Goal: Communication & Community: Answer question/provide support

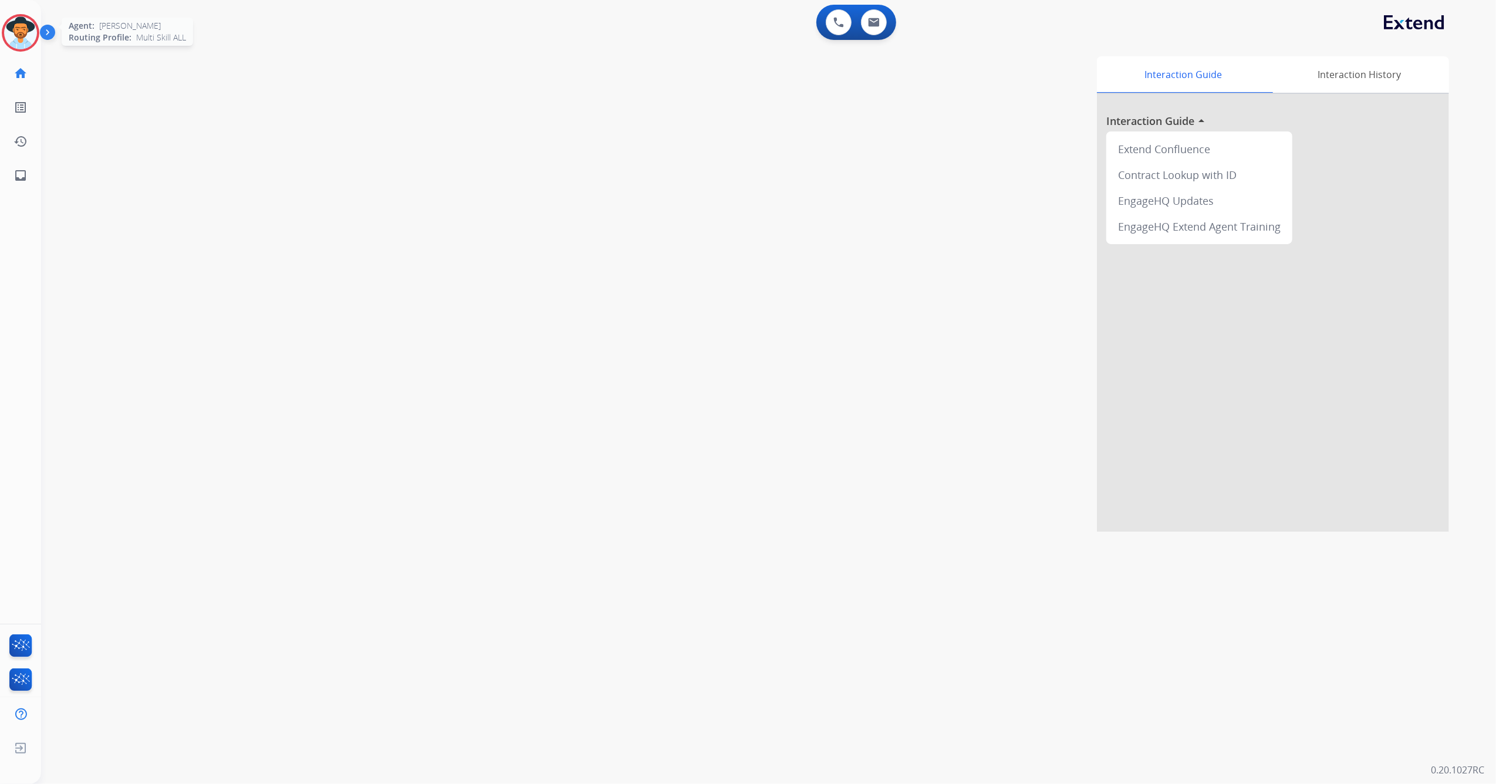
click at [19, 33] on img at bounding box center [20, 32] width 33 height 33
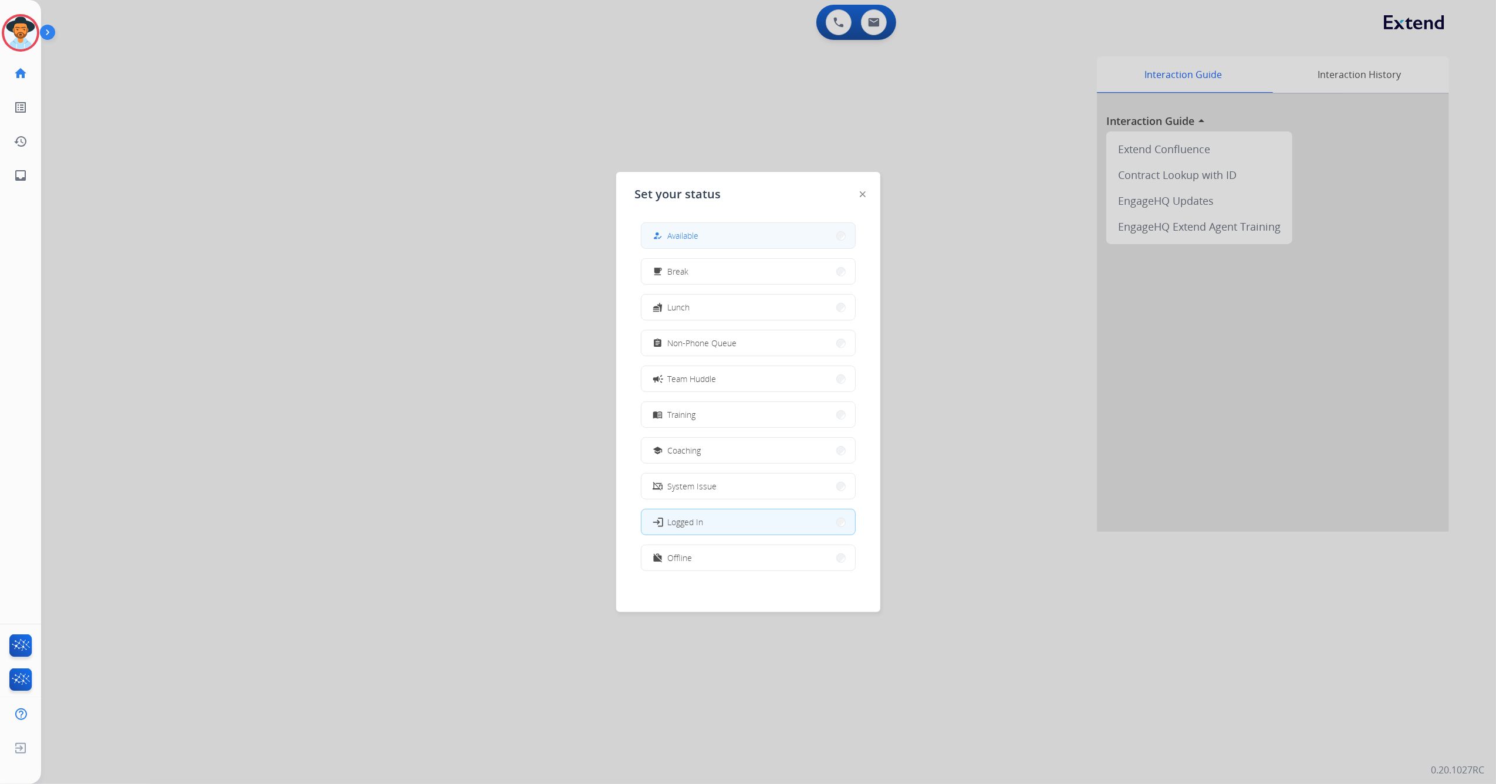
click at [734, 228] on button "how_to_reg Available" at bounding box center [748, 235] width 214 height 25
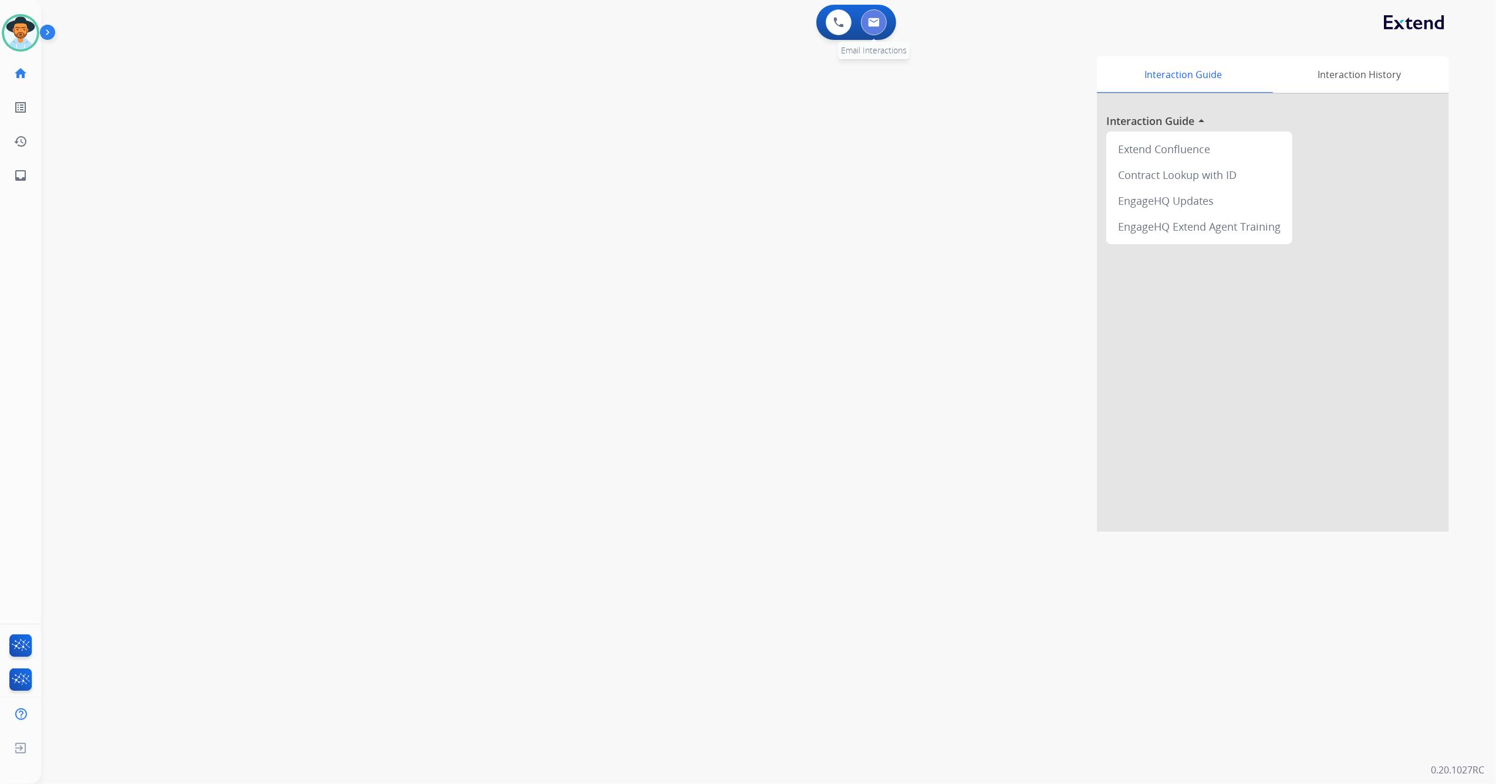
click at [881, 17] on button at bounding box center [874, 22] width 26 height 26
select select "**********"
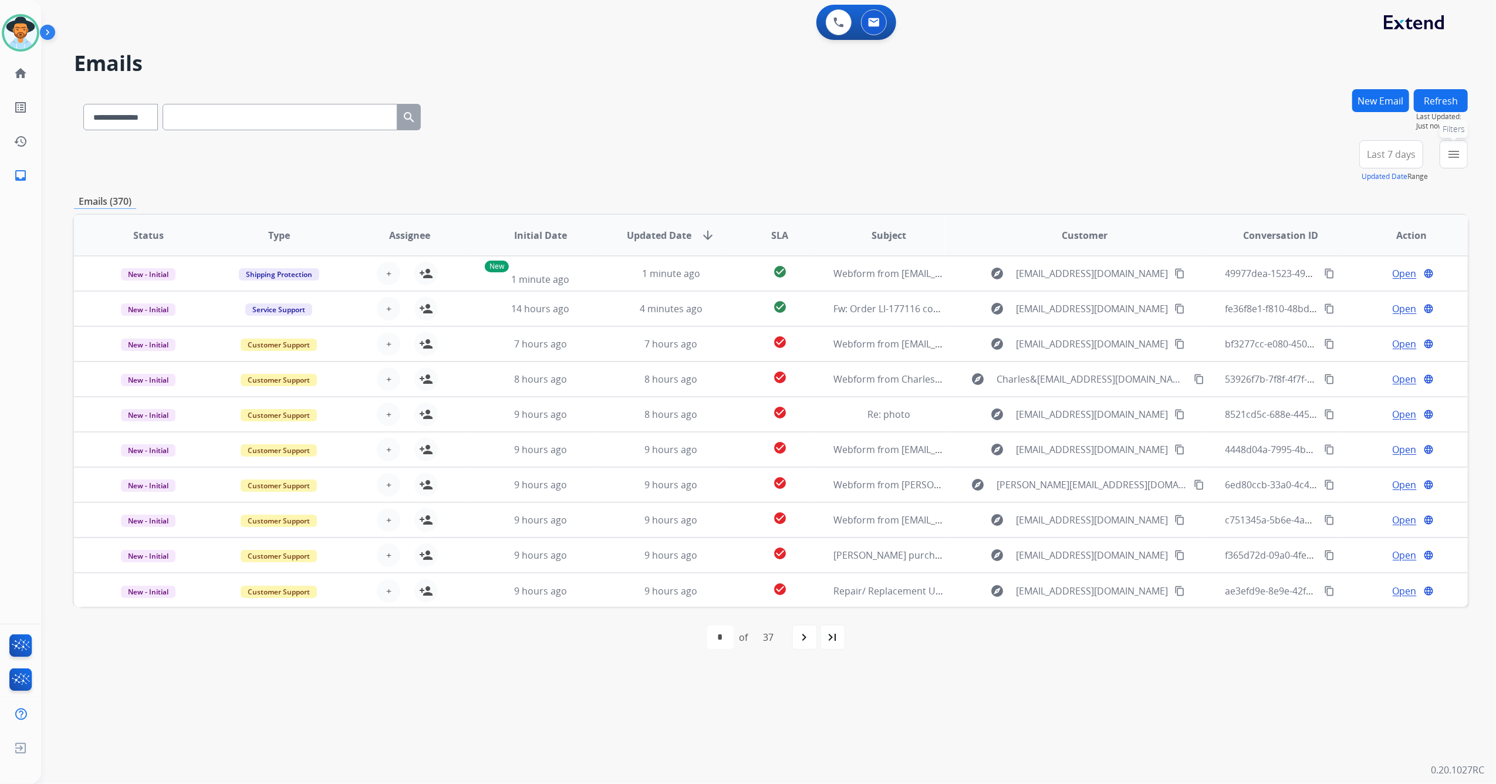
click at [995, 151] on mat-icon "menu" at bounding box center [1454, 154] width 14 height 14
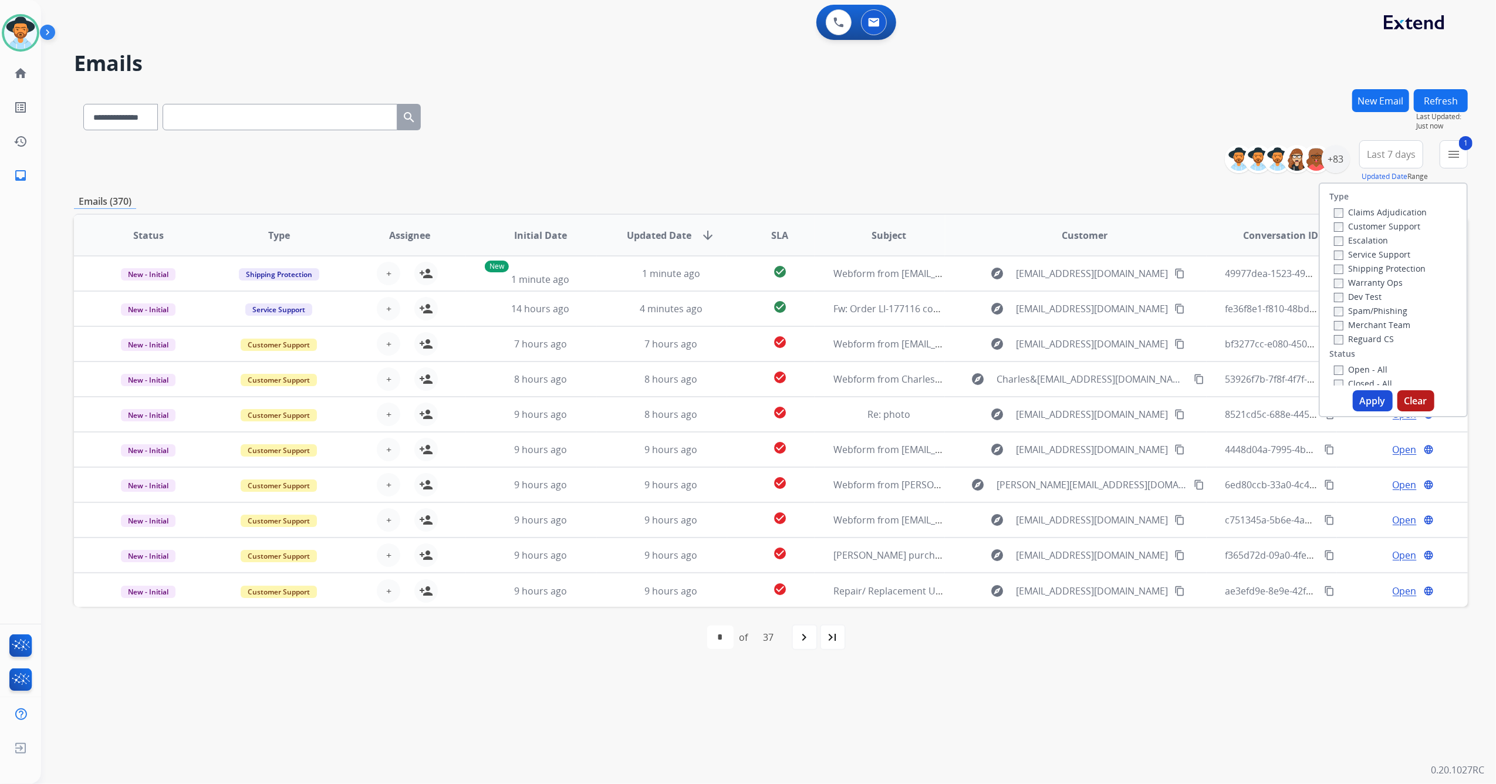
click at [995, 403] on button "Apply" at bounding box center [1373, 400] width 40 height 21
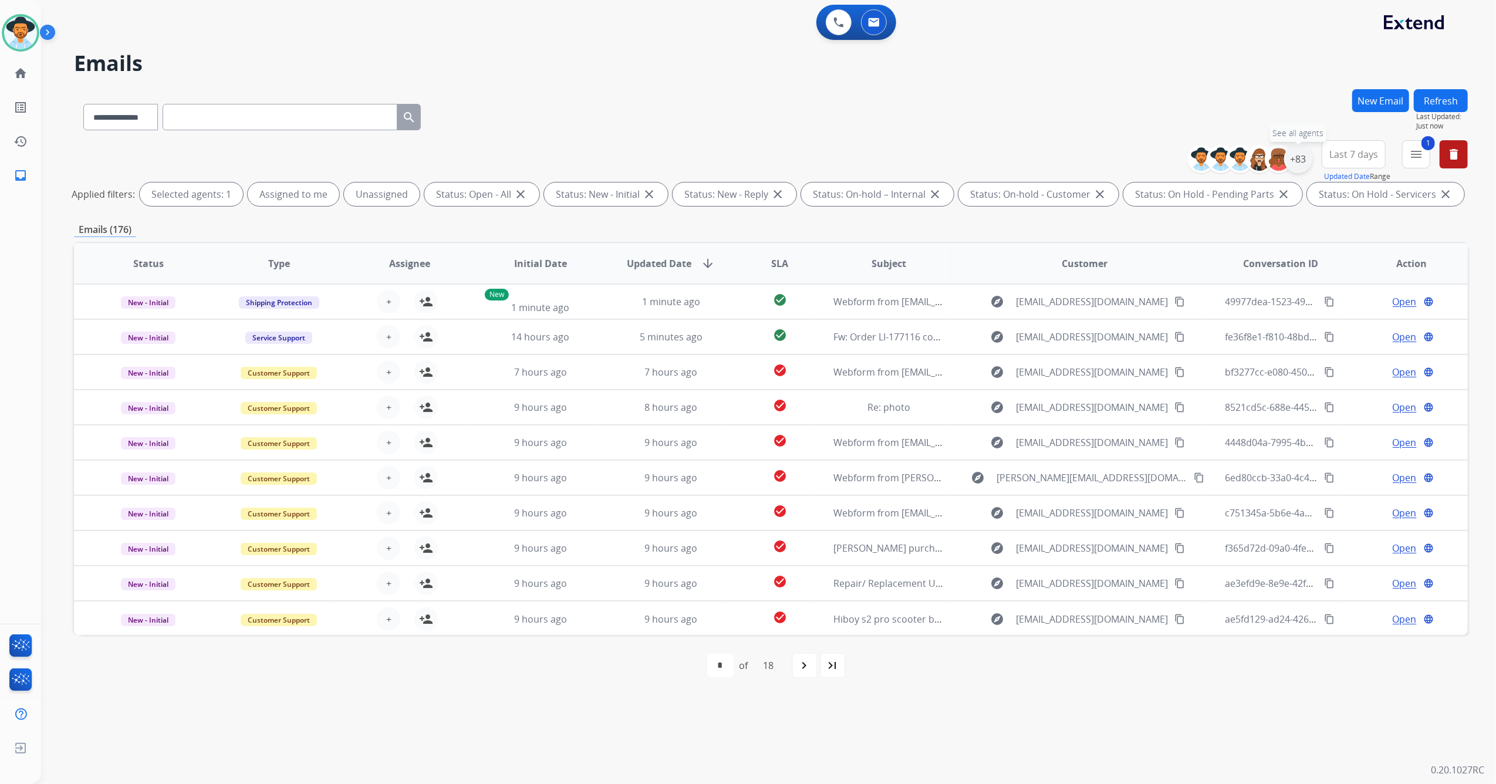
click at [995, 163] on div "+83" at bounding box center [1298, 159] width 28 height 28
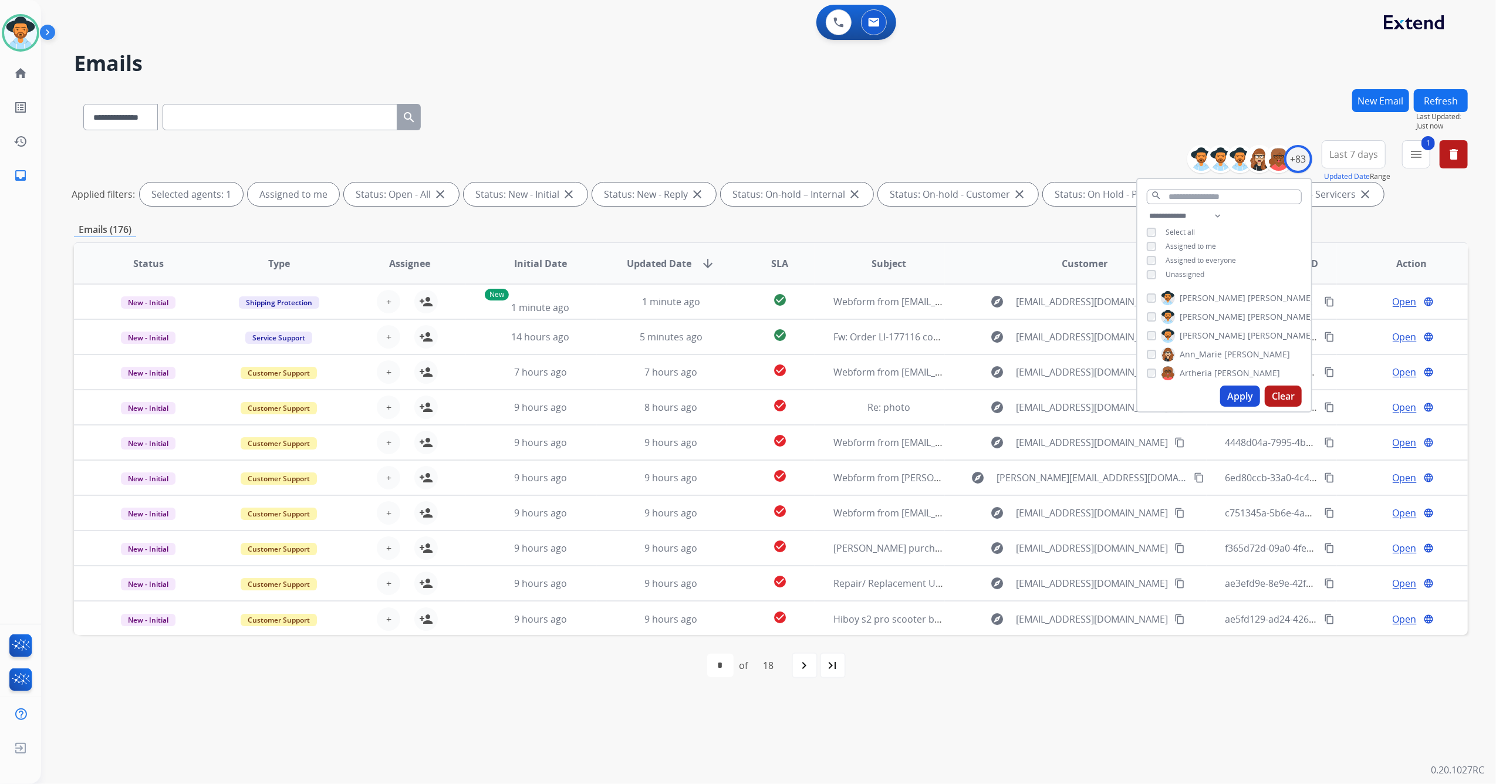
click at [995, 394] on button "Apply" at bounding box center [1240, 396] width 40 height 21
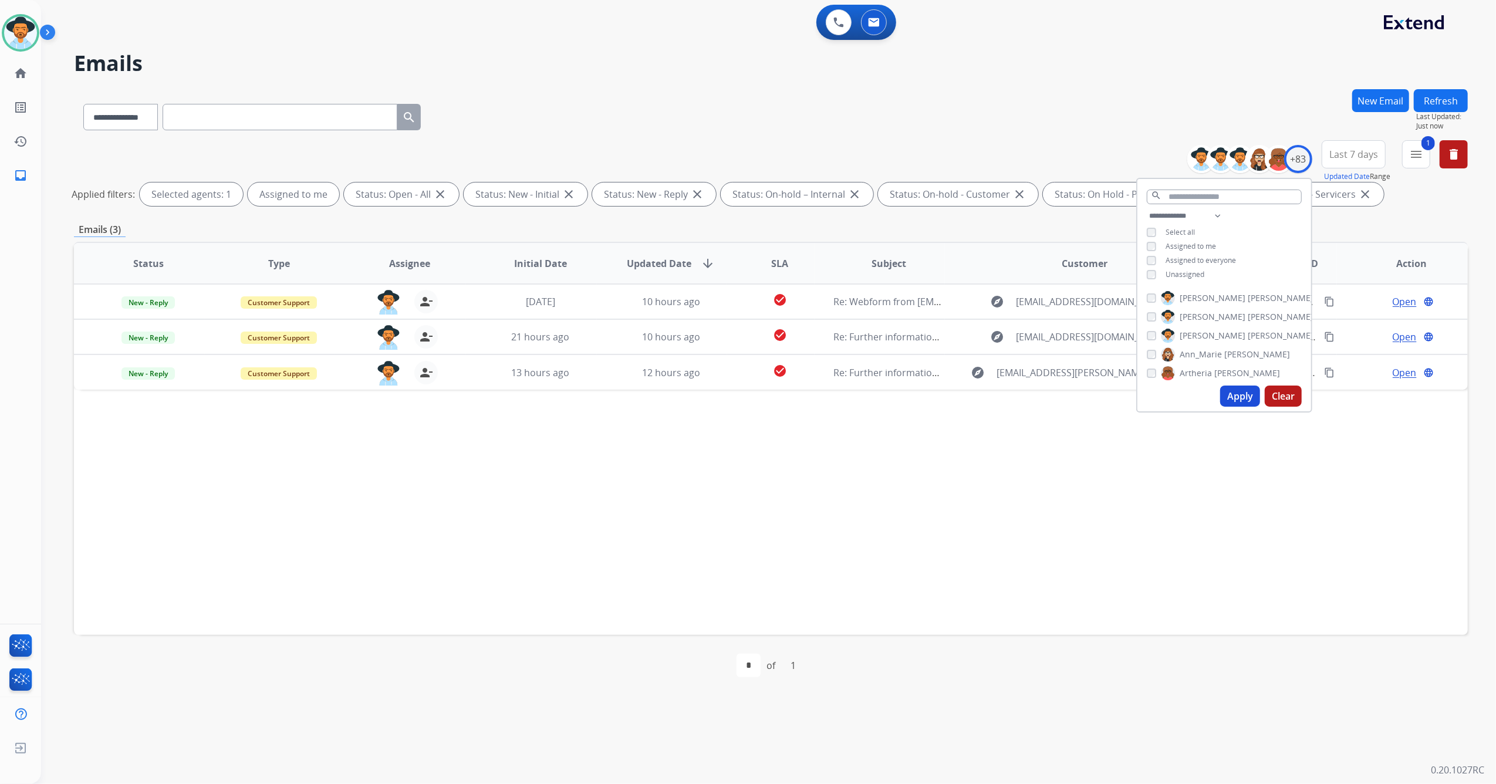
click at [942, 464] on div "Status Type Assignee Initial Date Updated Date arrow_downward SLA Subject Custo…" at bounding box center [771, 438] width 1394 height 393
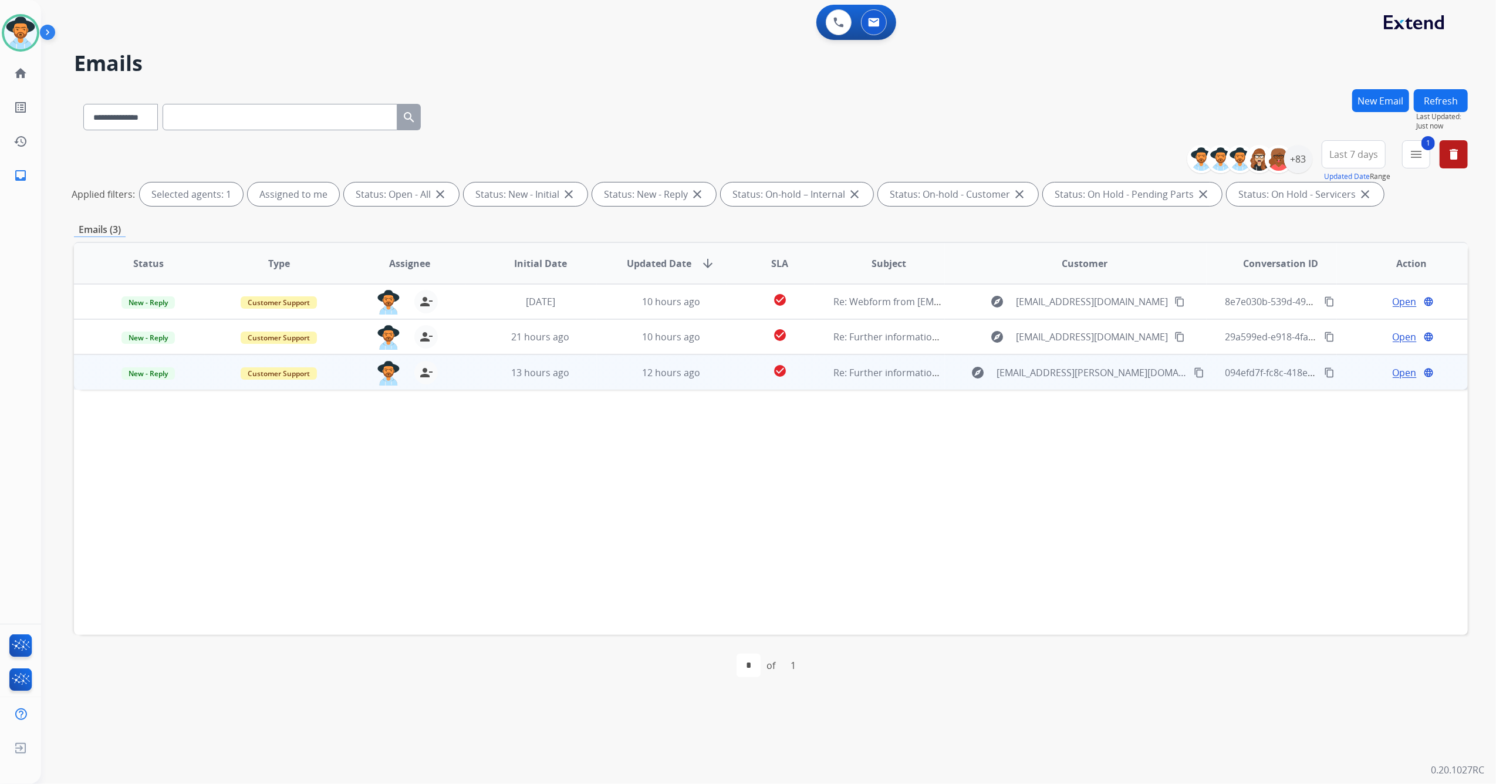
click at [586, 381] on td "13 hours ago" at bounding box center [531, 371] width 131 height 35
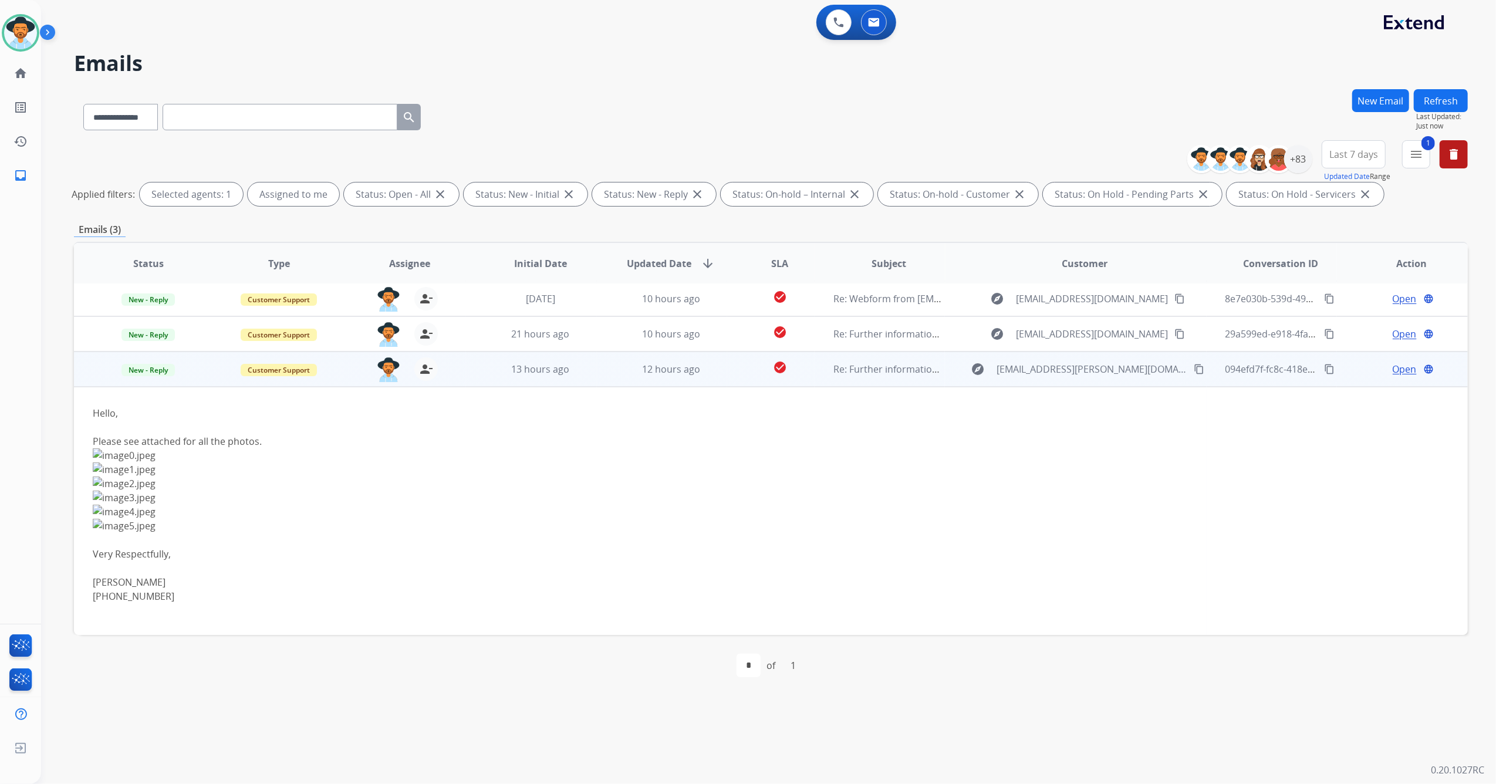
click at [995, 374] on span "Open" at bounding box center [1405, 369] width 24 height 14
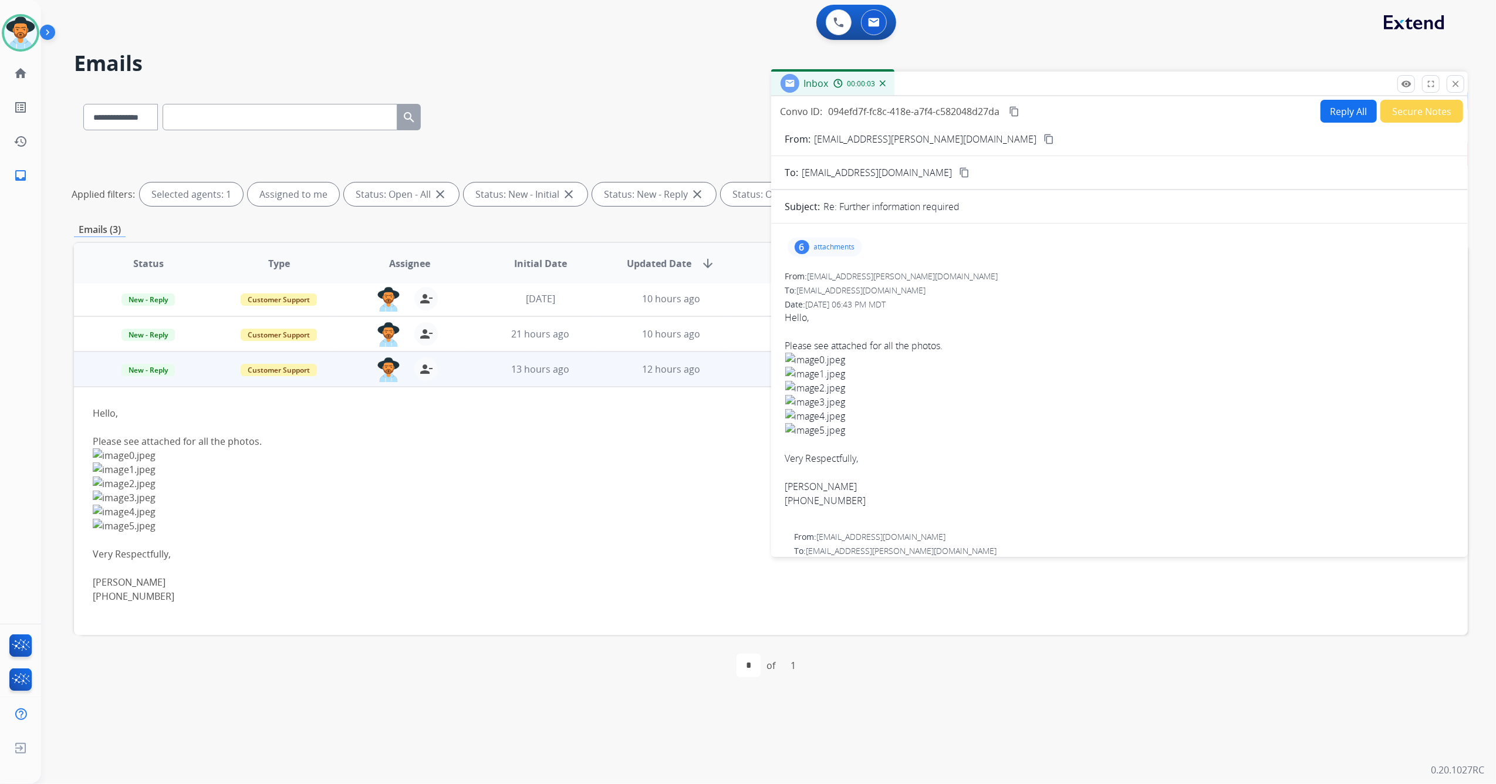
click at [831, 247] on p "attachments" at bounding box center [834, 246] width 41 height 9
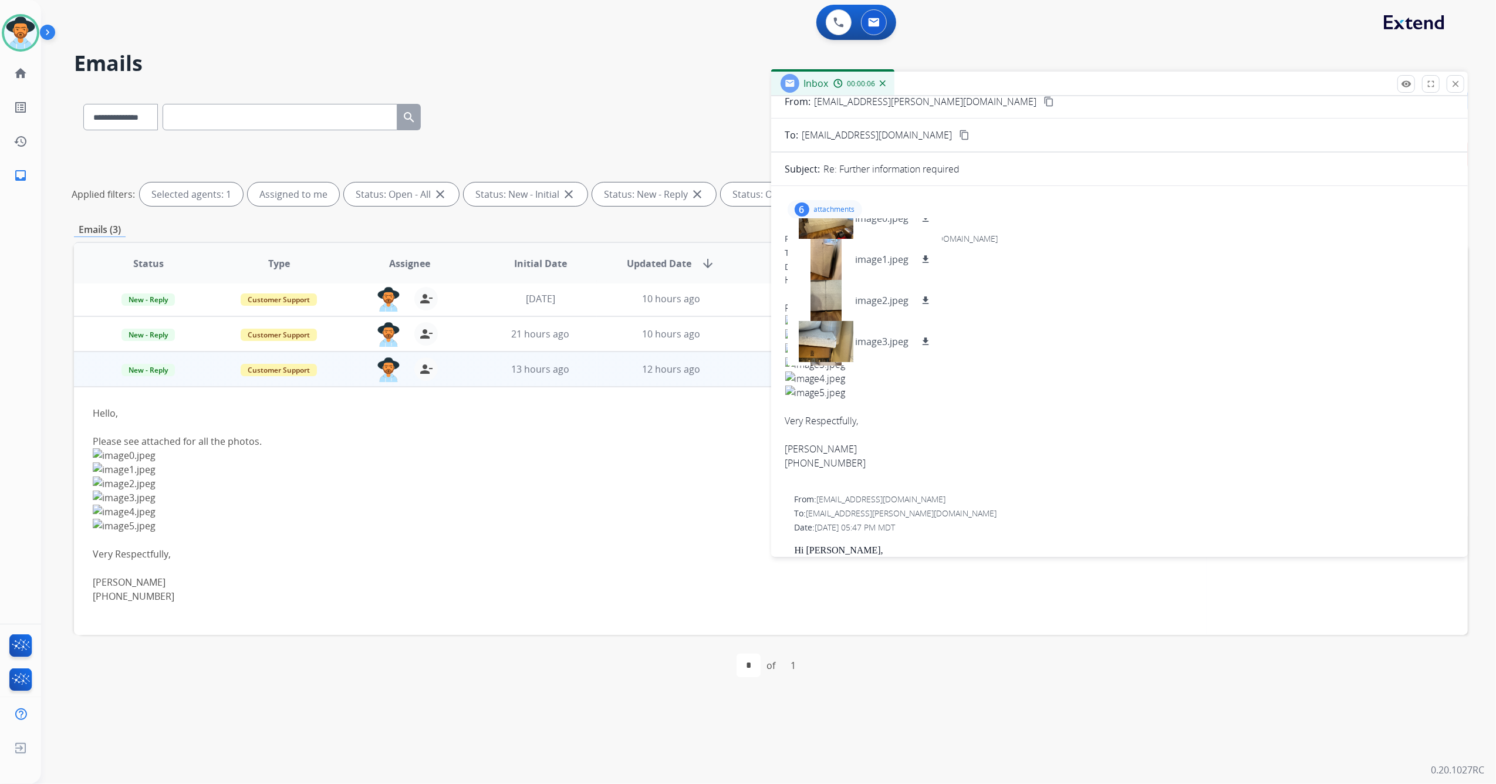
scroll to position [0, 0]
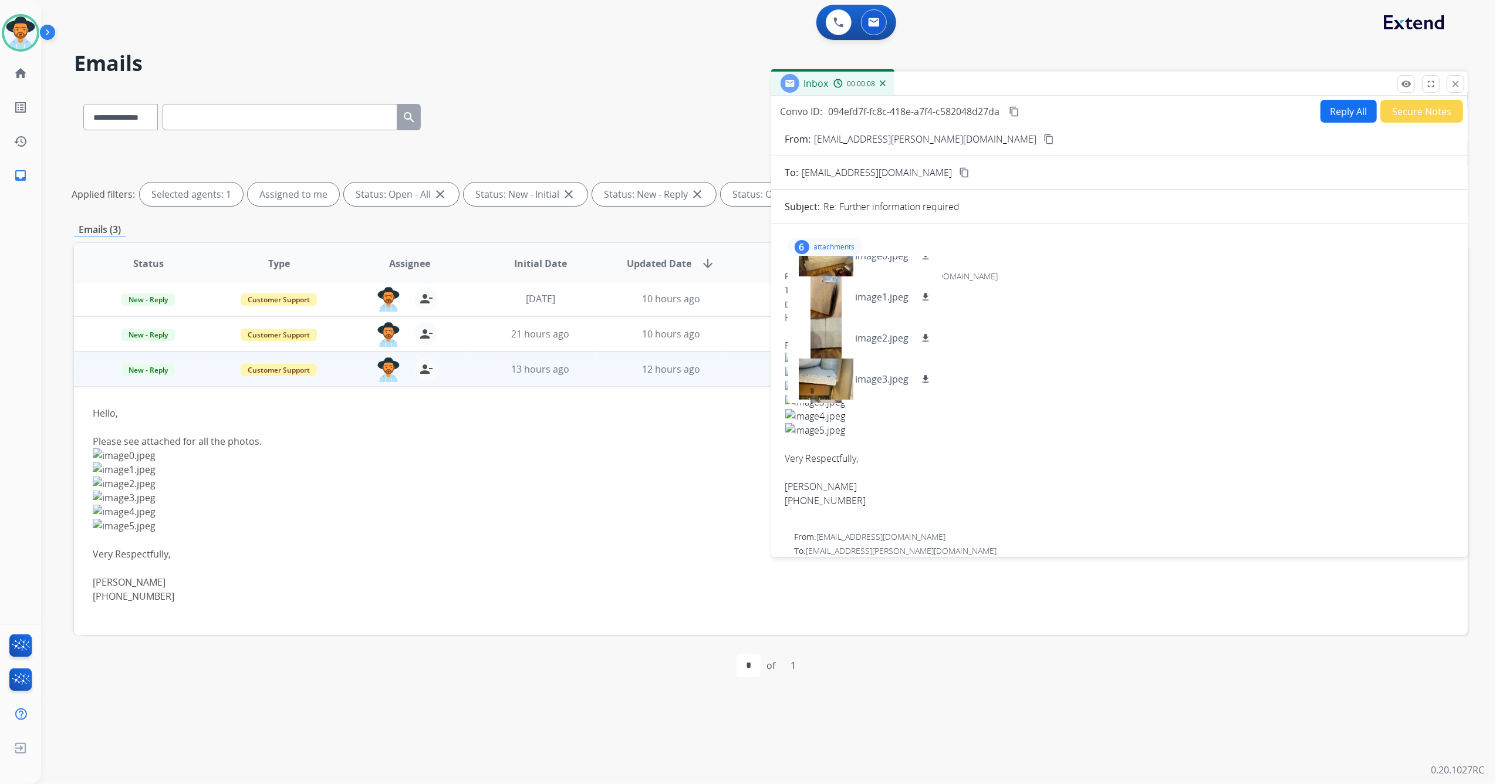
click at [995, 134] on mat-icon "content_copy" at bounding box center [1048, 139] width 11 height 11
click at [927, 278] on mat-icon "download" at bounding box center [925, 277] width 11 height 11
click at [924, 319] on mat-icon "download" at bounding box center [925, 318] width 11 height 11
click at [926, 360] on mat-icon "download" at bounding box center [925, 359] width 11 height 11
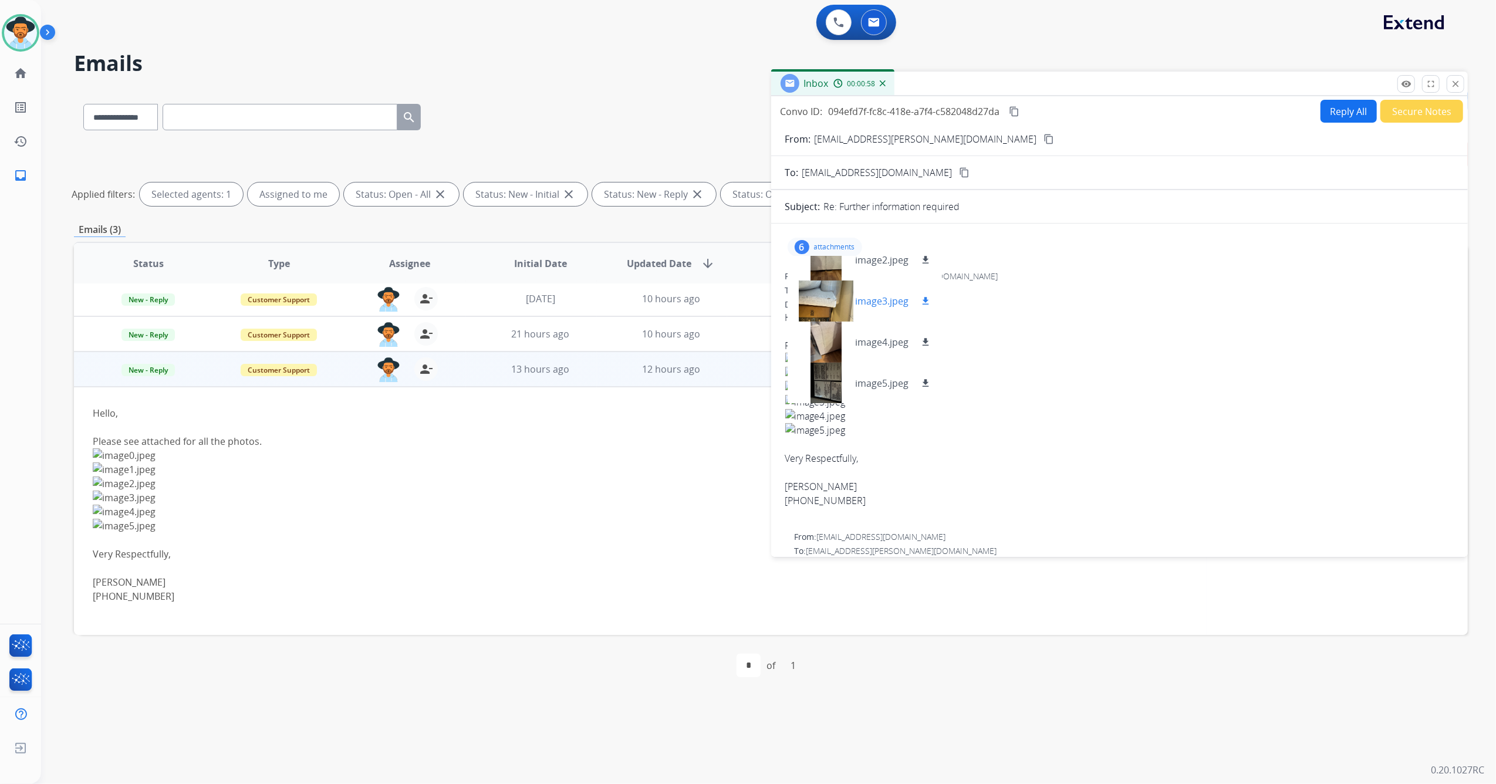
click at [923, 303] on mat-icon "download" at bounding box center [925, 301] width 11 height 11
click at [925, 343] on mat-icon "download" at bounding box center [925, 342] width 11 height 11
click at [928, 385] on mat-icon "download" at bounding box center [925, 383] width 11 height 11
click at [995, 35] on div "0 Voice Interactions 0 Email Interactions" at bounding box center [761, 24] width 1413 height 38
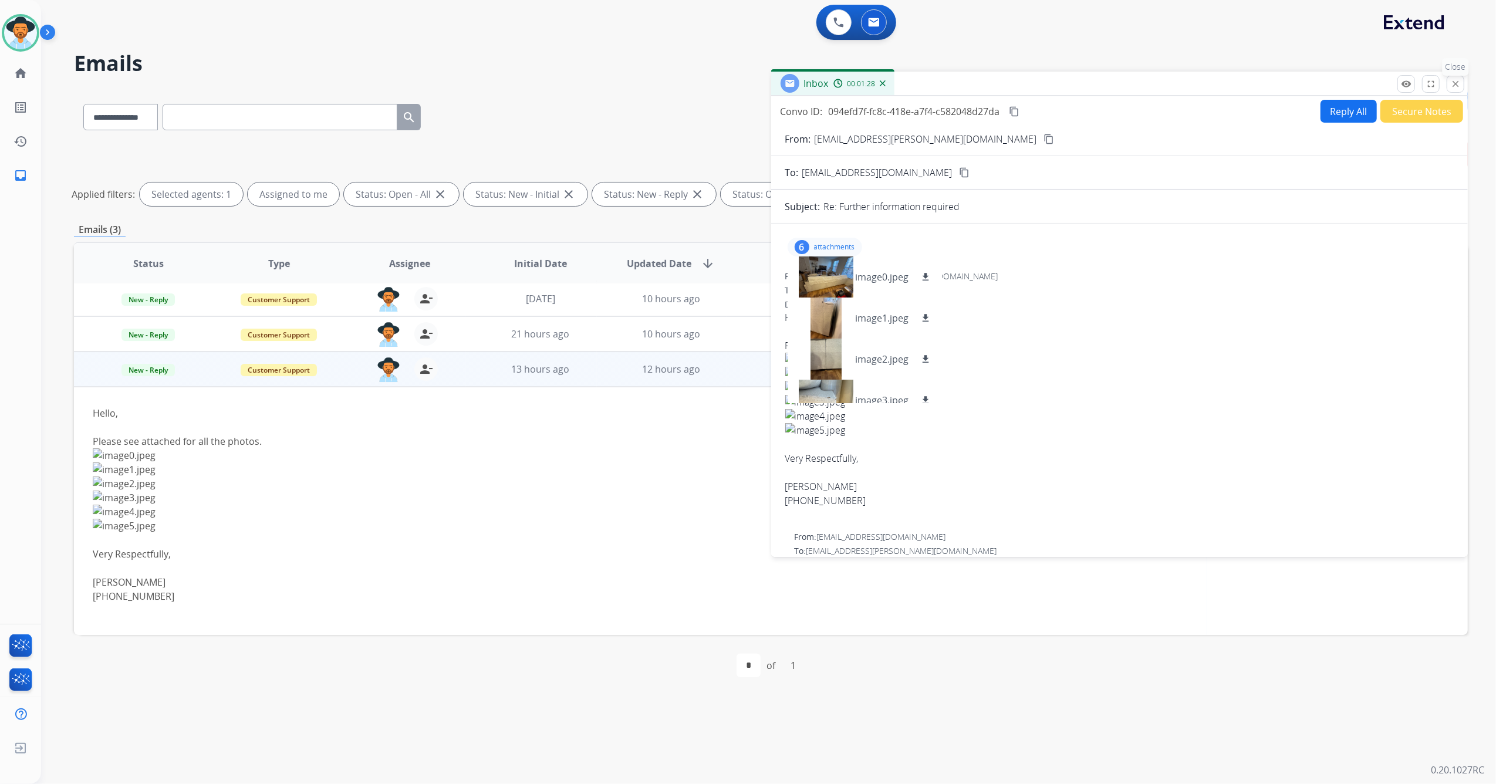
click at [995, 86] on mat-icon "close" at bounding box center [1455, 84] width 11 height 11
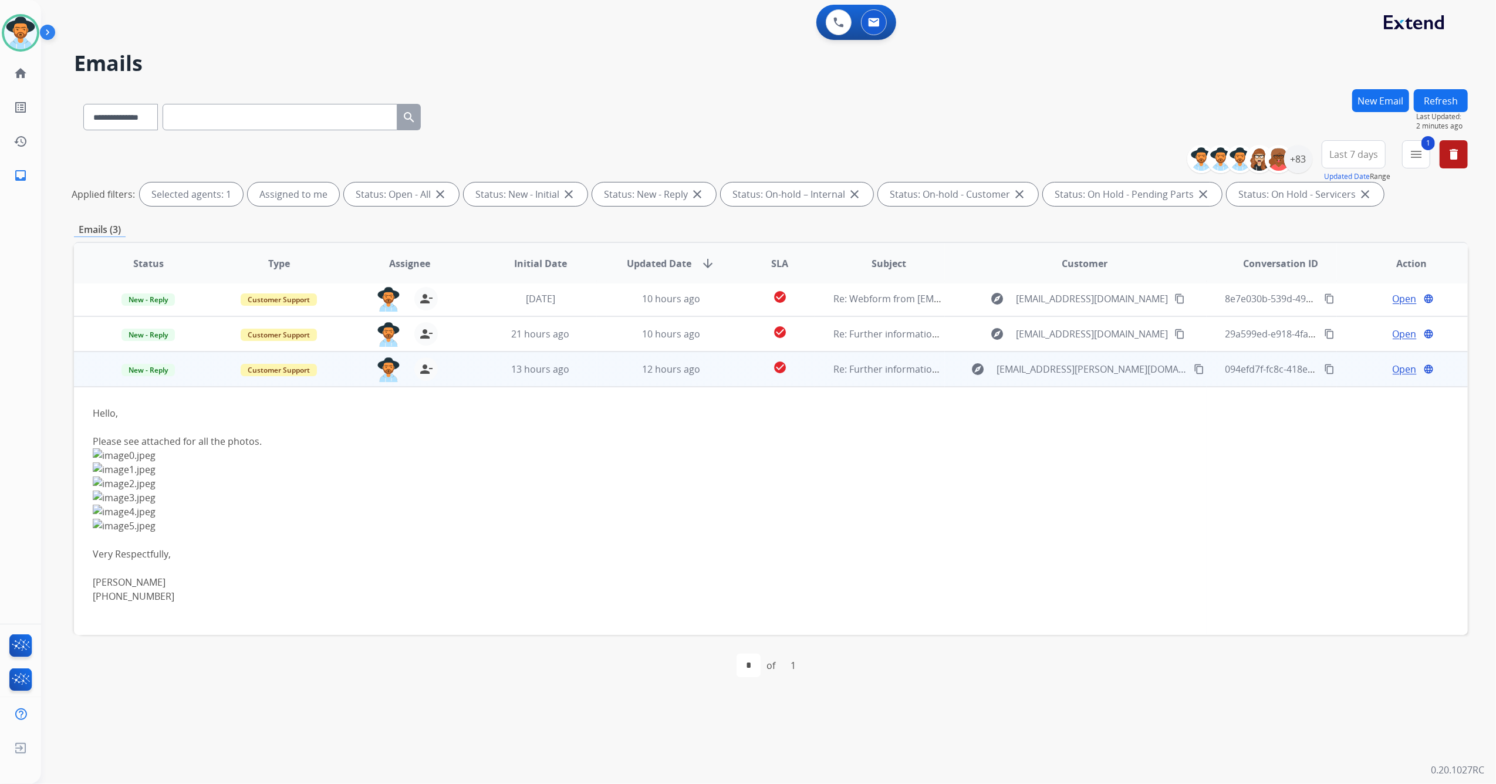
click at [995, 367] on span "Open" at bounding box center [1405, 369] width 24 height 14
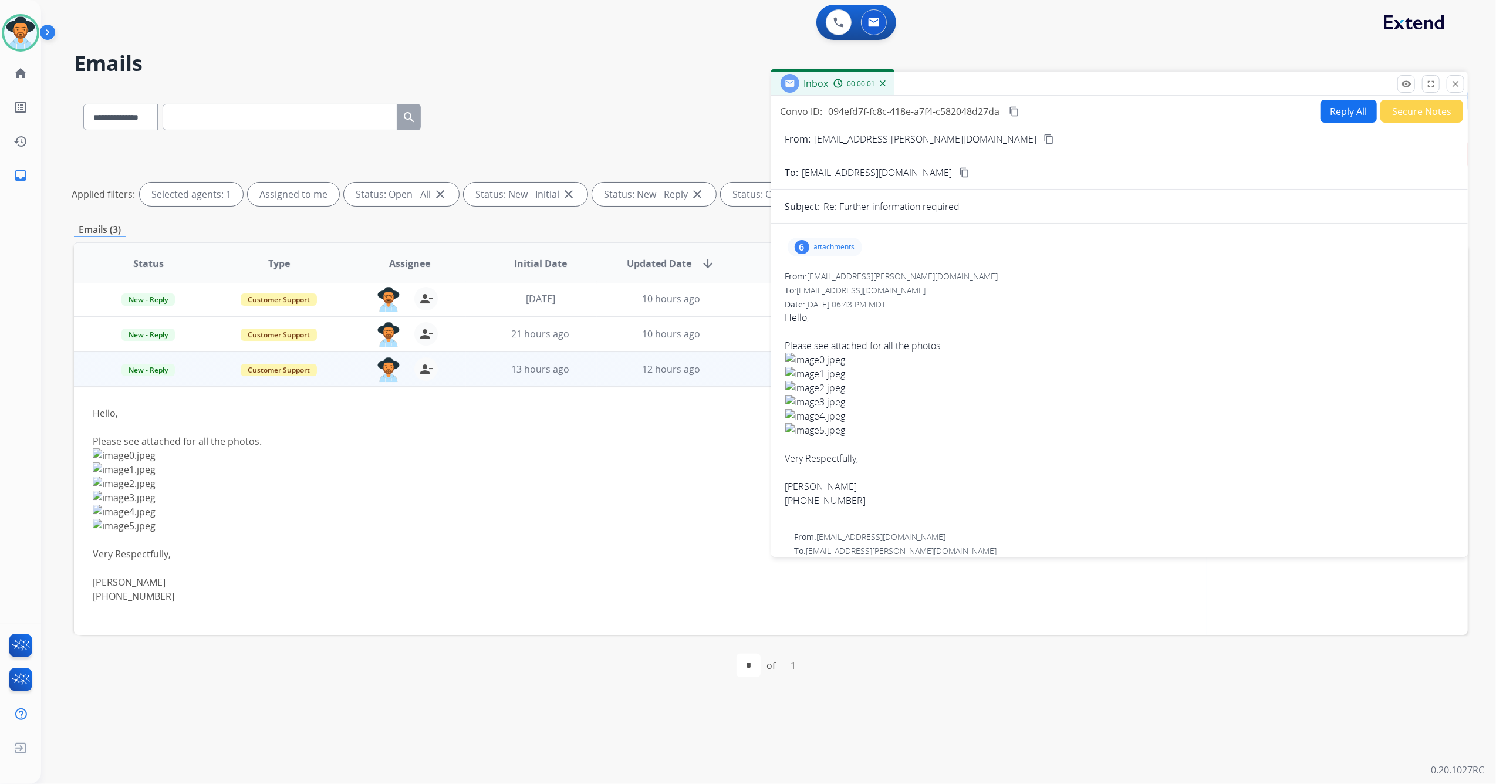
click at [995, 109] on button "Reply All" at bounding box center [1348, 111] width 56 height 23
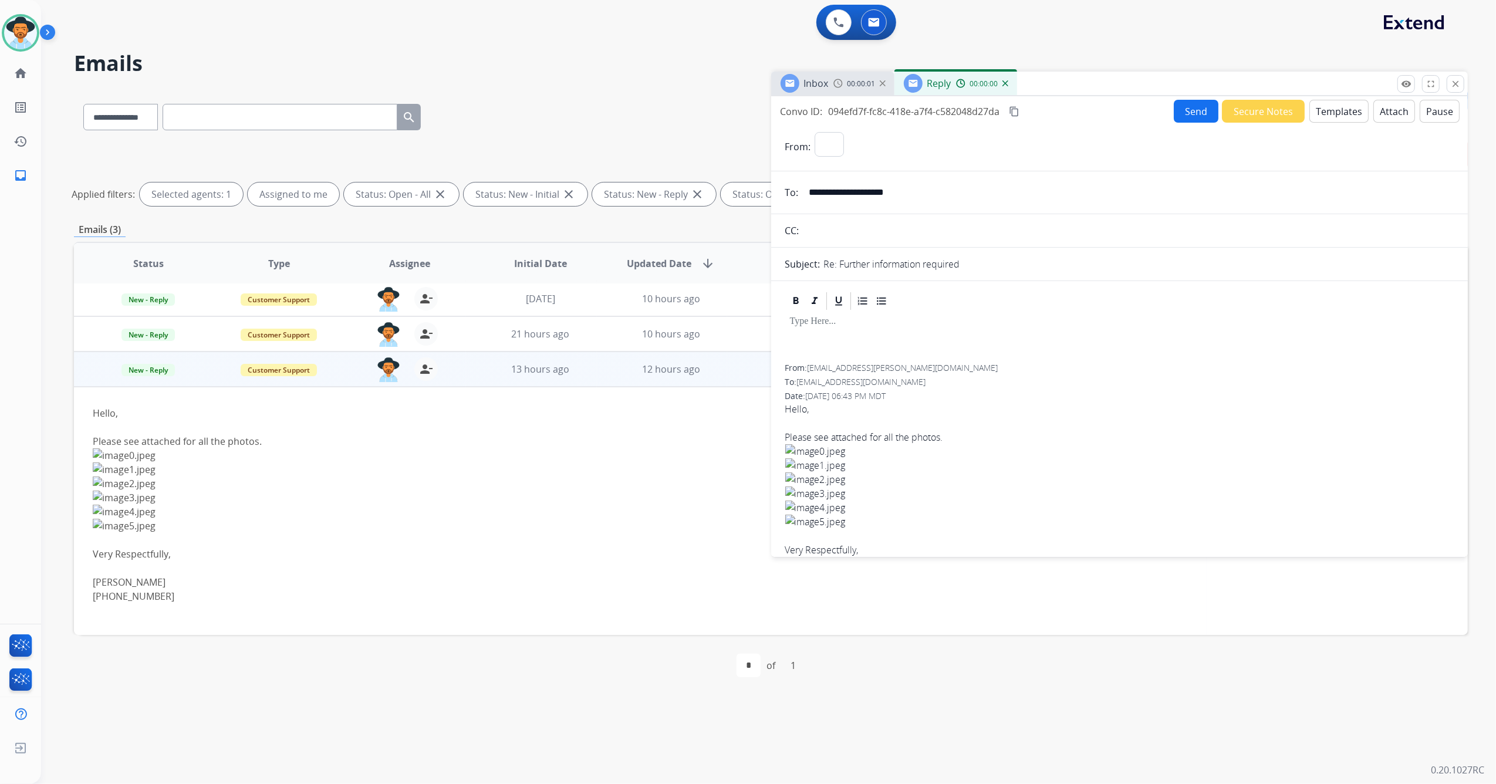
select select "**********"
click at [995, 111] on button "Templates" at bounding box center [1338, 111] width 59 height 23
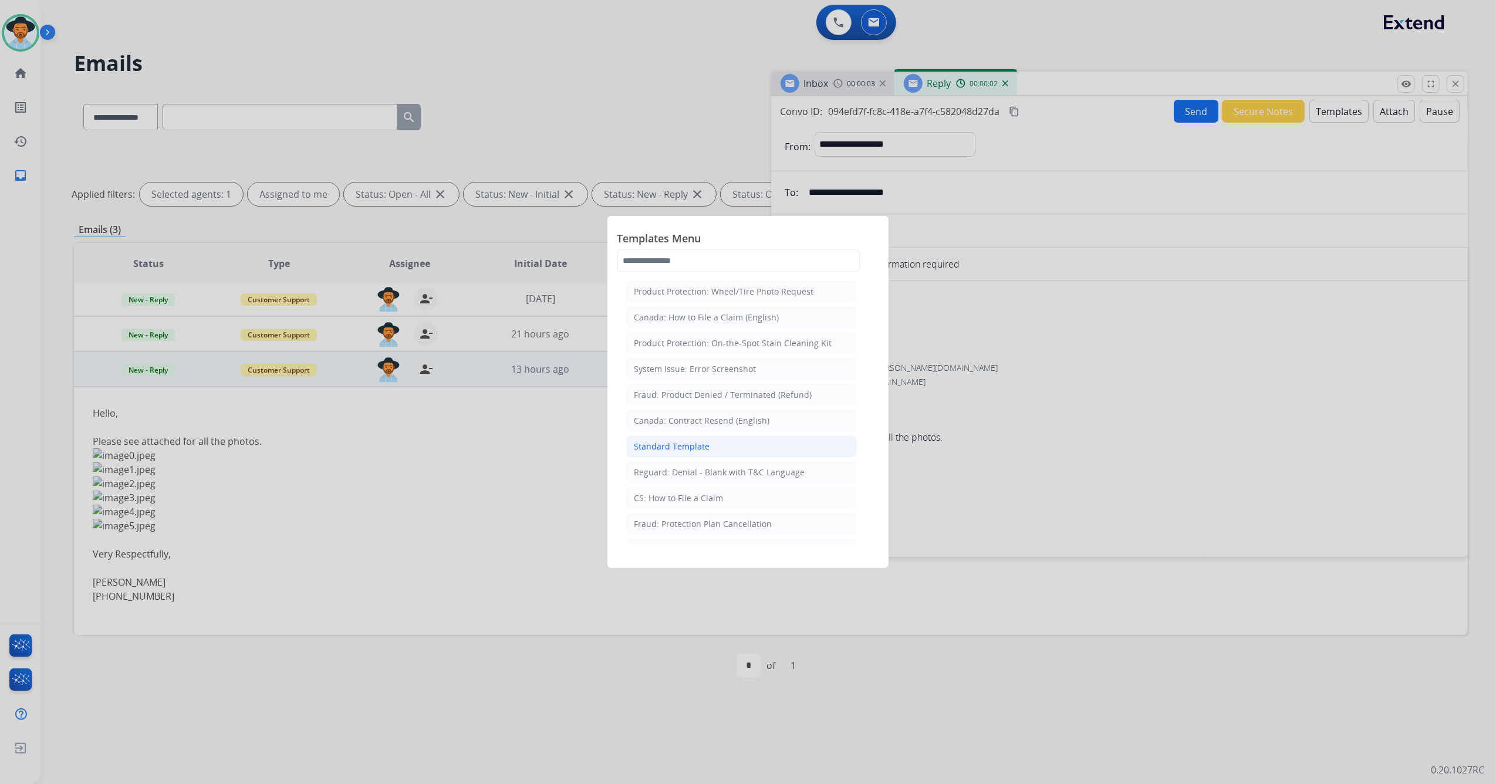
click at [738, 447] on li "Standard Template" at bounding box center [741, 446] width 231 height 22
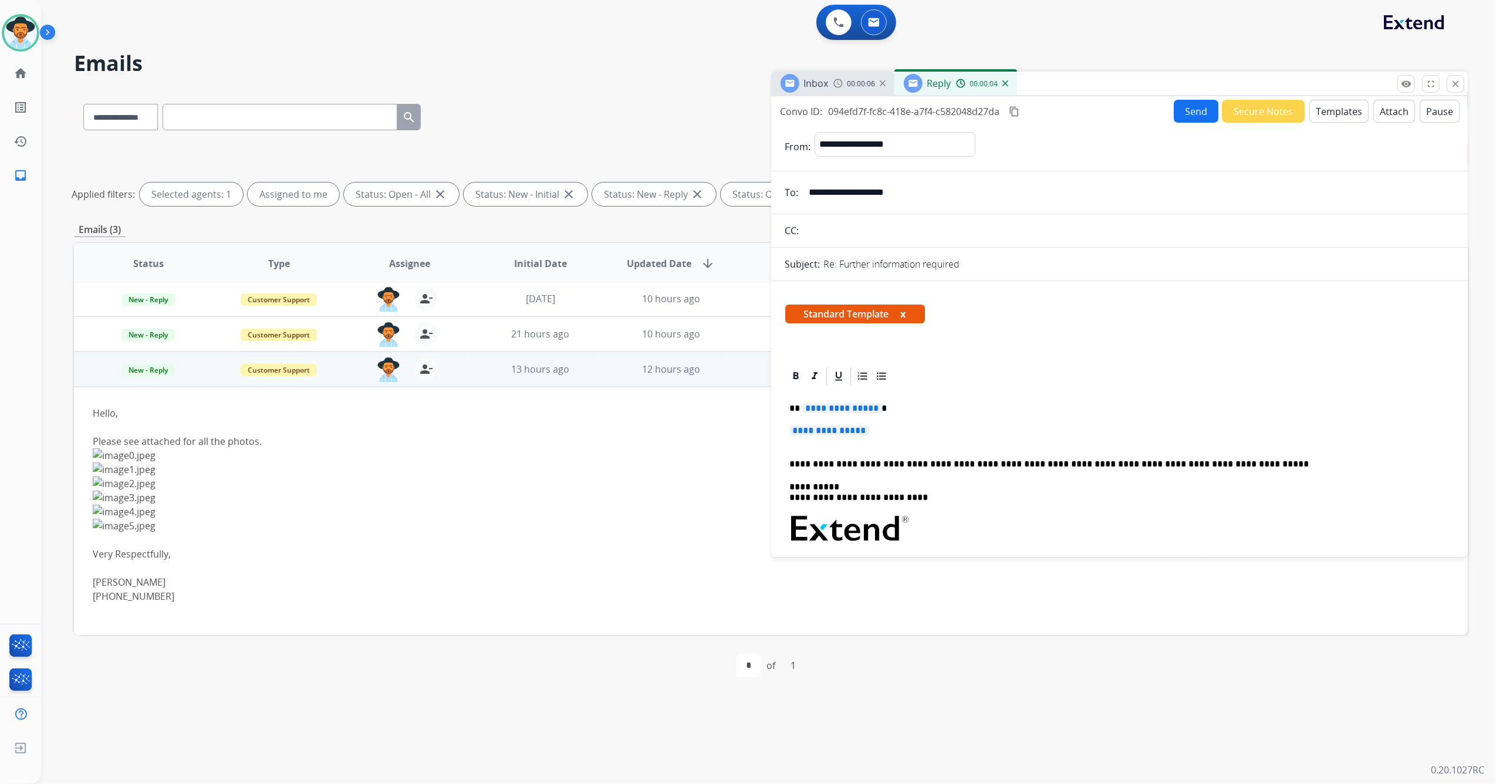
click at [815, 432] on span "**********" at bounding box center [829, 430] width 79 height 10
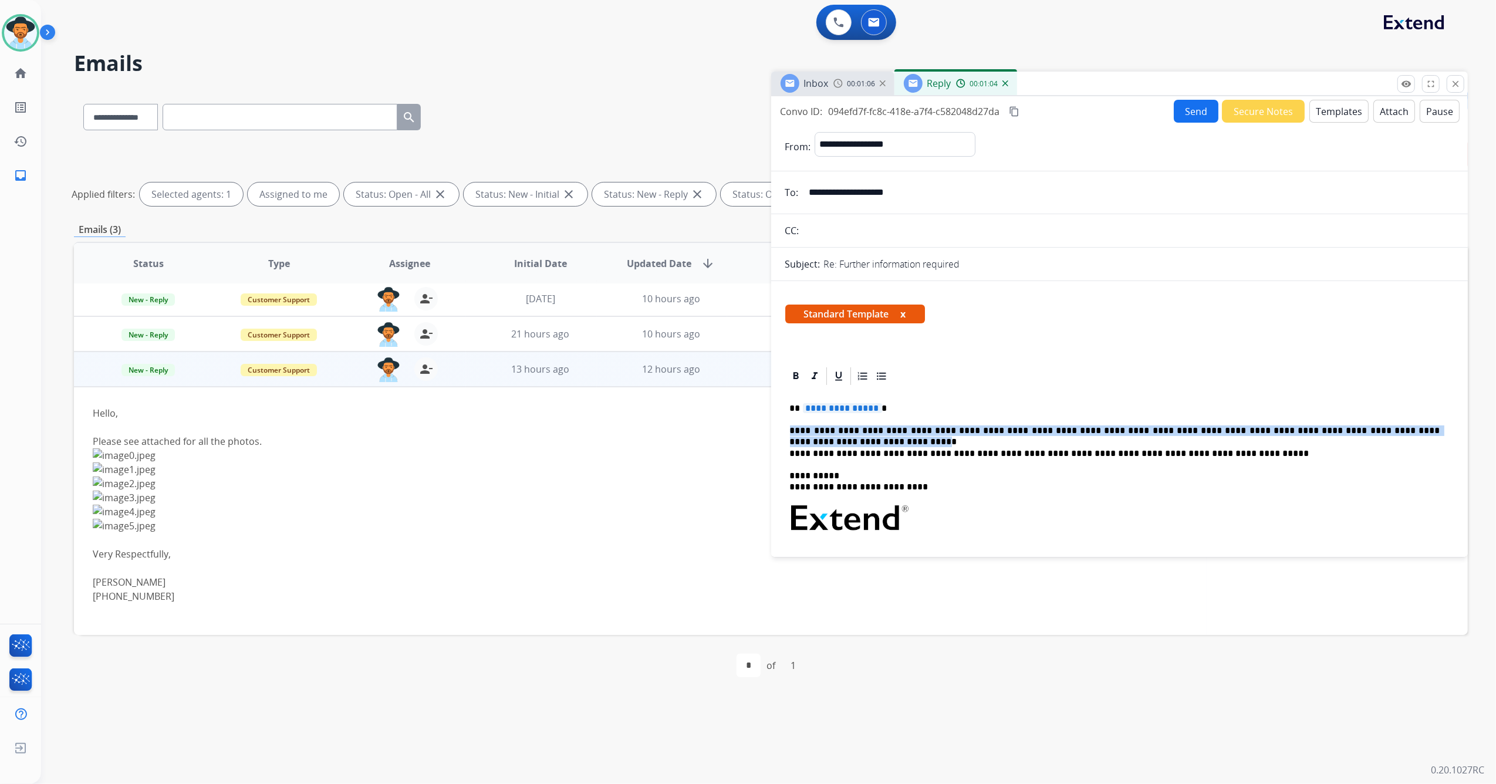
drag, startPoint x: 1425, startPoint y: 431, endPoint x: 788, endPoint y: 430, distance: 637.3
click at [788, 430] on div "**********" at bounding box center [1119, 546] width 669 height 318
copy p "**********"
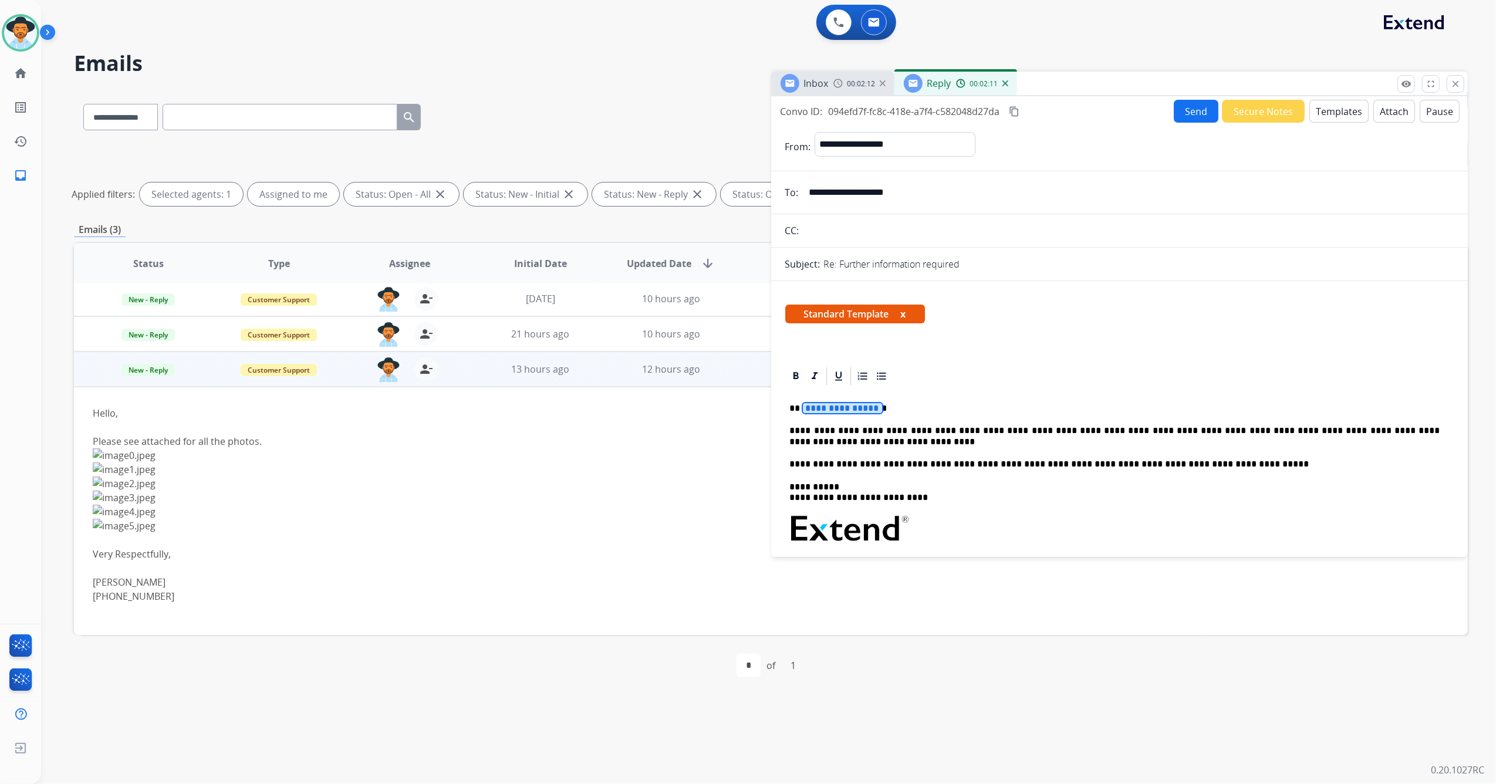
click at [834, 407] on span "**********" at bounding box center [842, 408] width 79 height 10
click at [995, 104] on button "Send" at bounding box center [1196, 111] width 45 height 23
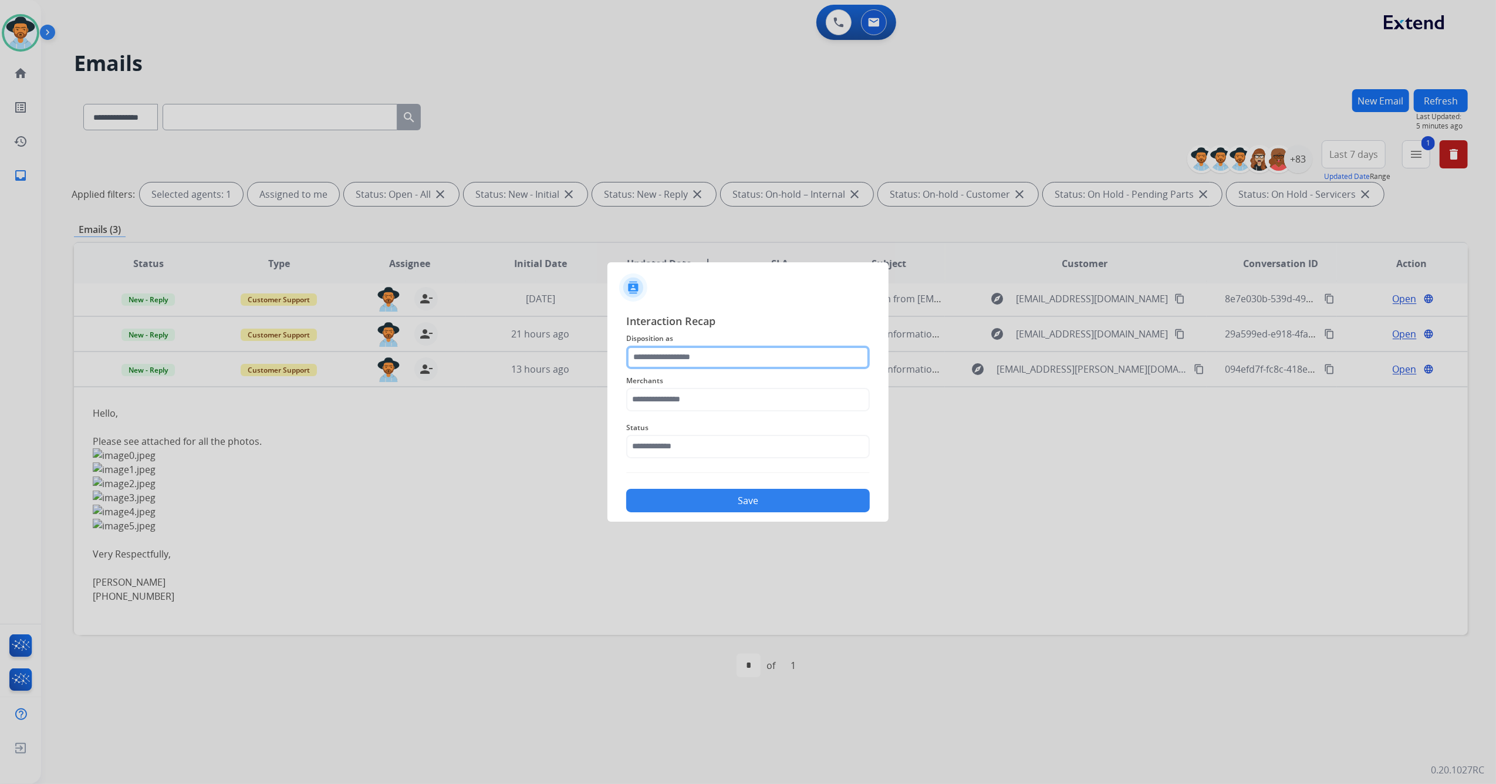
click at [714, 350] on input "text" at bounding box center [748, 357] width 244 height 23
type input "*****"
click at [655, 393] on input "***" at bounding box center [748, 399] width 244 height 23
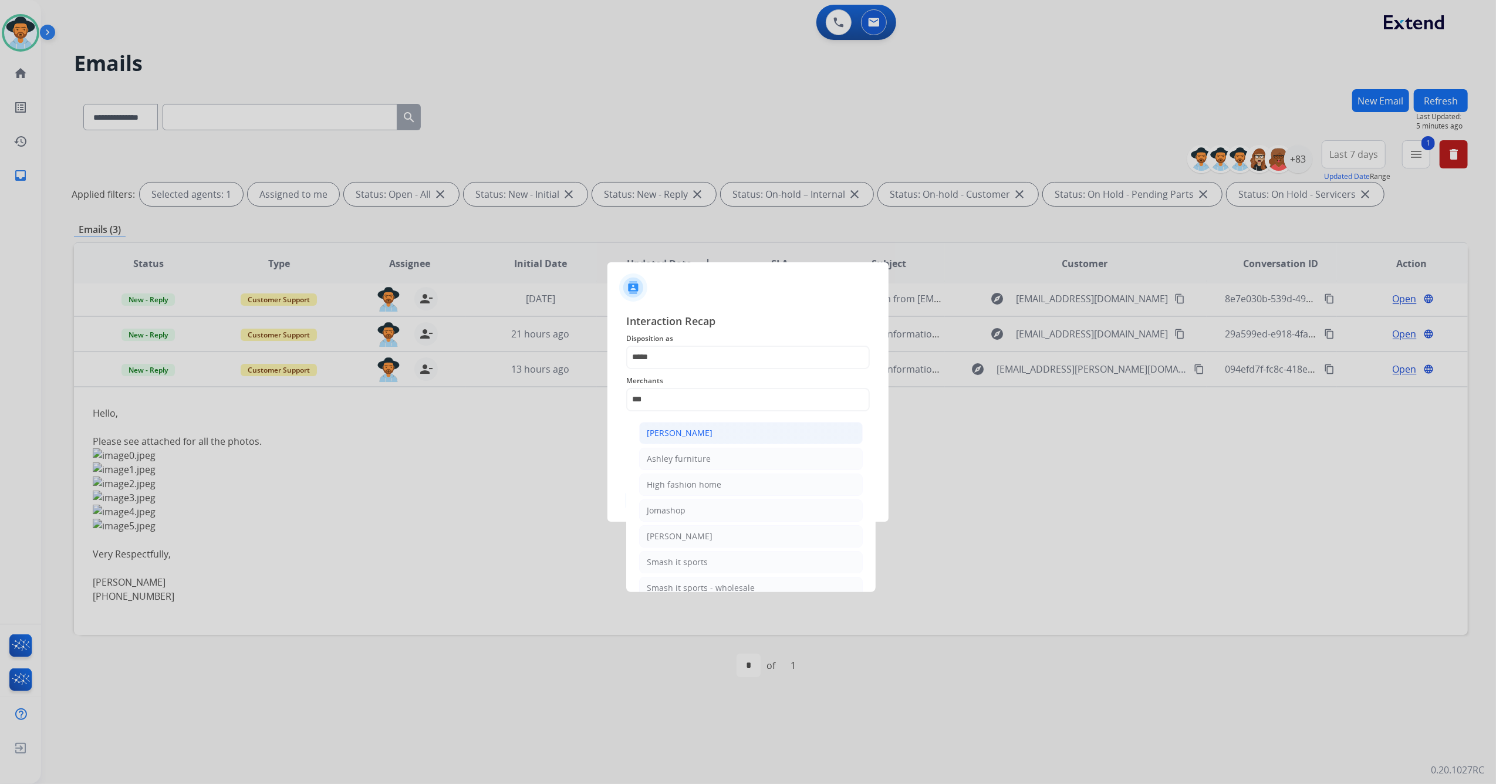
click at [647, 431] on div "[PERSON_NAME]" at bounding box center [680, 433] width 66 height 12
type input "**********"
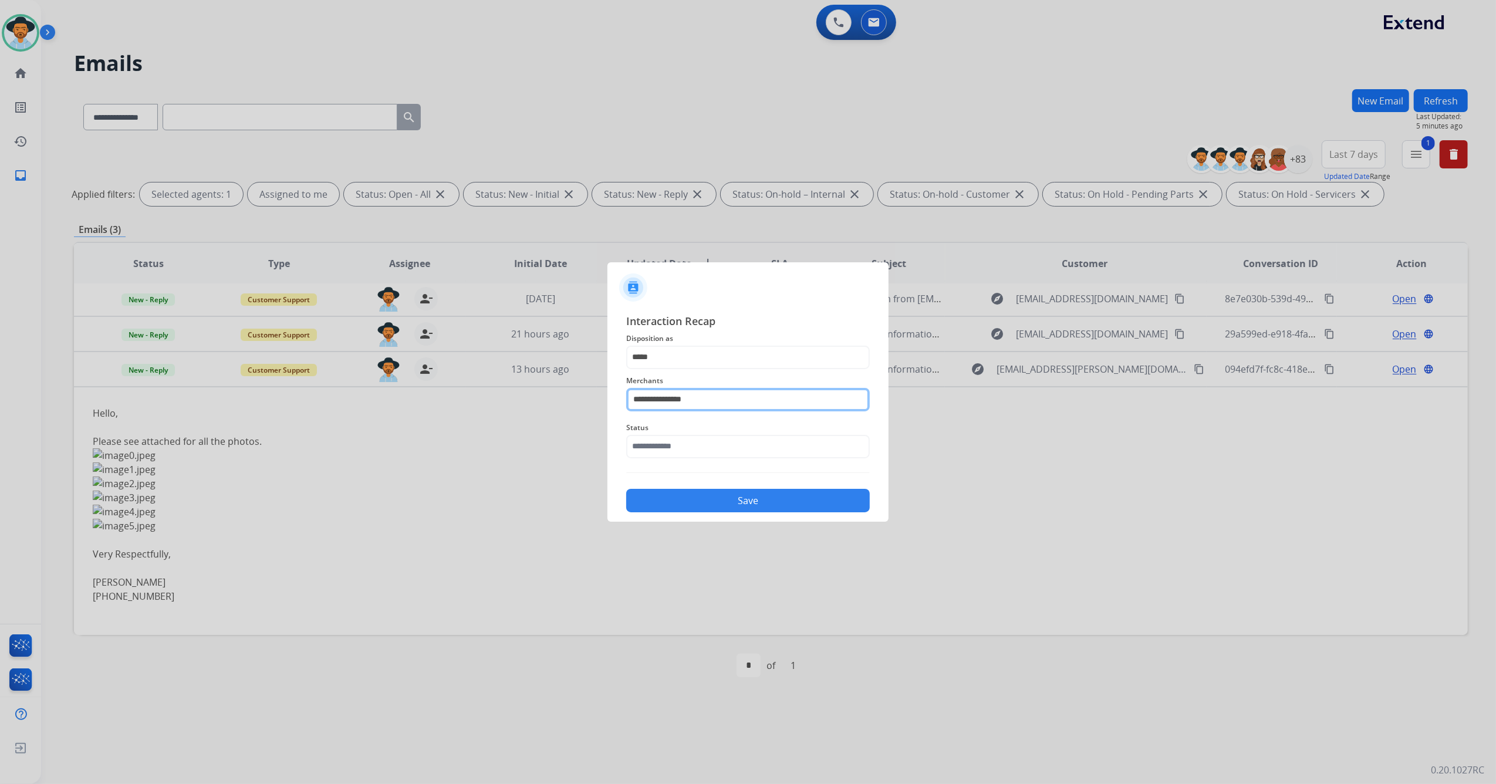
click at [724, 397] on input "**********" at bounding box center [748, 399] width 244 height 23
drag, startPoint x: 724, startPoint y: 397, endPoint x: 624, endPoint y: 400, distance: 99.2
click at [624, 400] on div "**********" at bounding box center [747, 412] width 281 height 219
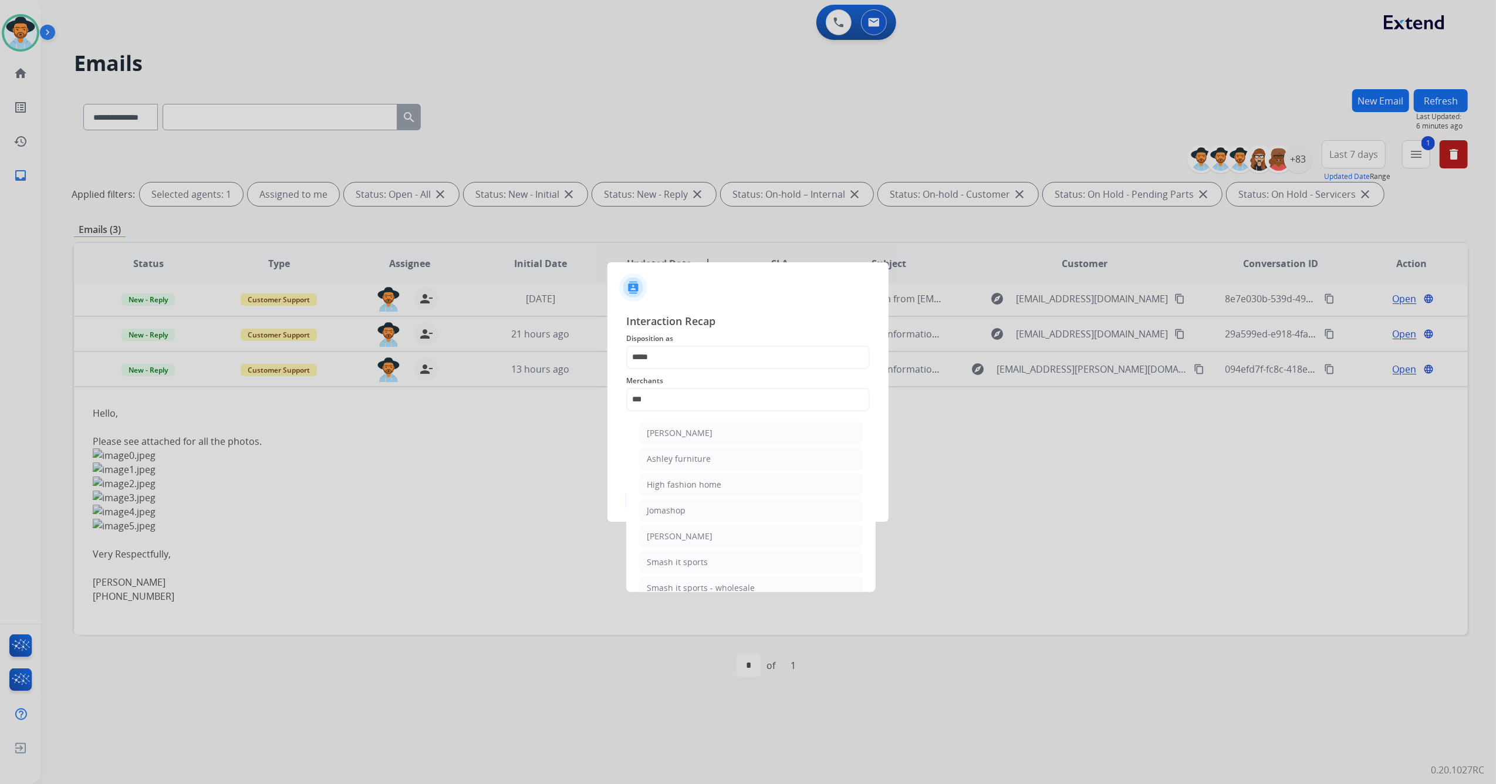
click at [719, 435] on li "[PERSON_NAME]" at bounding box center [751, 433] width 224 height 22
type input "**********"
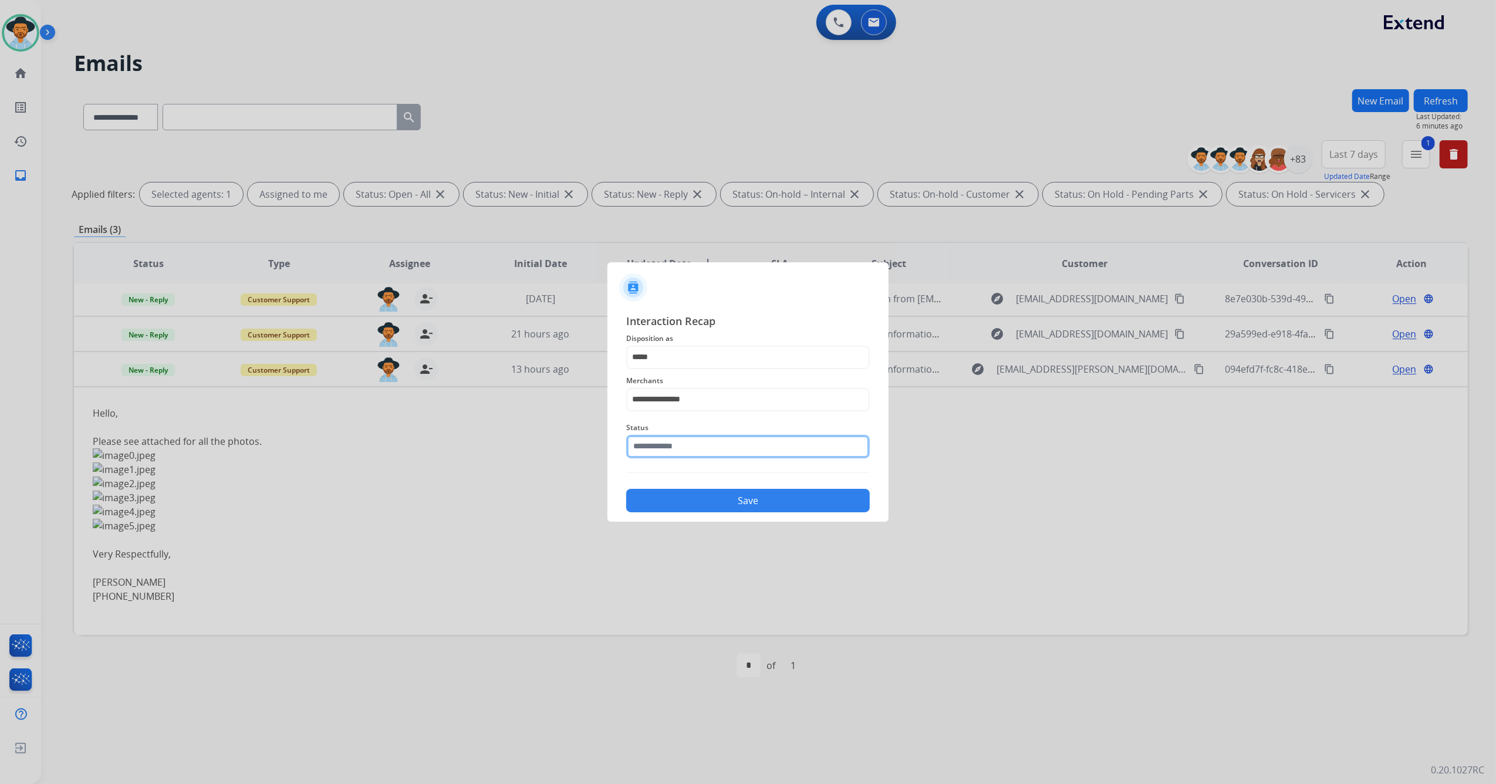
click at [698, 448] on input "text" at bounding box center [748, 446] width 244 height 23
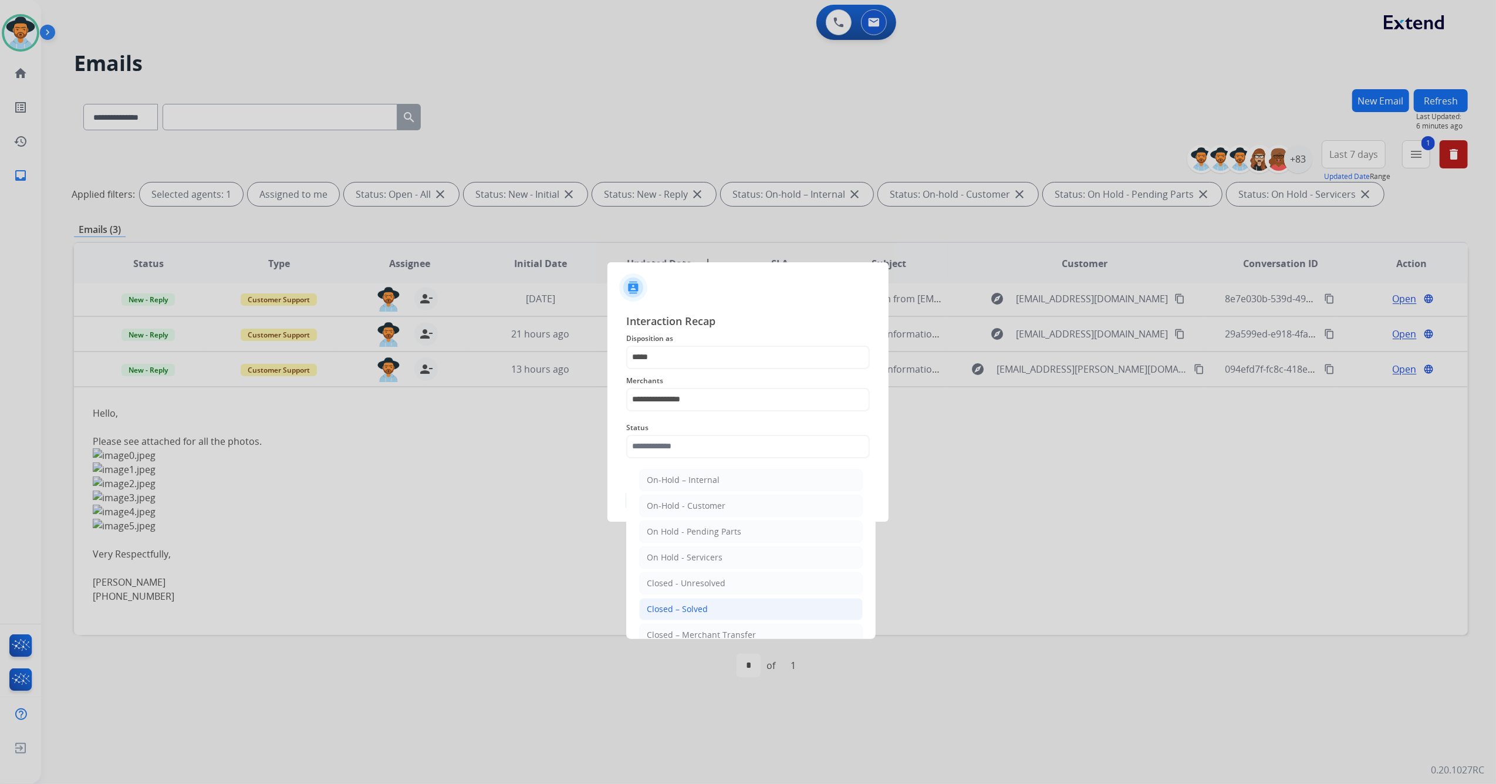
click at [700, 464] on div "Closed – Solved" at bounding box center [677, 609] width 61 height 12
type input "**********"
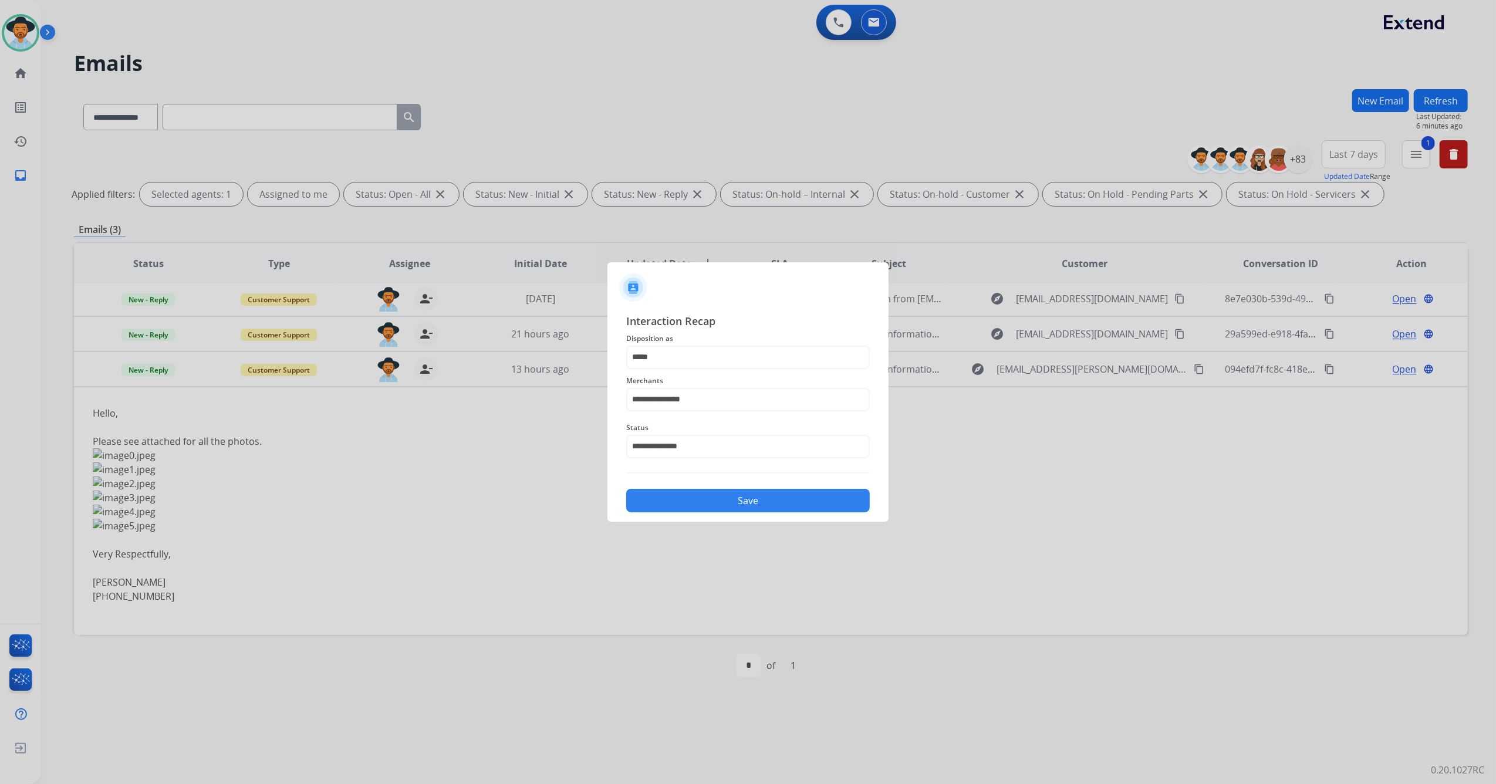
click at [705, 464] on button "Save" at bounding box center [748, 500] width 244 height 23
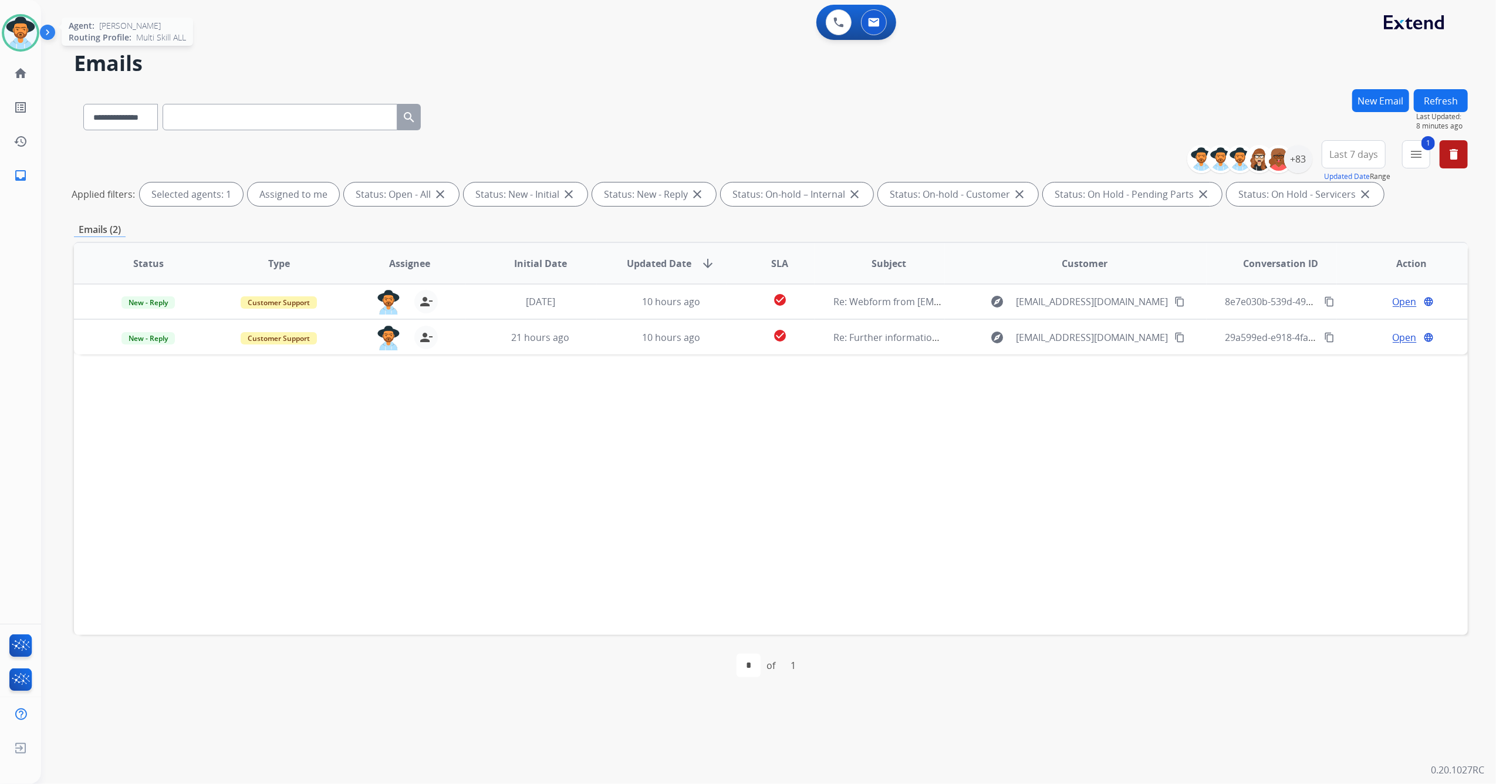
click at [9, 29] on img at bounding box center [20, 32] width 33 height 33
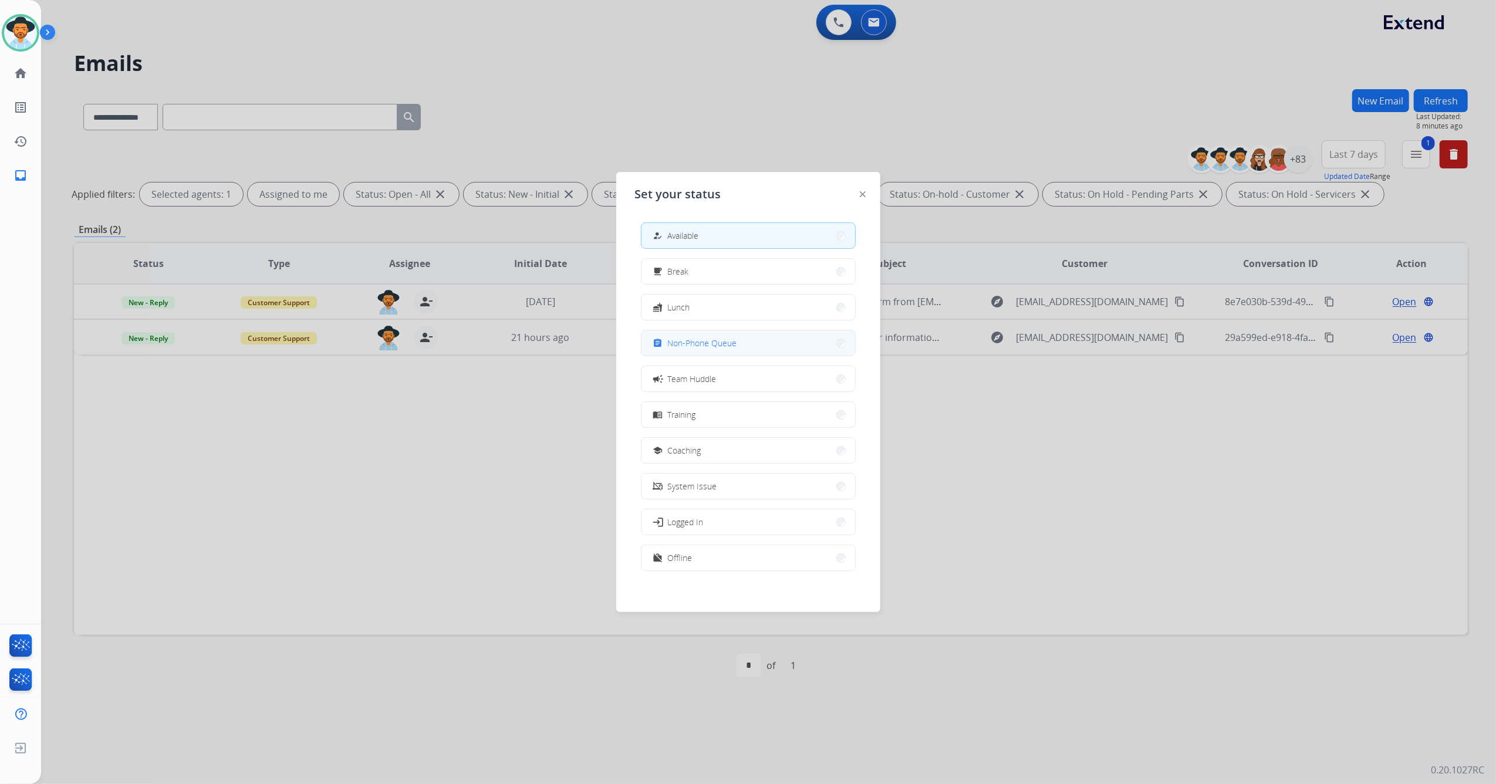
click at [747, 334] on button "assignment Non-Phone Queue" at bounding box center [748, 342] width 214 height 25
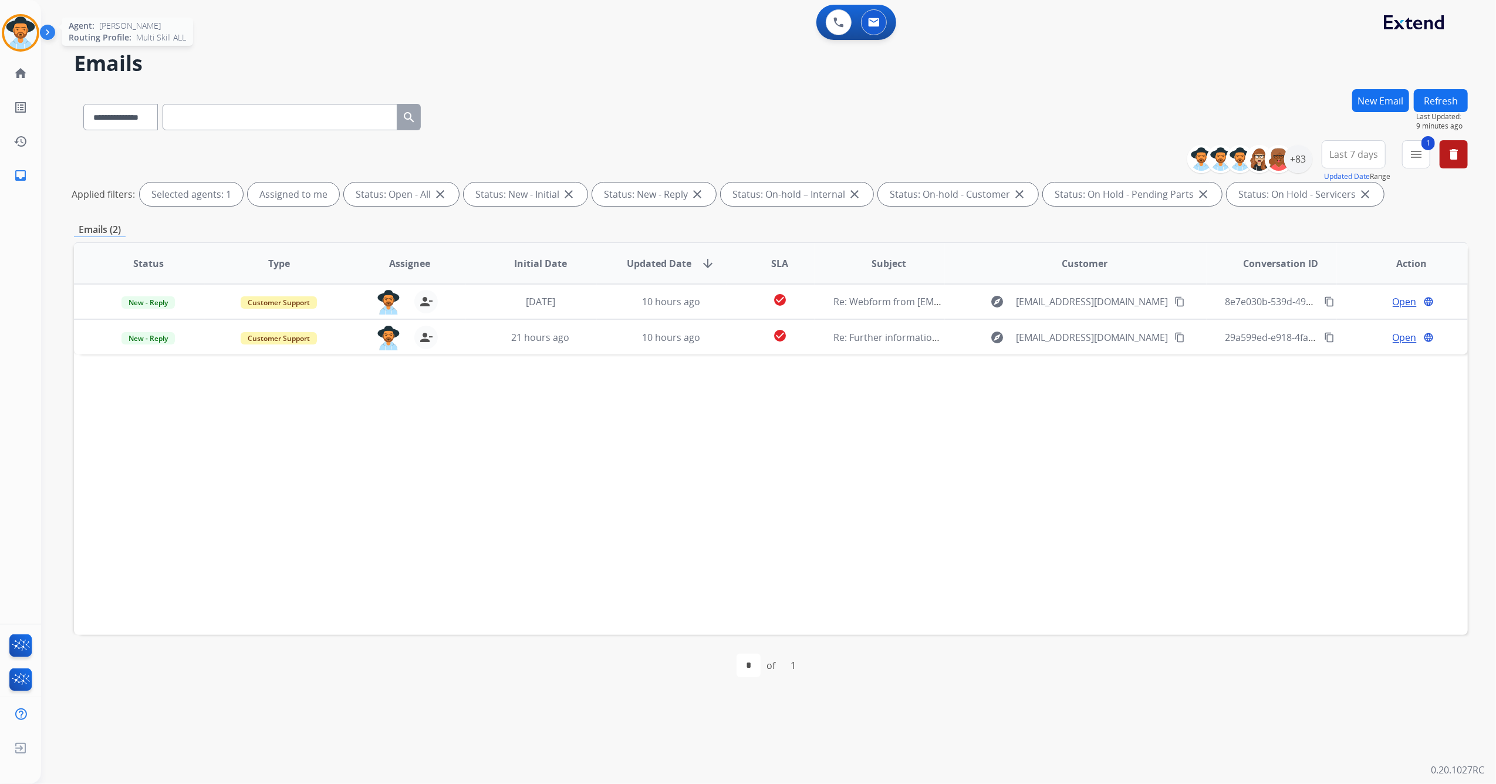
click at [19, 32] on img at bounding box center [20, 32] width 33 height 33
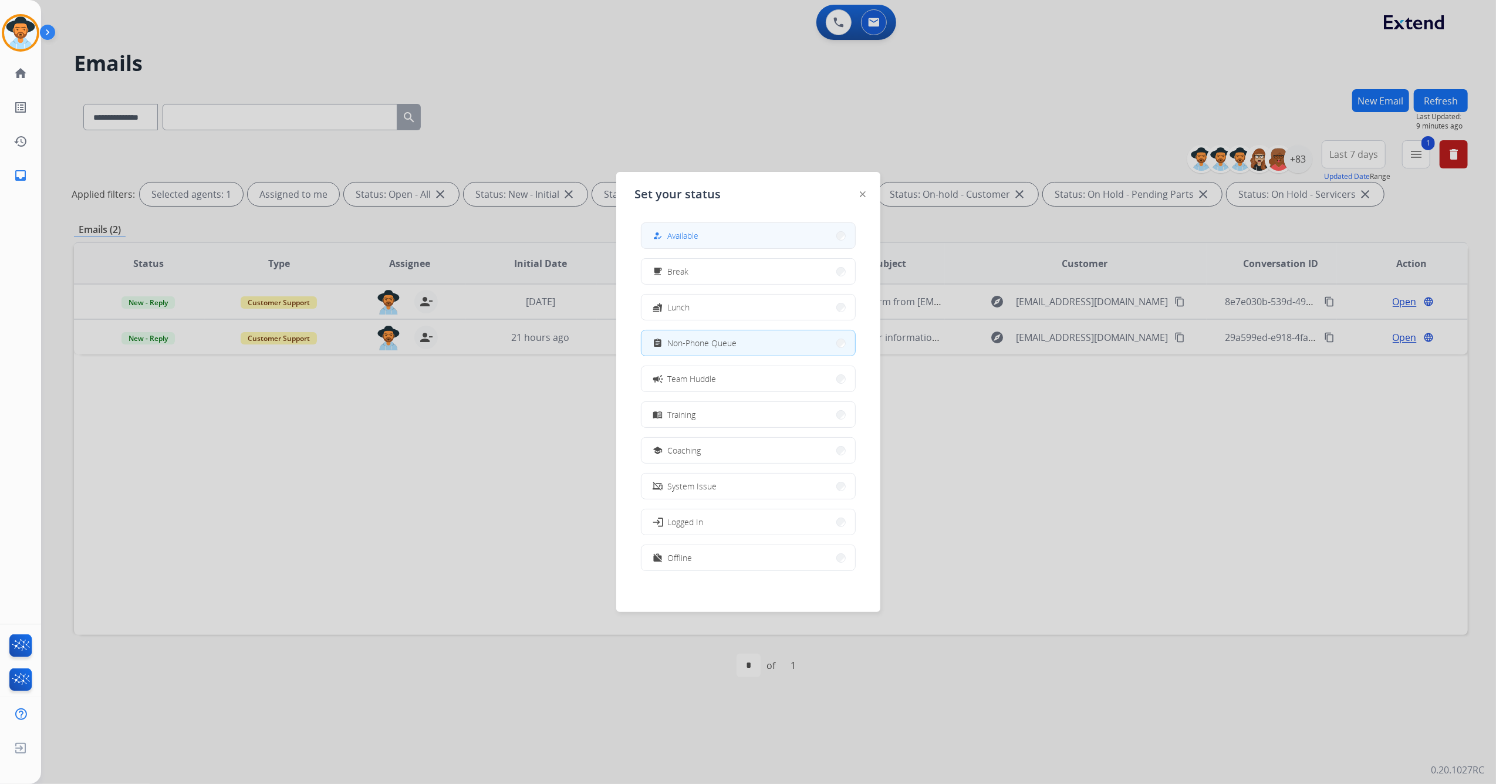
click at [670, 235] on div "how_to_reg Available" at bounding box center [675, 236] width 48 height 14
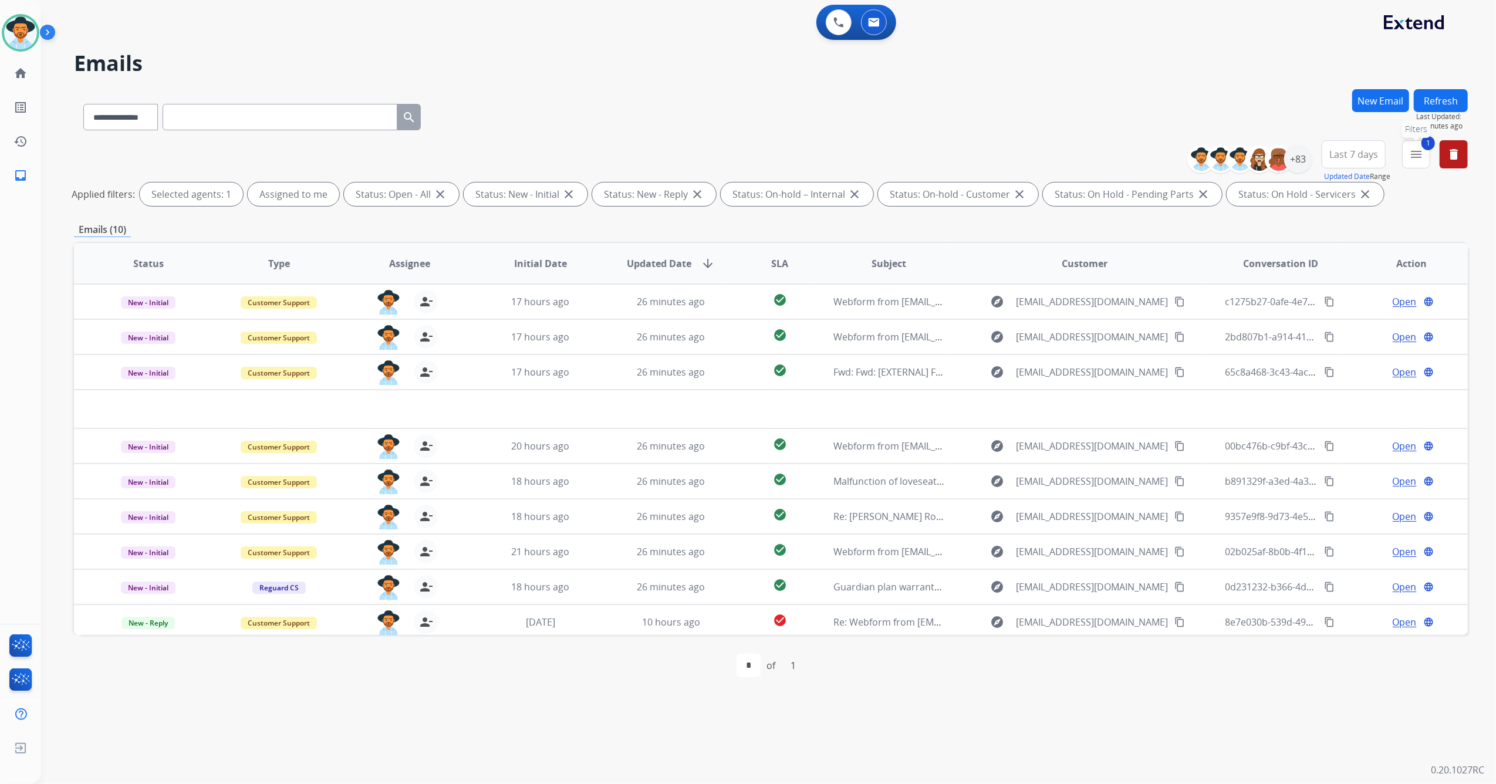
click at [995, 156] on mat-icon "menu" at bounding box center [1416, 154] width 14 height 14
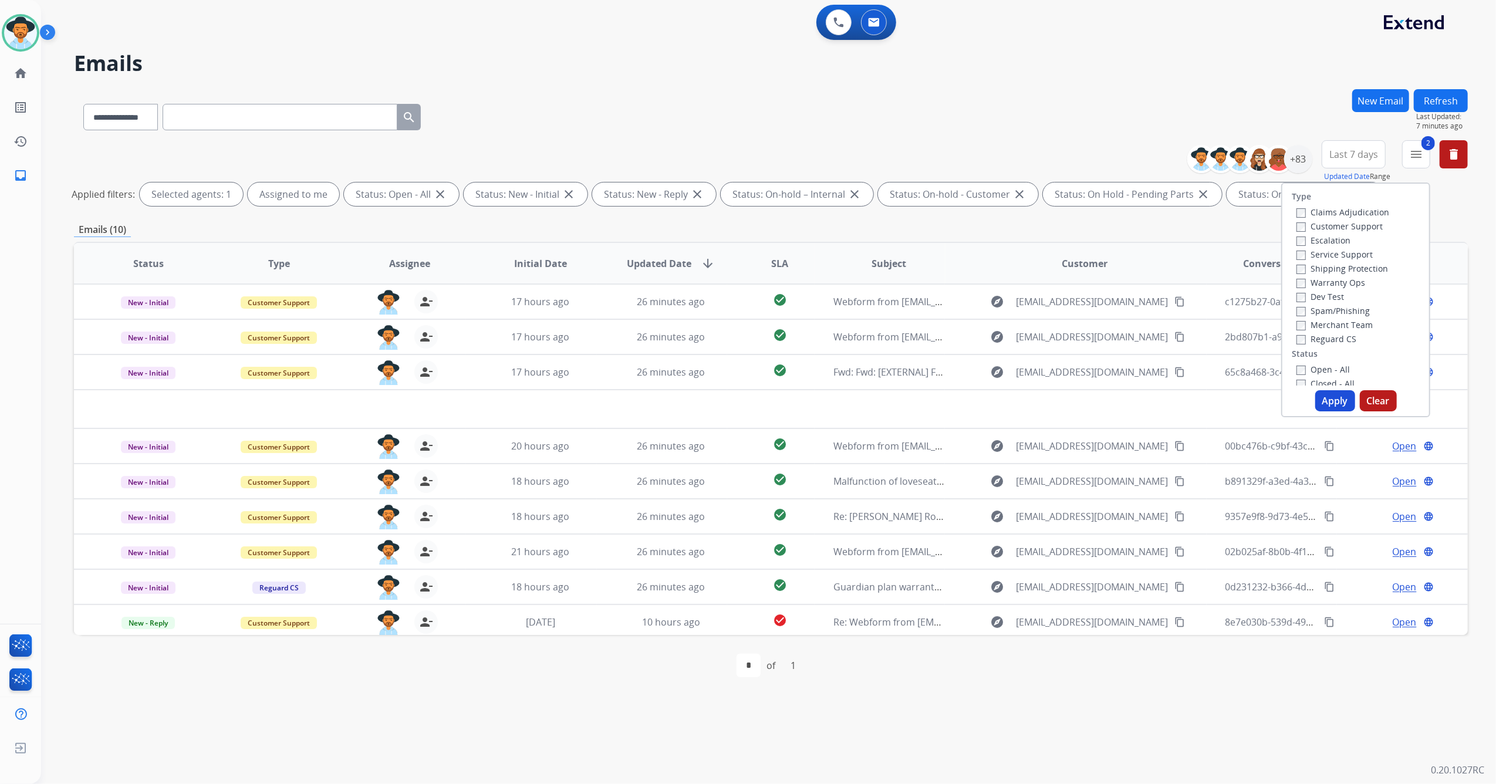
click at [995, 407] on button "Apply" at bounding box center [1335, 400] width 40 height 21
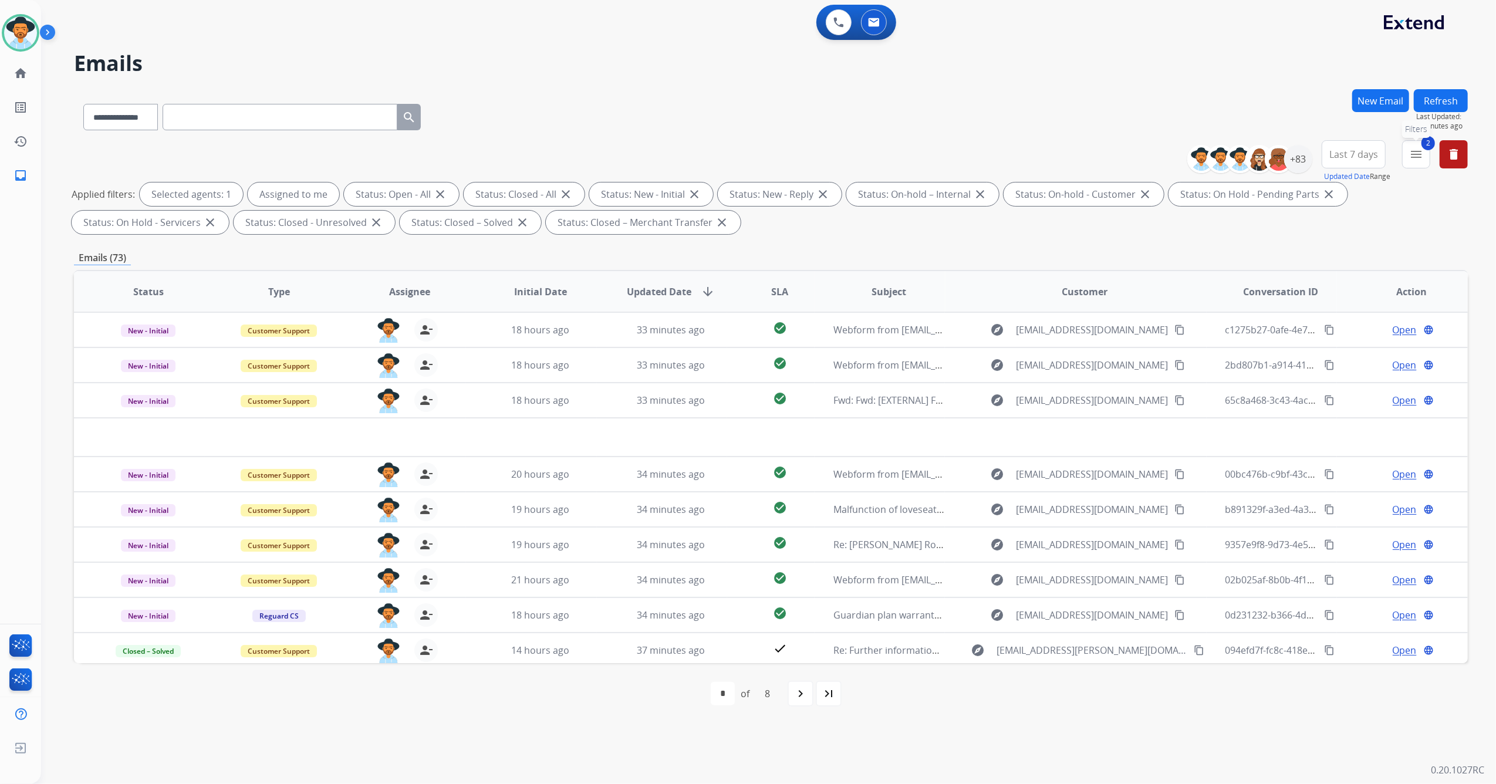
click at [995, 160] on mat-icon "menu" at bounding box center [1416, 154] width 14 height 14
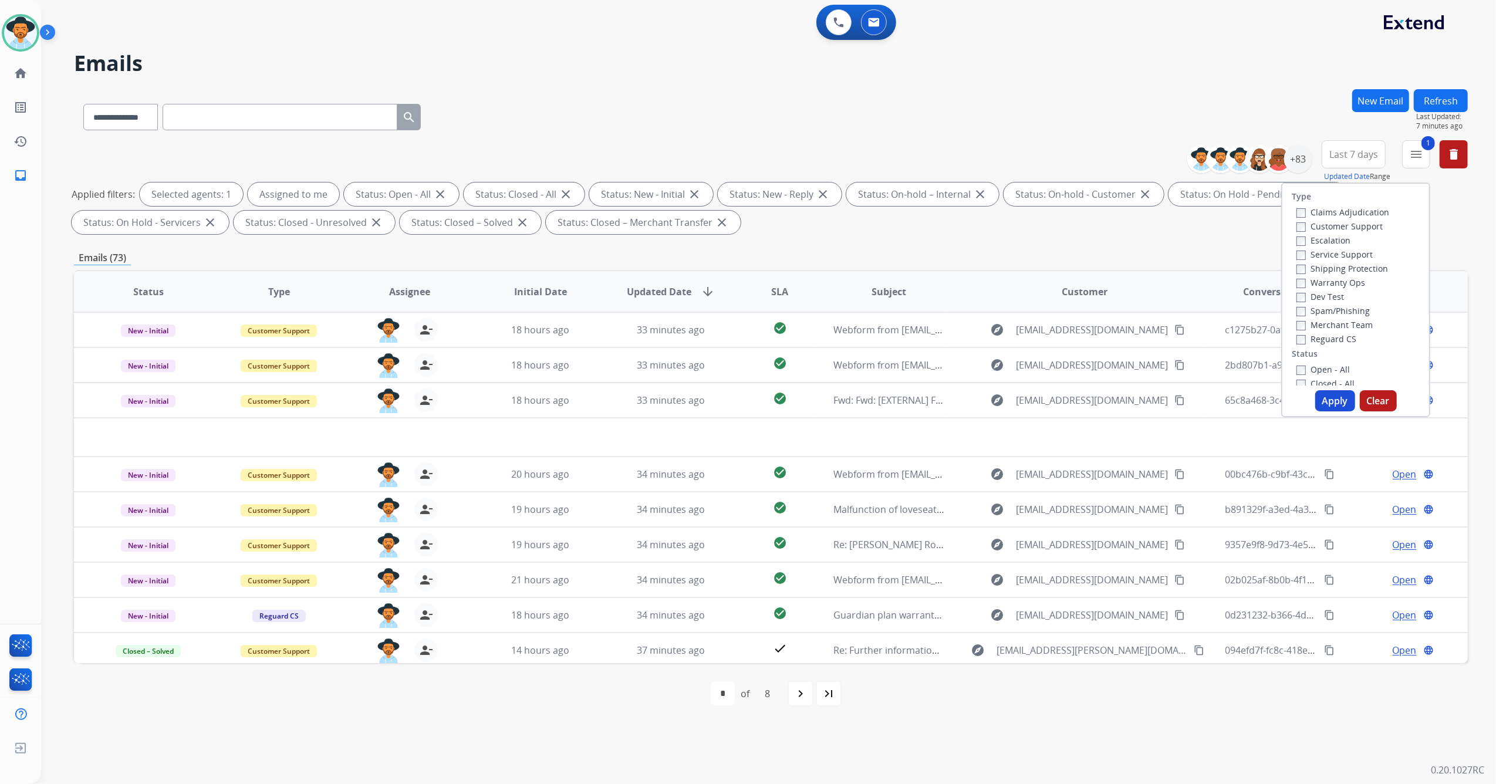
click at [995, 401] on button "Apply" at bounding box center [1335, 400] width 40 height 21
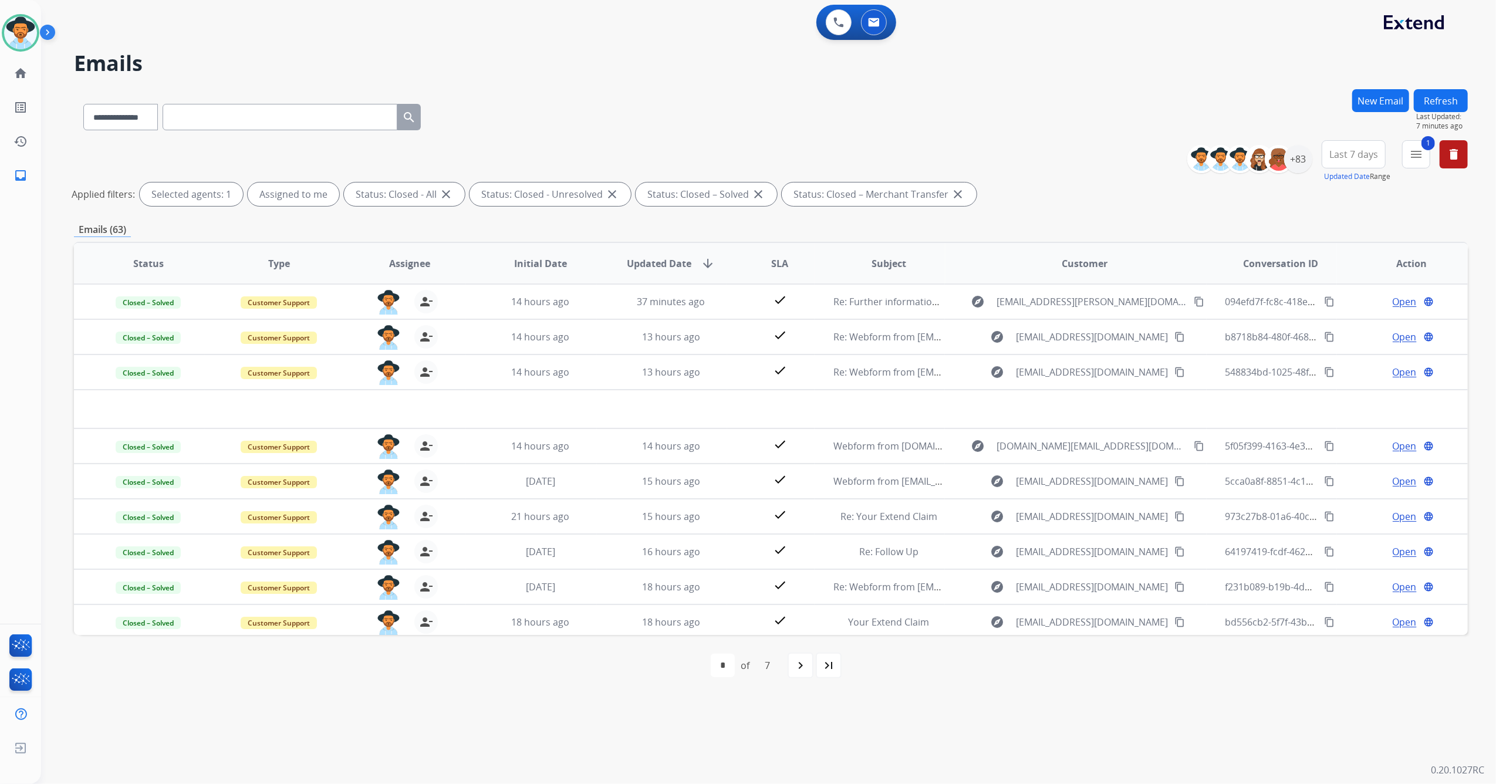
drag, startPoint x: 1320, startPoint y: 300, endPoint x: 1301, endPoint y: 273, distance: 33.4
click at [995, 299] on mat-icon "content_copy" at bounding box center [1329, 301] width 11 height 11
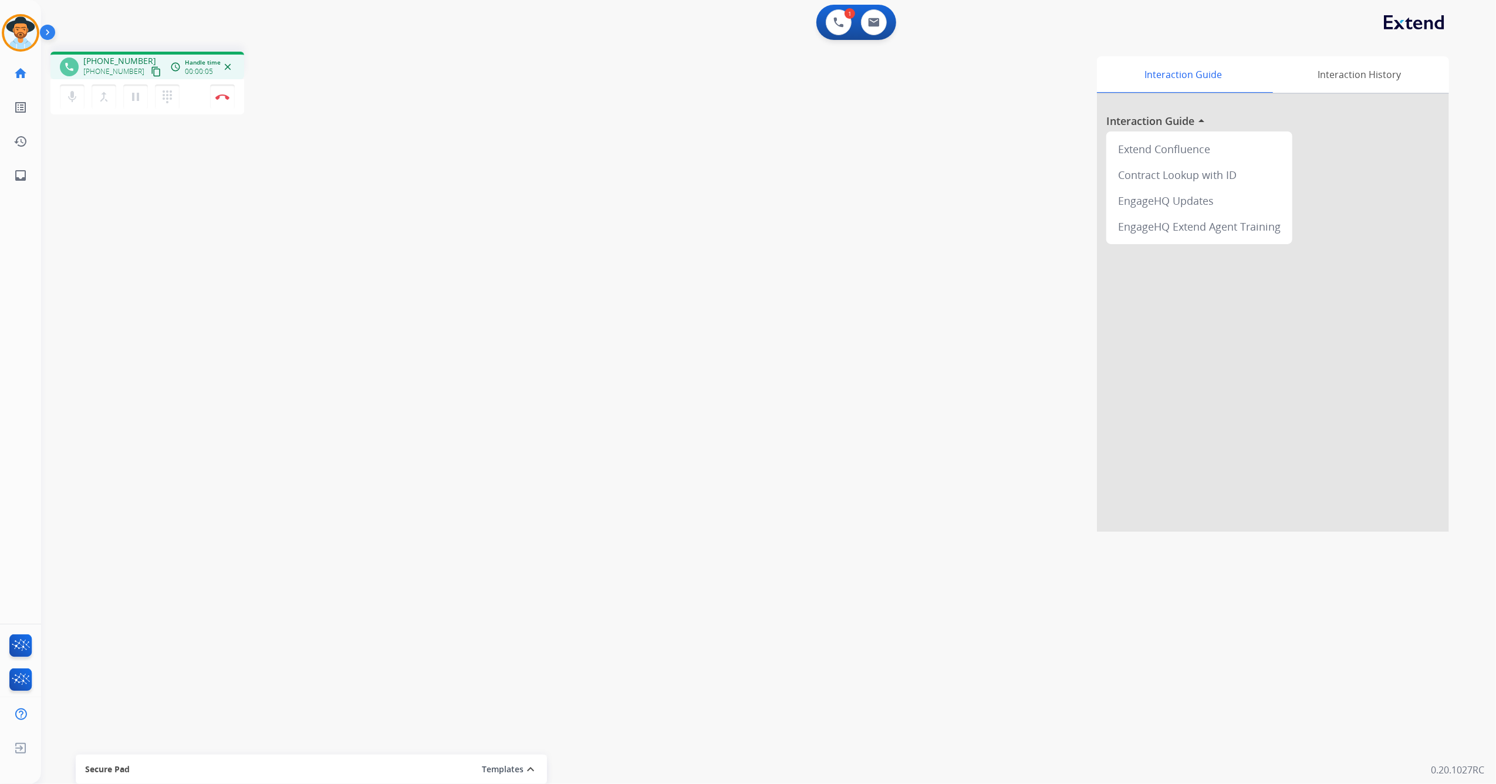
click at [151, 70] on mat-icon "content_copy" at bounding box center [156, 71] width 11 height 11
click at [151, 69] on mat-icon "content_copy" at bounding box center [156, 71] width 11 height 11
click at [136, 97] on mat-icon "pause" at bounding box center [136, 97] width 14 height 14
click at [69, 94] on mat-icon "mic" at bounding box center [72, 97] width 14 height 14
click at [131, 94] on mat-icon "play_arrow" at bounding box center [136, 97] width 14 height 14
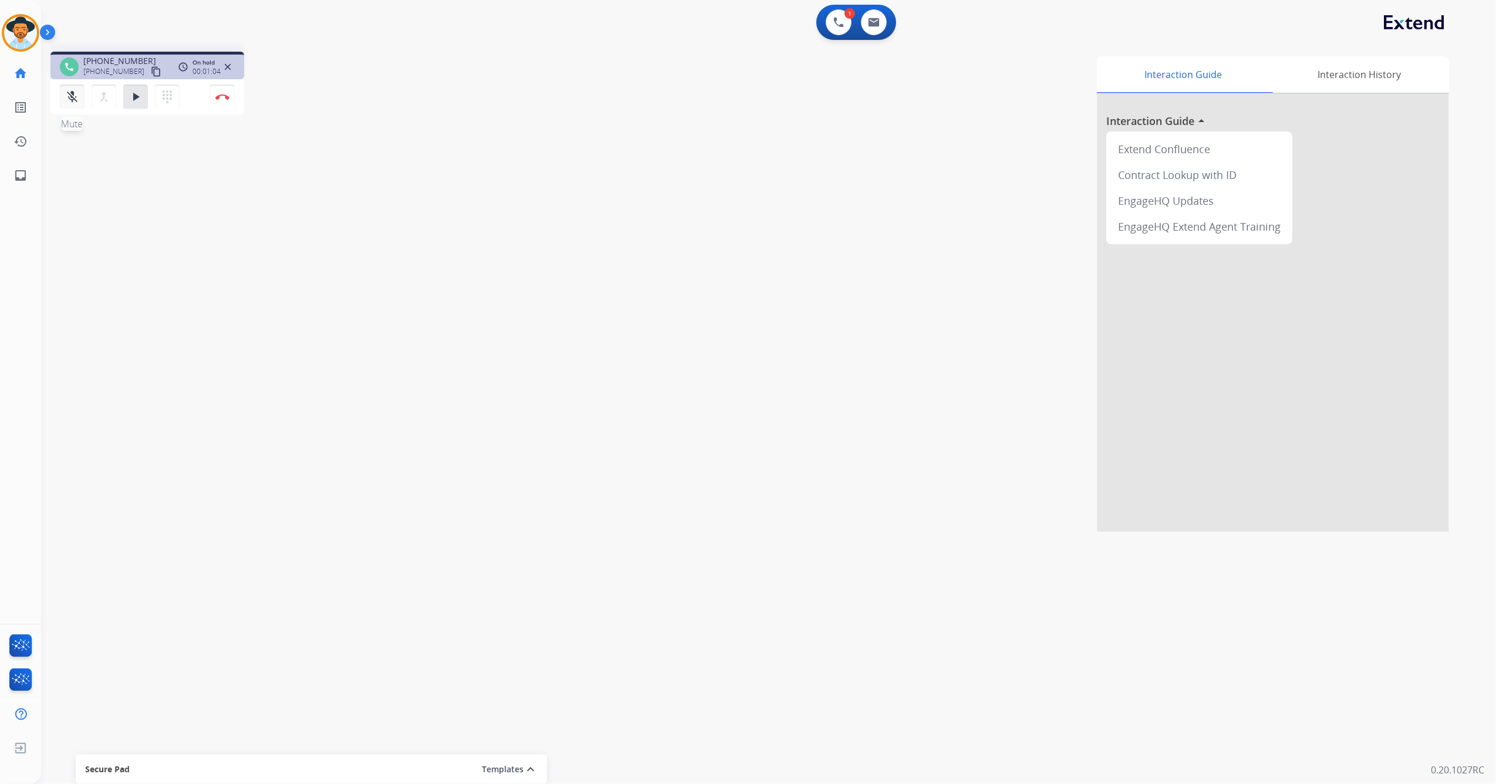
click at [83, 96] on div "mic_off Mute merge_type Bridge play_arrow Hold dialpad Dialpad" at bounding box center [123, 97] width 127 height 25
drag, startPoint x: 81, startPoint y: 95, endPoint x: 71, endPoint y: 96, distance: 10.0
click at [71, 96] on mat-icon "mic_off" at bounding box center [72, 97] width 14 height 14
click at [135, 92] on mat-icon "pause" at bounding box center [136, 97] width 14 height 14
click at [151, 69] on mat-icon "content_copy" at bounding box center [156, 71] width 11 height 11
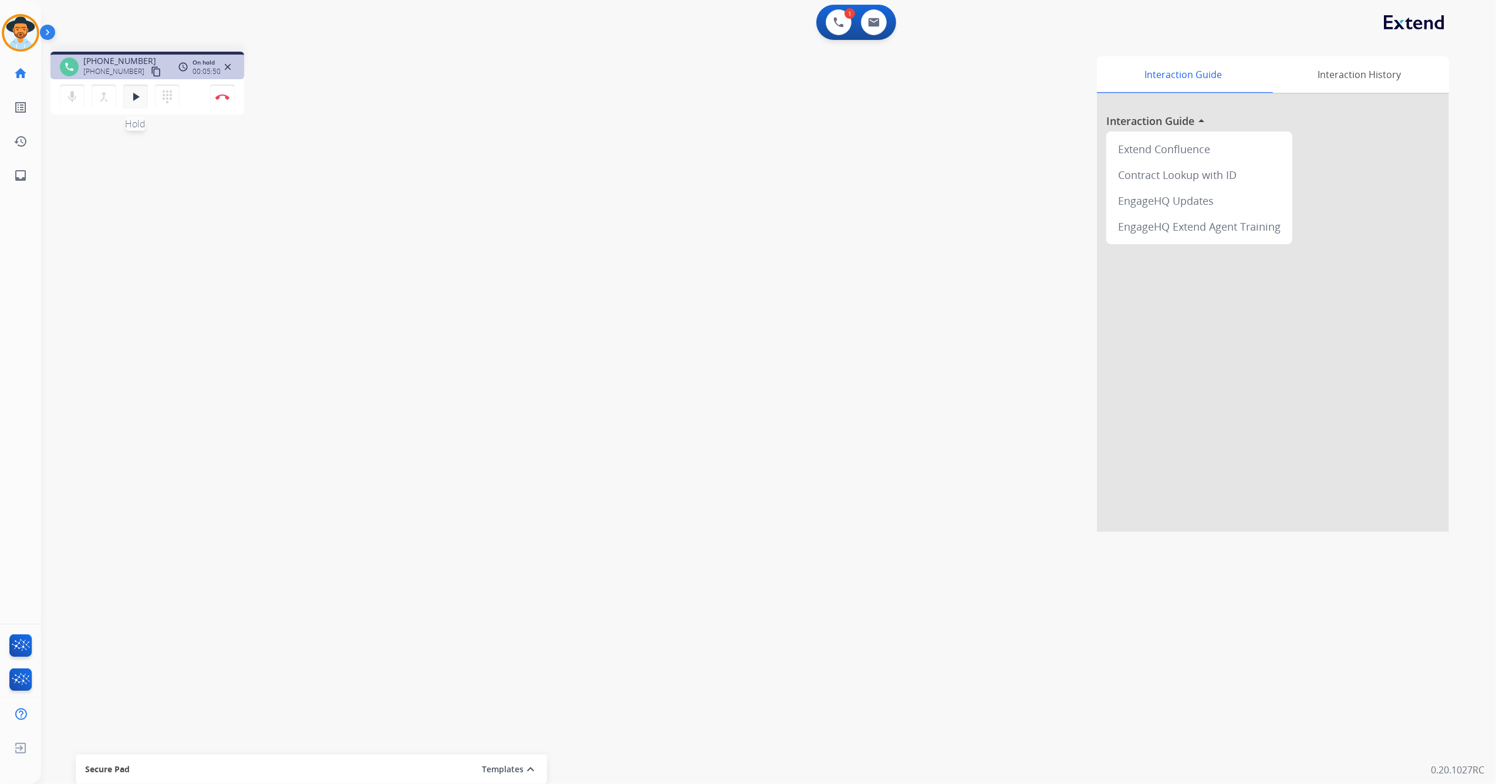
click at [139, 101] on mat-icon "play_arrow" at bounding box center [136, 97] width 14 height 14
click at [226, 102] on button "Disconnect" at bounding box center [222, 97] width 25 height 25
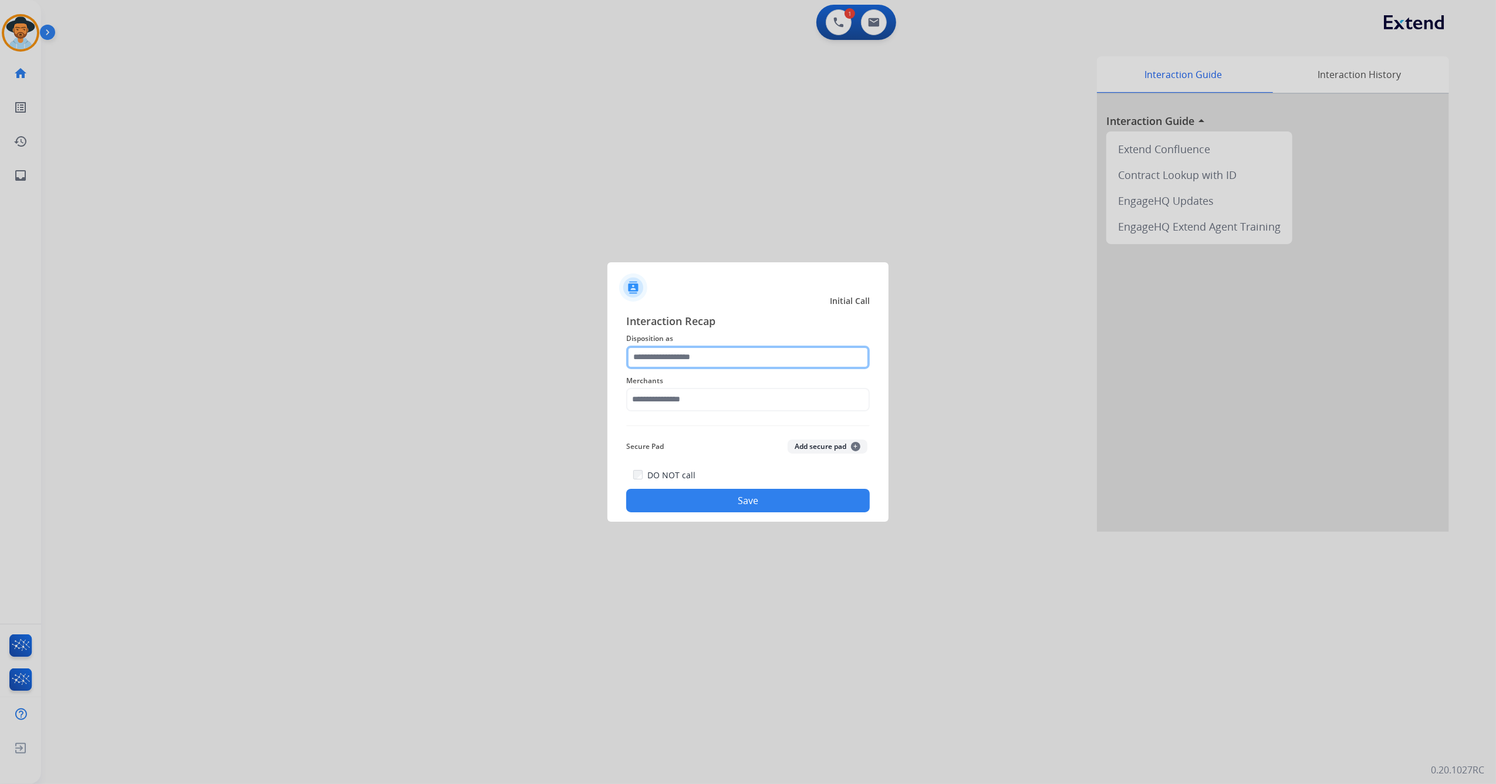
click at [667, 350] on input "text" at bounding box center [748, 357] width 244 height 23
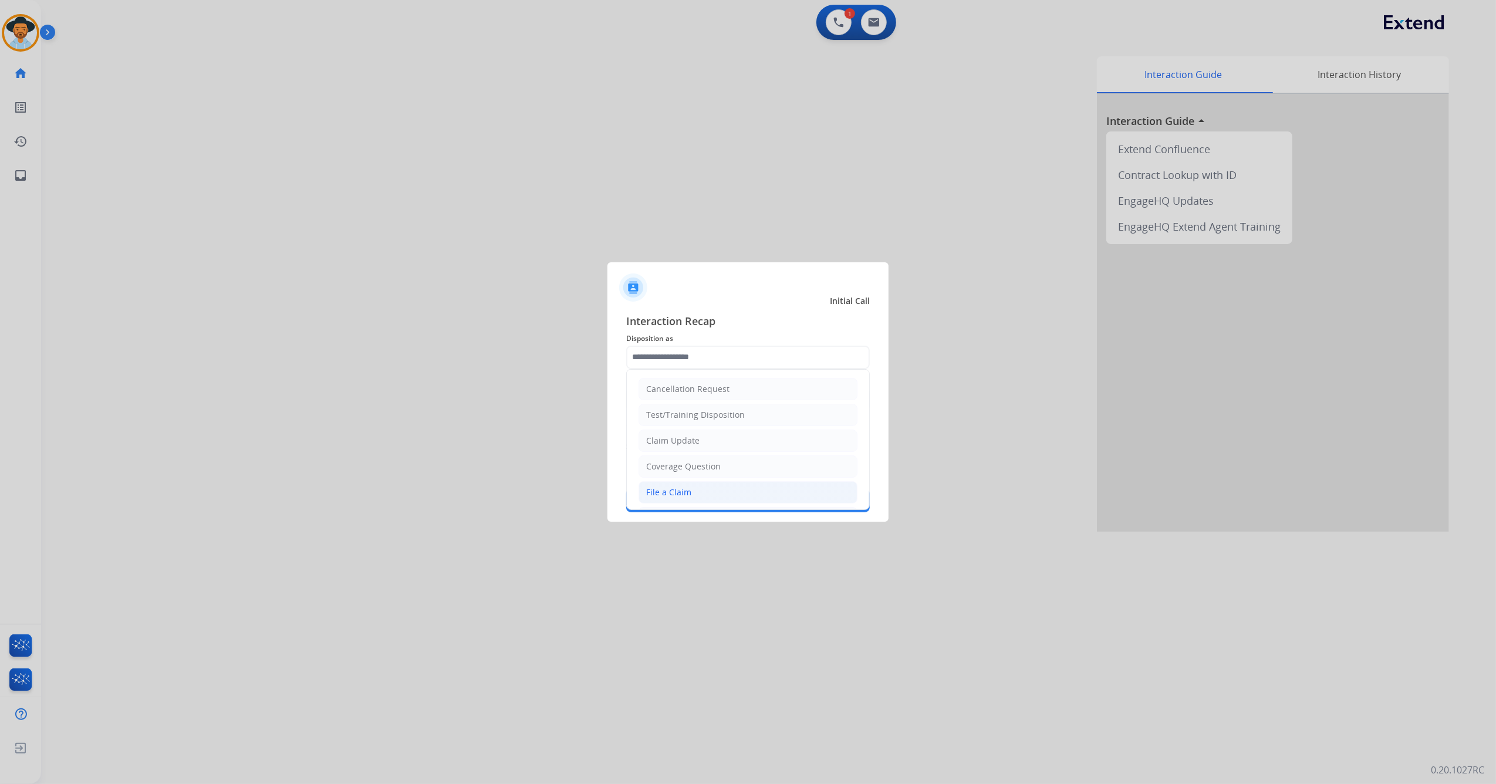
click at [724, 464] on li "File a Claim" at bounding box center [747, 492] width 219 height 22
type input "**********"
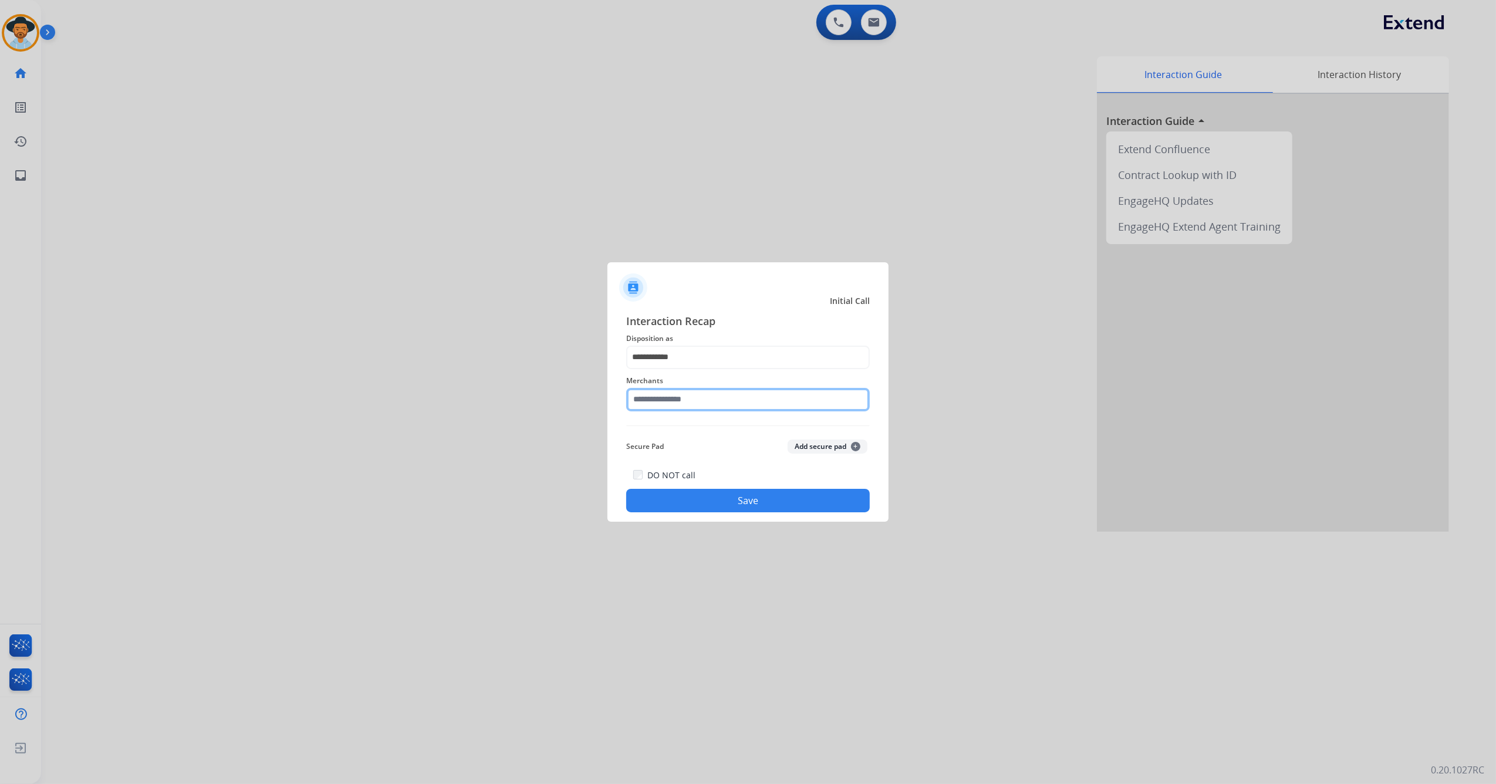
click at [683, 395] on input "text" at bounding box center [748, 399] width 244 height 23
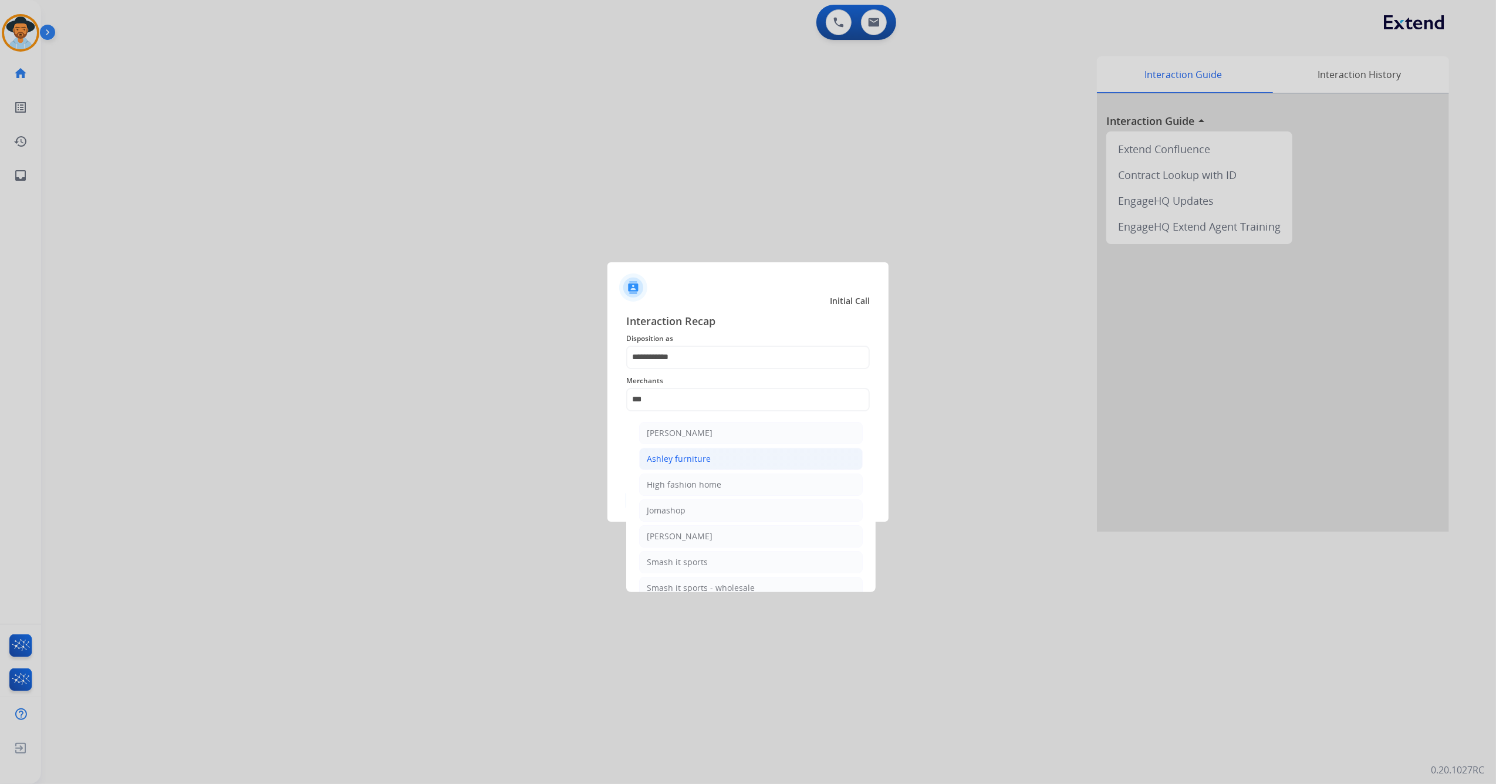
click at [698, 459] on div "Ashley furniture" at bounding box center [679, 459] width 64 height 12
type input "**********"
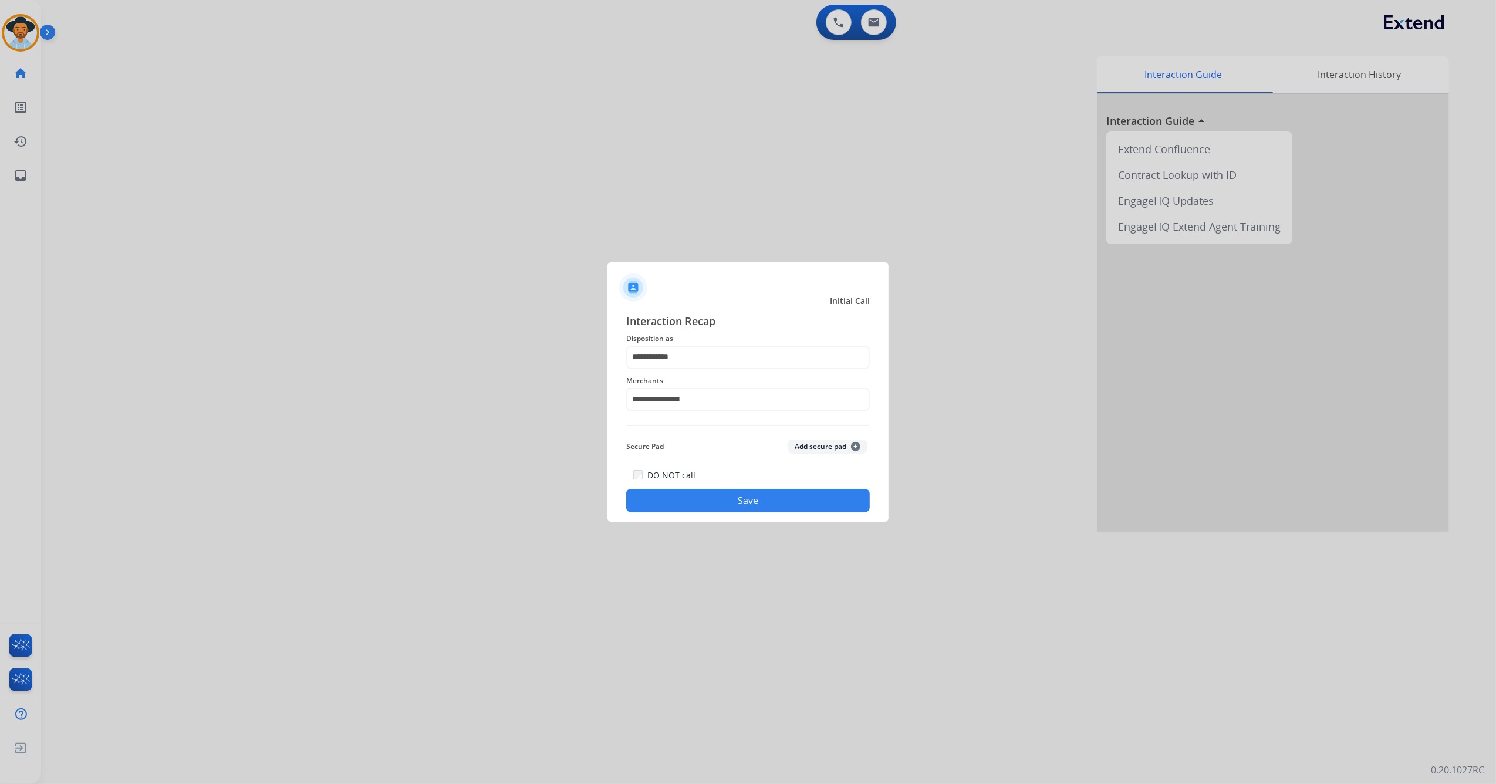
click at [715, 464] on button "Save" at bounding box center [748, 500] width 244 height 23
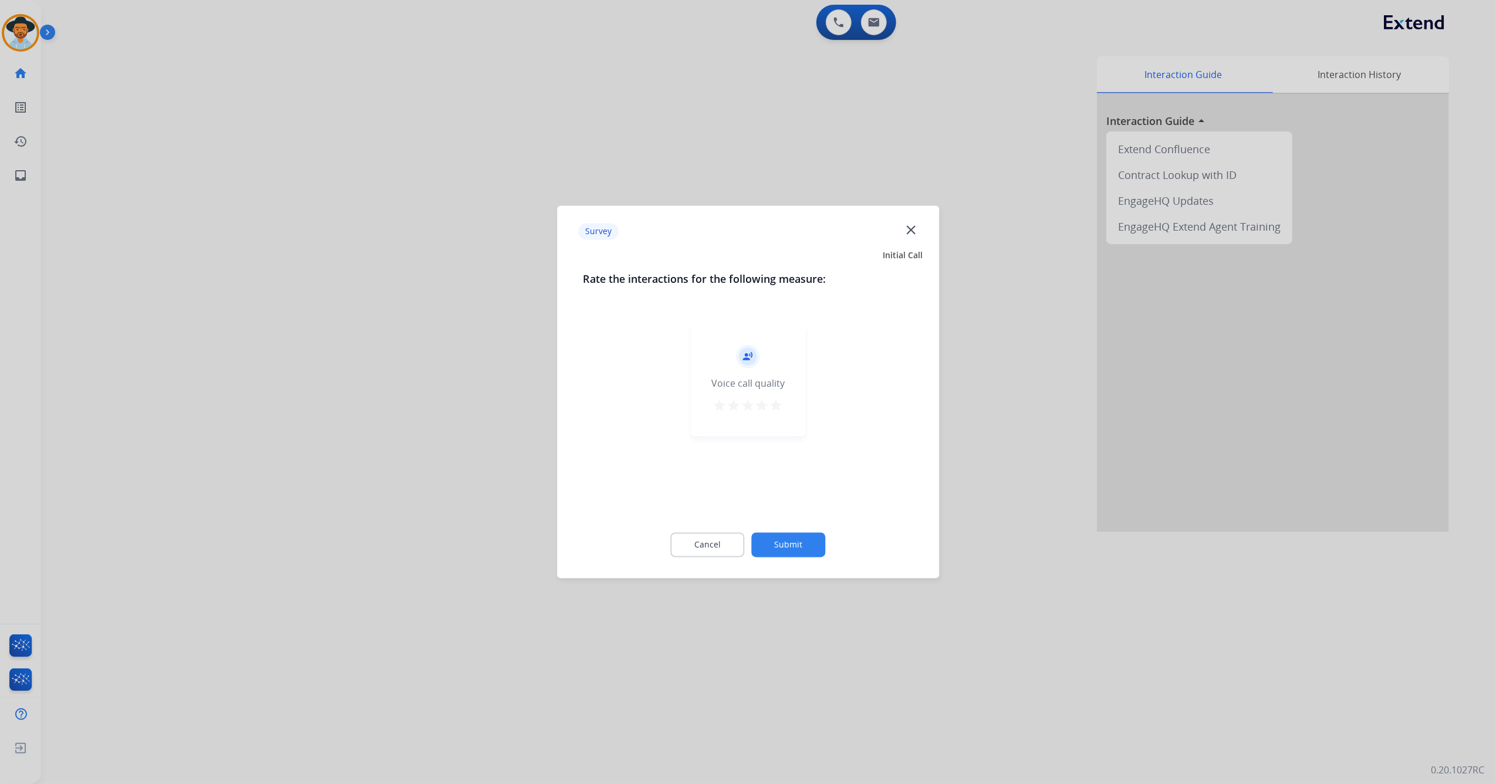
click at [775, 406] on mat-icon "star" at bounding box center [776, 406] width 14 height 14
click at [792, 464] on button "Submit" at bounding box center [789, 545] width 74 height 25
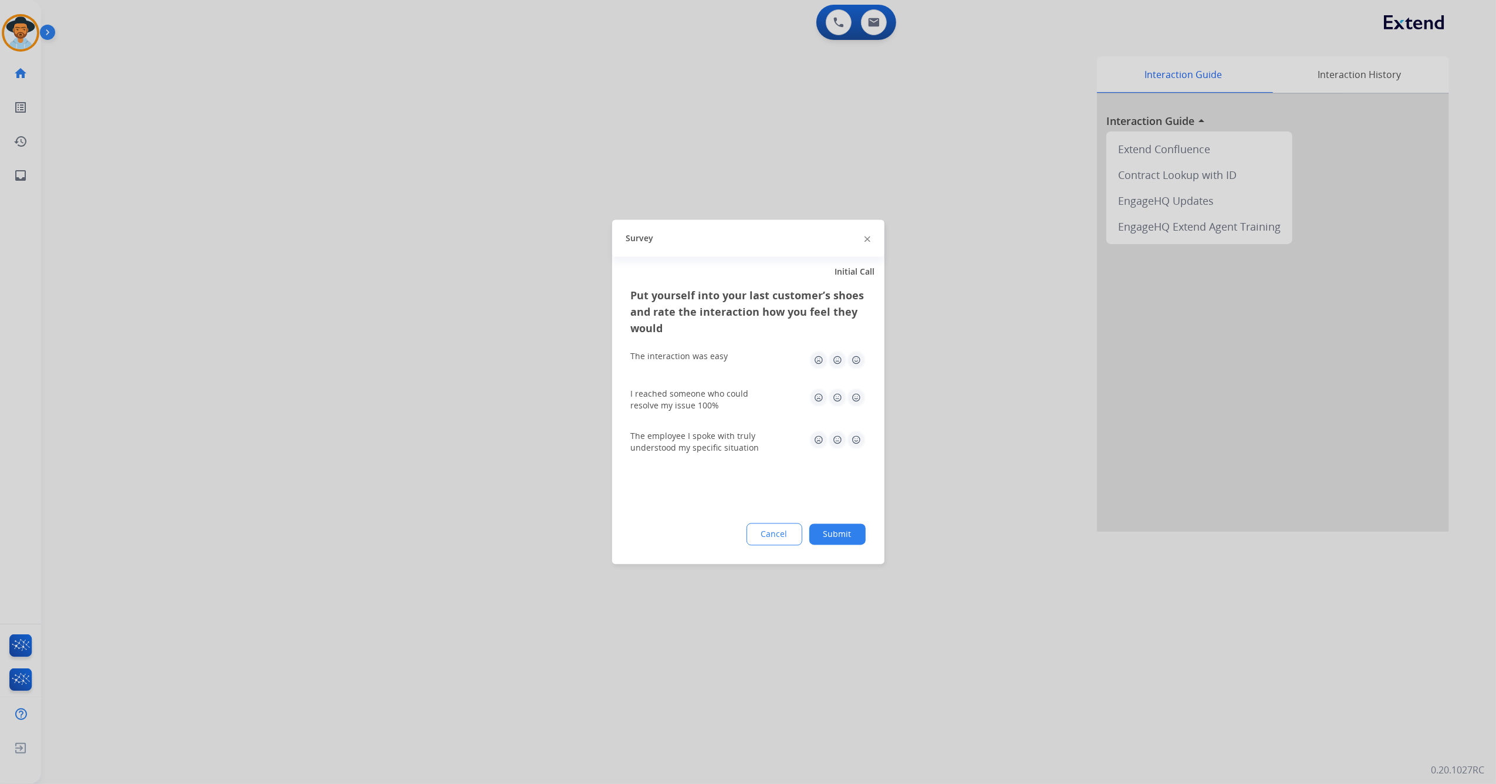
click at [854, 360] on img at bounding box center [856, 360] width 19 height 19
click at [860, 400] on img at bounding box center [856, 397] width 19 height 19
click at [860, 442] on img at bounding box center [856, 440] width 19 height 19
click at [836, 464] on button "Submit" at bounding box center [837, 534] width 56 height 21
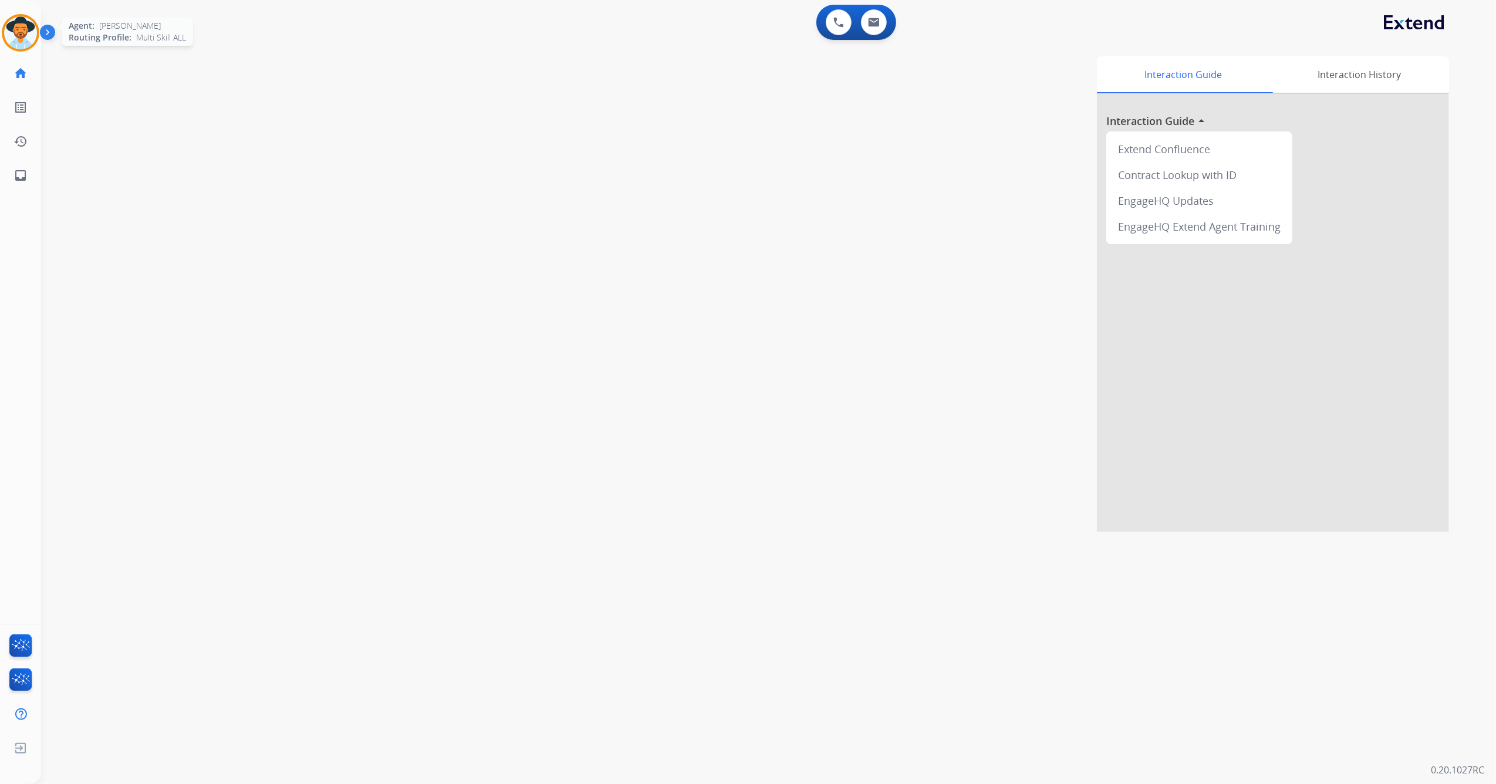
click at [12, 38] on img at bounding box center [20, 32] width 33 height 33
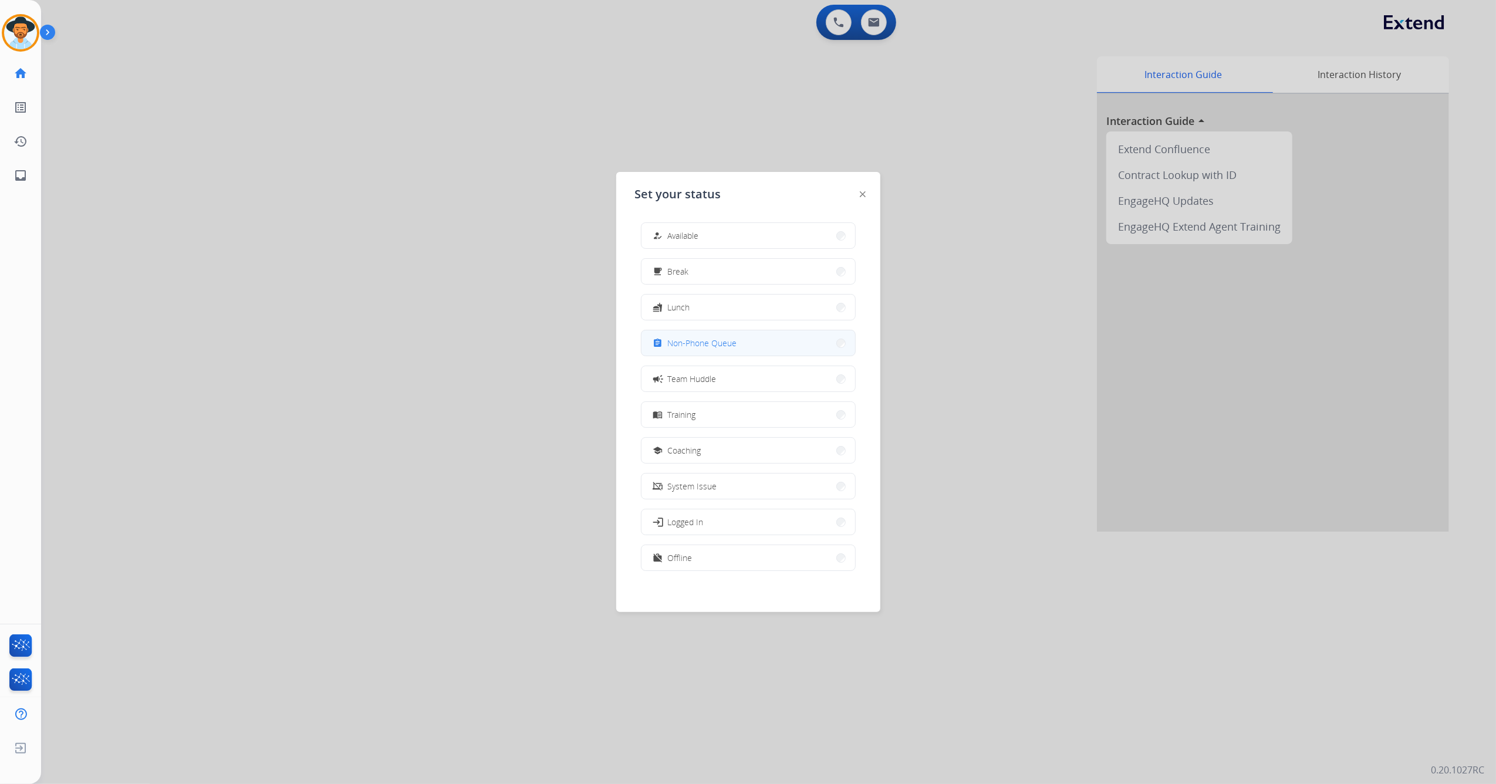
click at [724, 344] on span "Non-Phone Queue" at bounding box center [702, 343] width 69 height 12
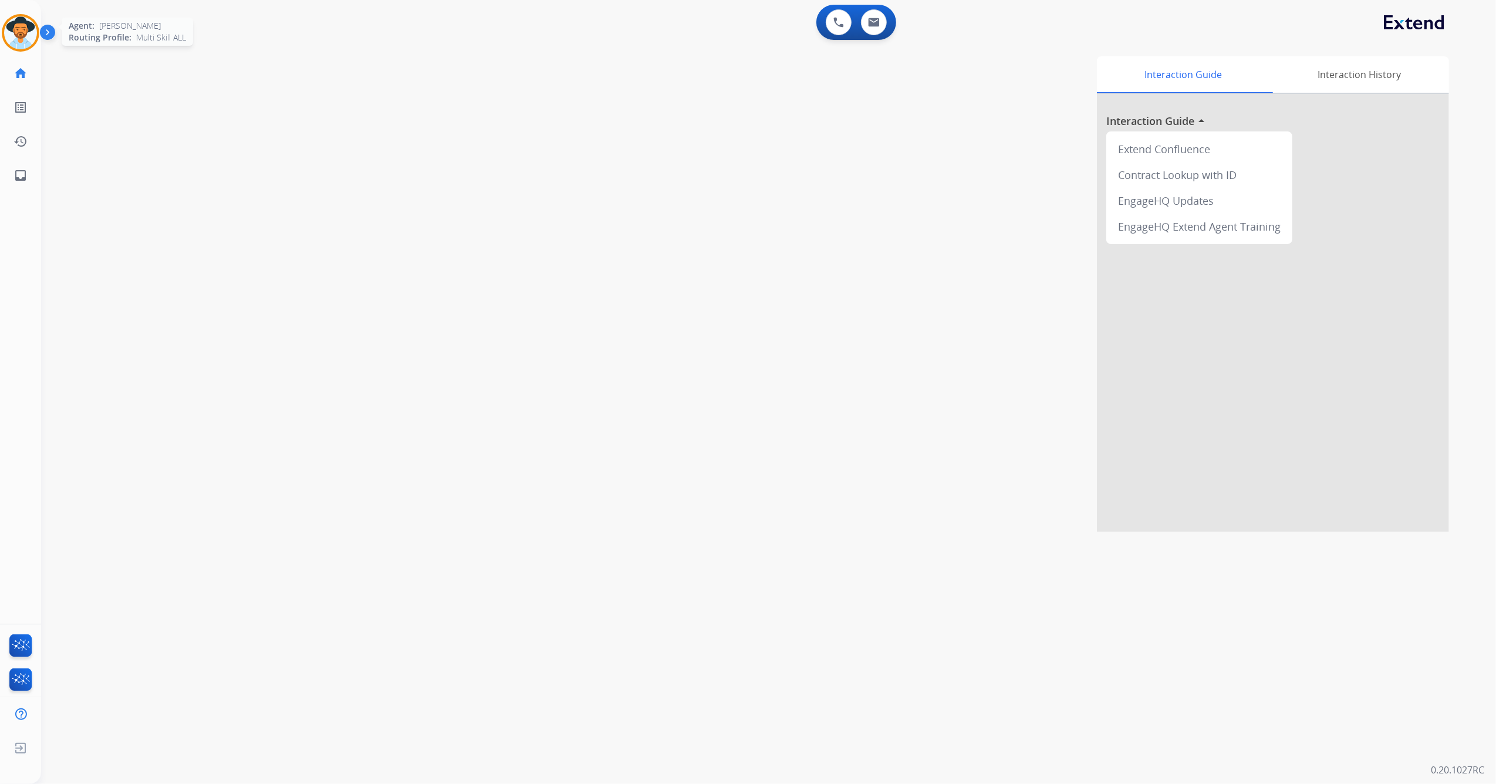
click at [12, 29] on img at bounding box center [20, 32] width 33 height 33
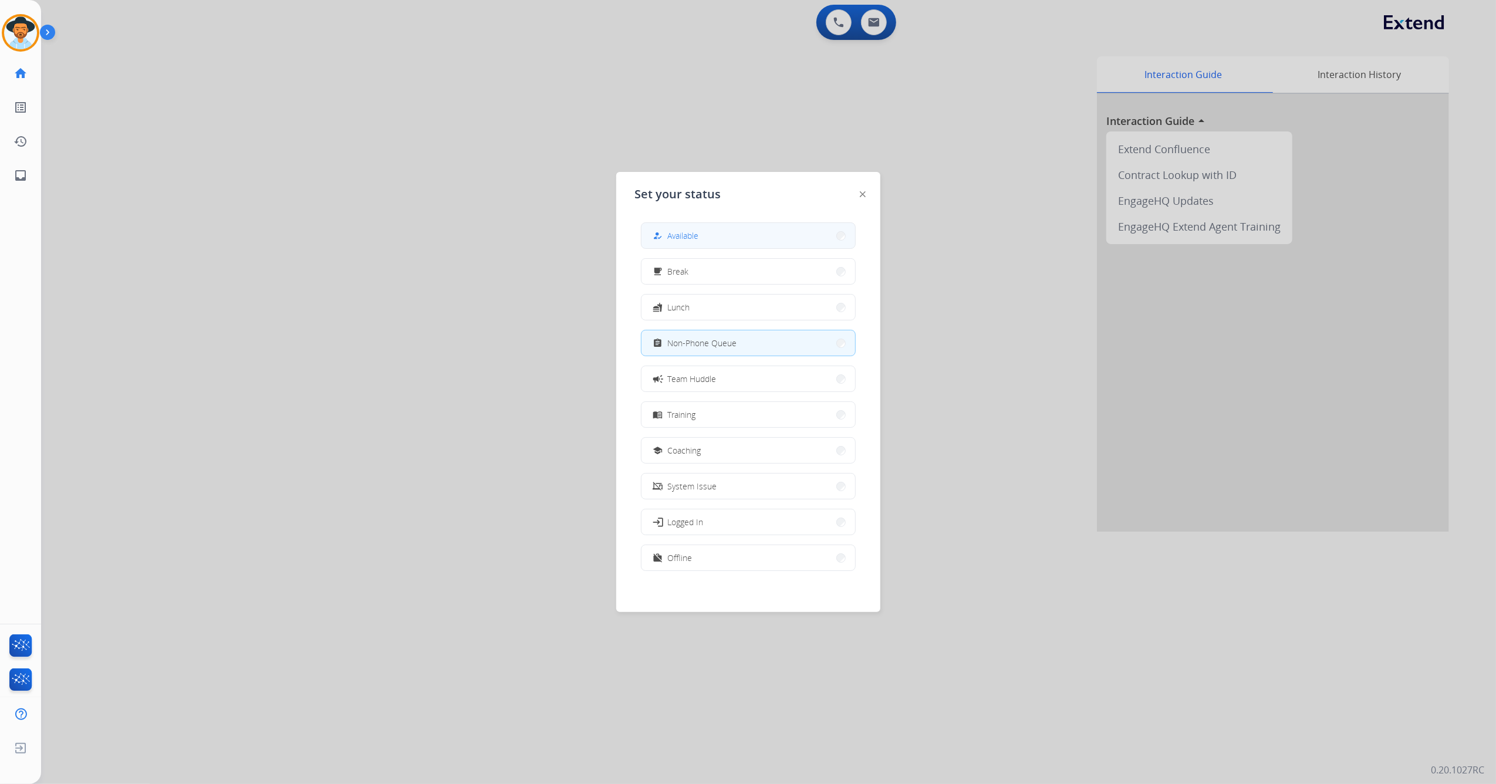
click at [712, 231] on button "how_to_reg Available" at bounding box center [748, 235] width 214 height 25
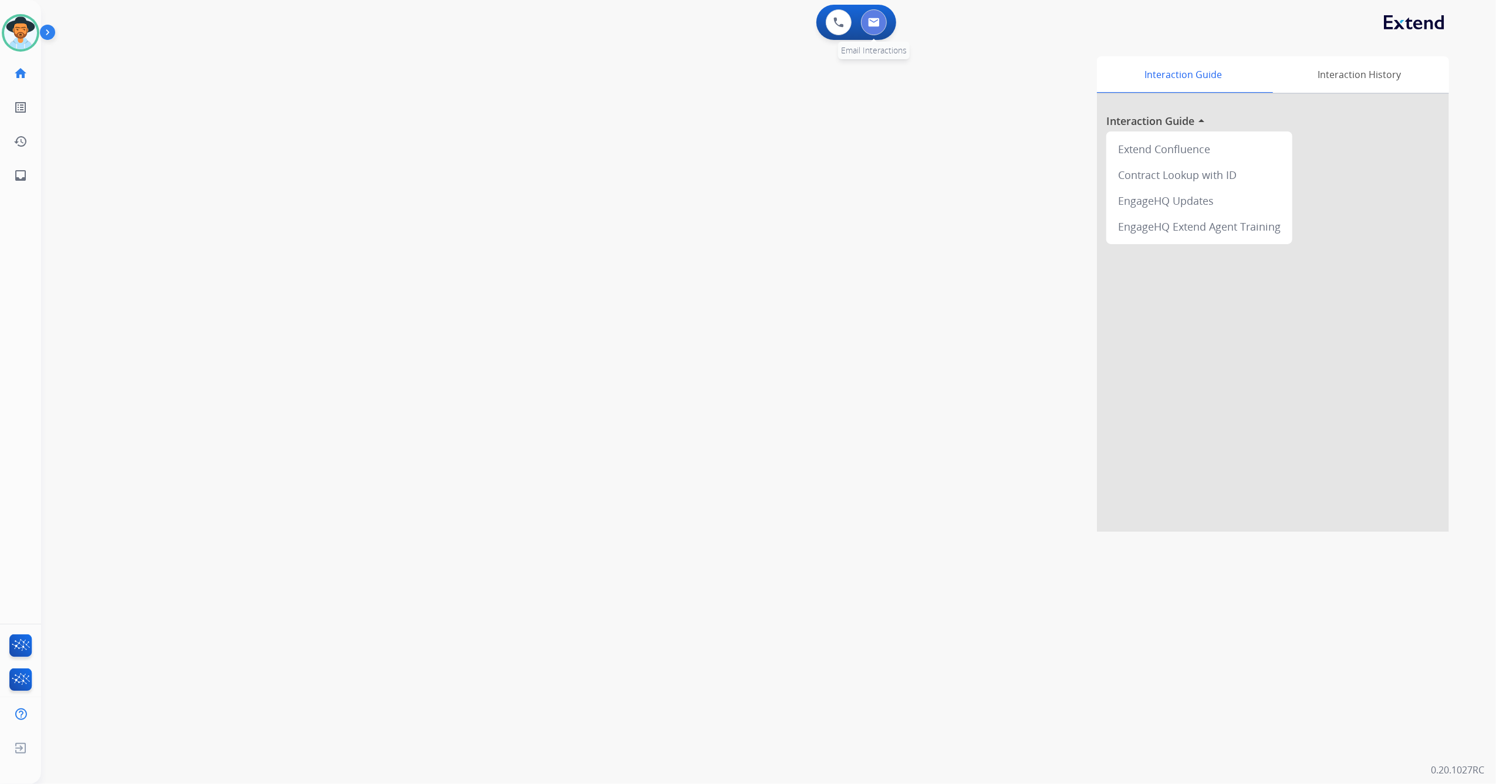
click at [878, 33] on button at bounding box center [874, 22] width 26 height 26
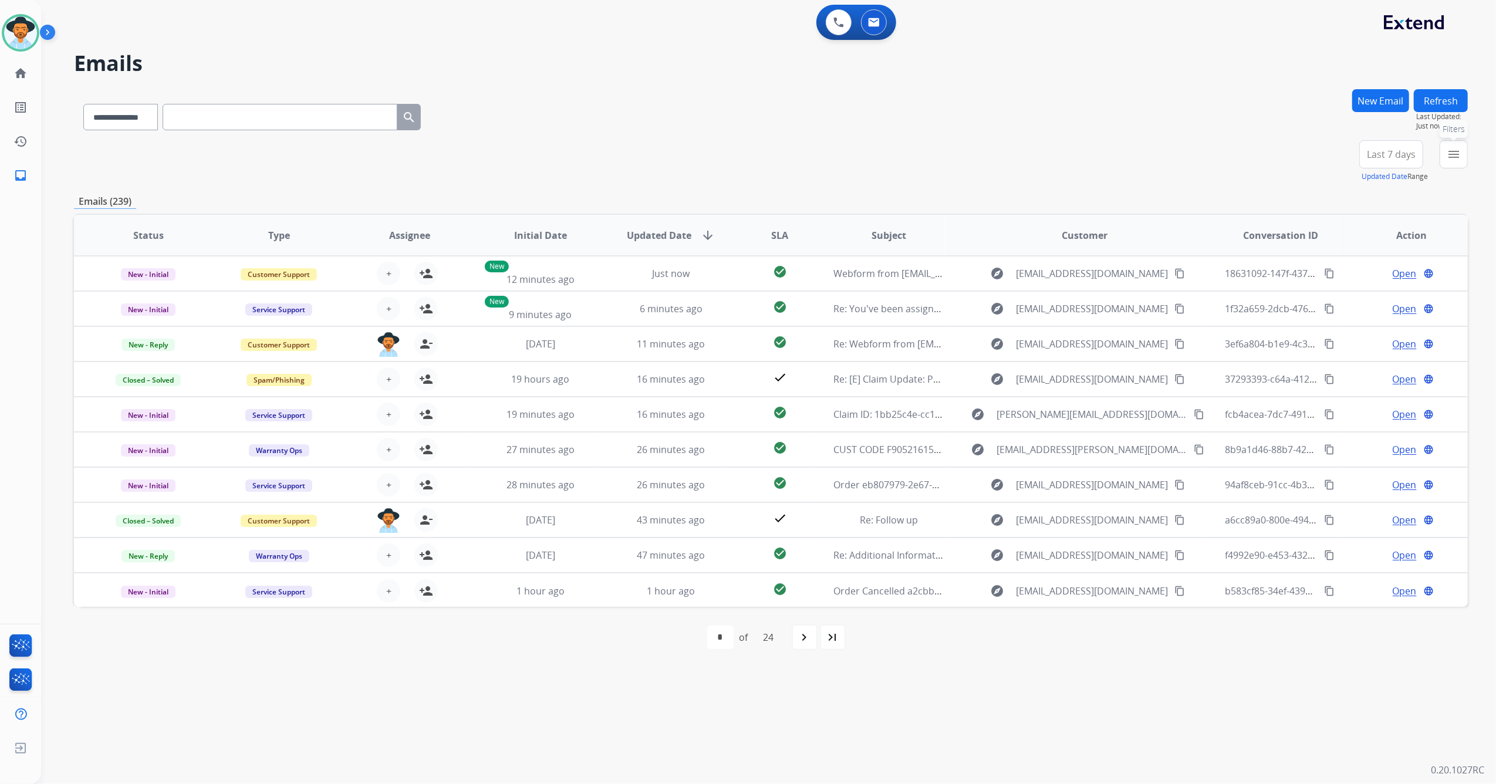
click at [995, 146] on button "menu Filters" at bounding box center [1454, 154] width 28 height 28
click at [995, 364] on label "Open - All" at bounding box center [1360, 369] width 53 height 11
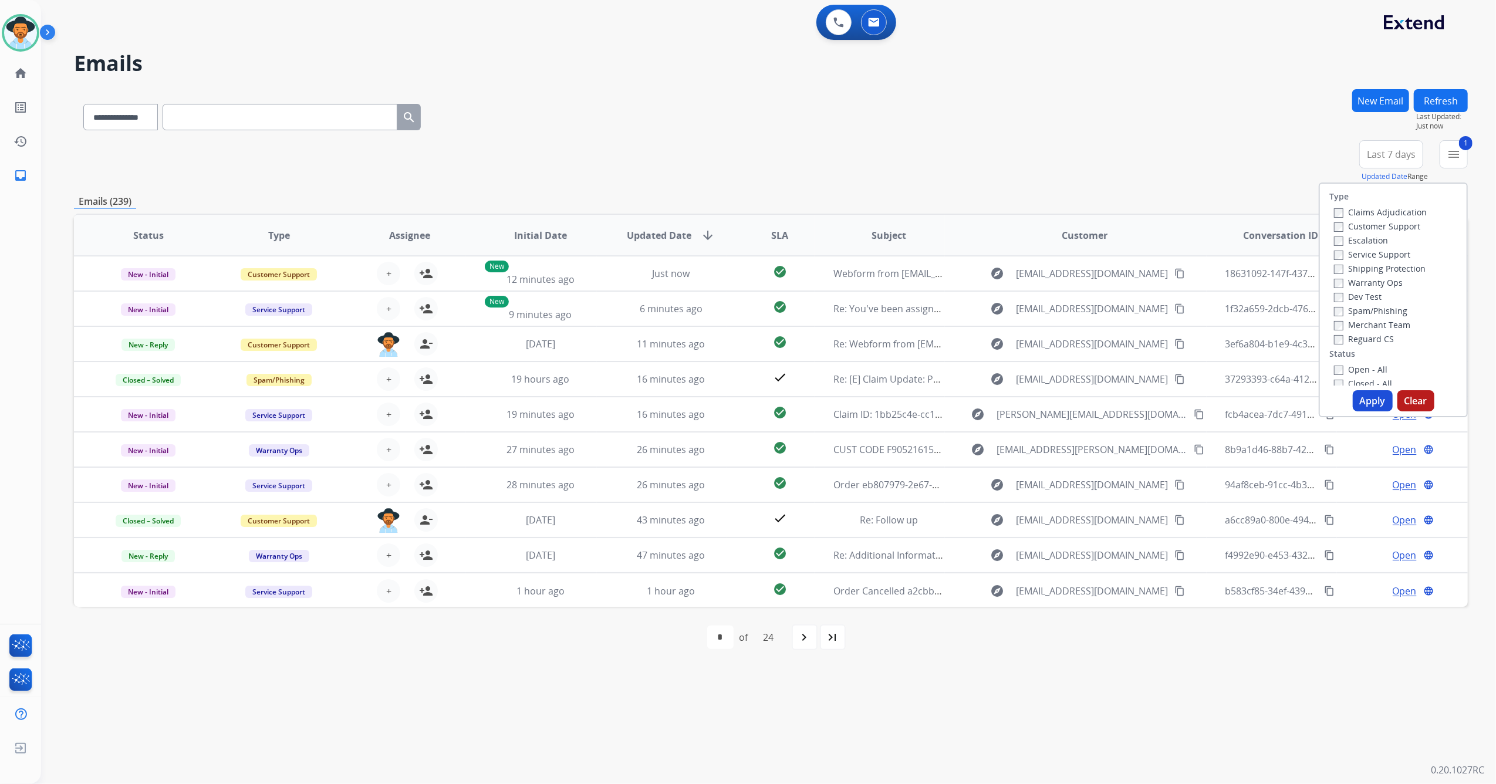
click at [995, 401] on button "Apply" at bounding box center [1373, 400] width 40 height 21
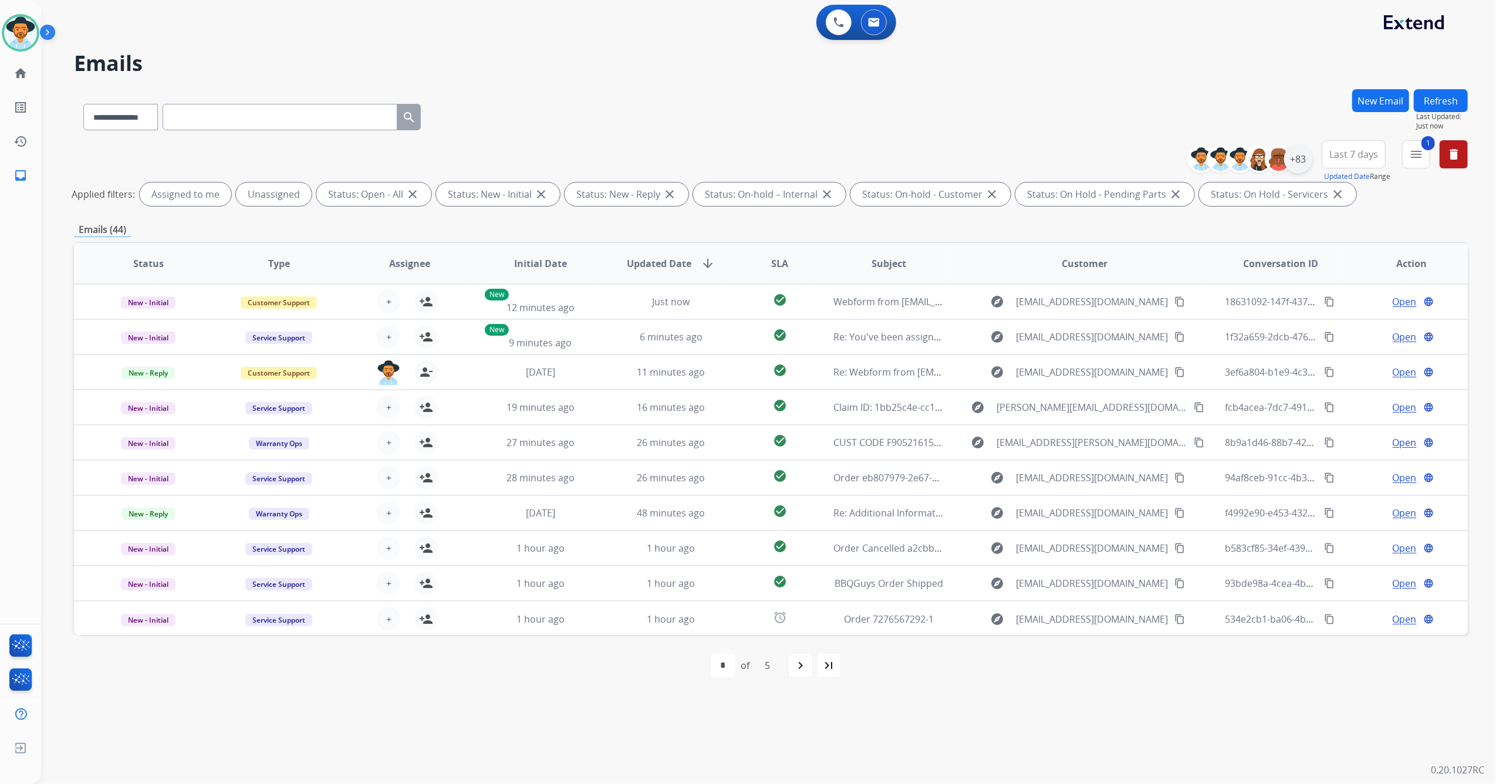
click at [995, 150] on div "+83" at bounding box center [1254, 159] width 116 height 28
click at [995, 151] on div "+83" at bounding box center [1298, 159] width 28 height 28
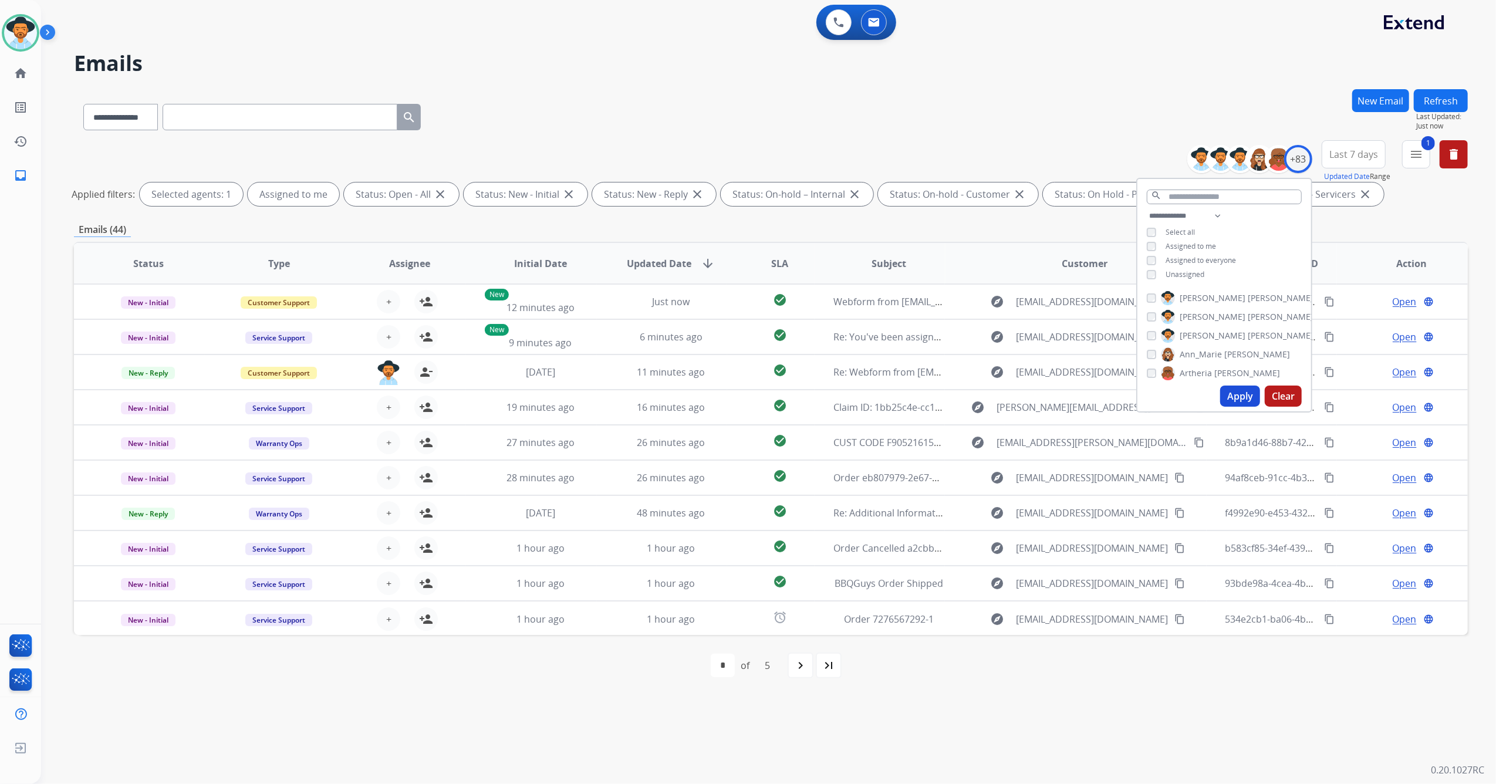
click at [995, 397] on button "Apply" at bounding box center [1240, 396] width 40 height 21
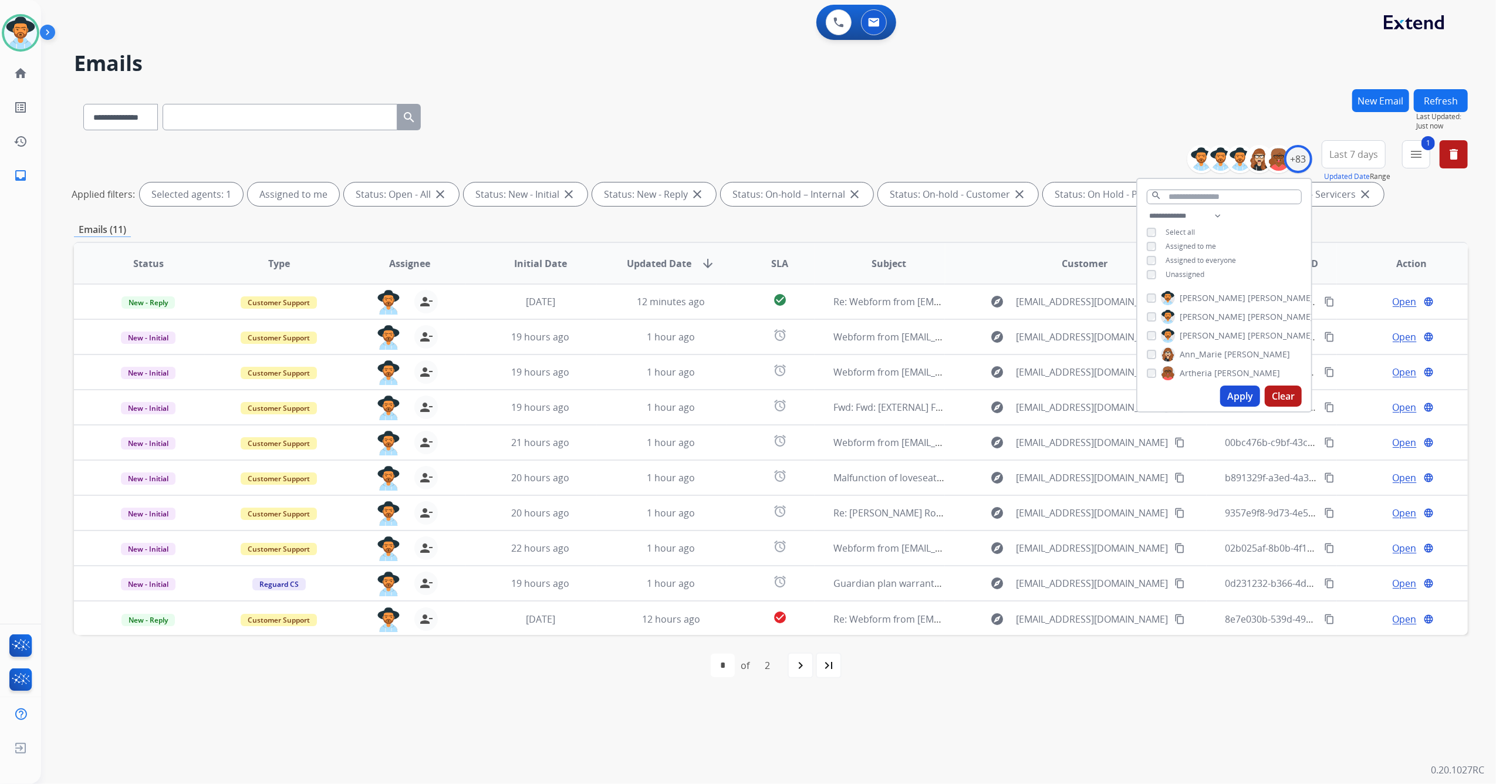
click at [986, 258] on th "Customer" at bounding box center [1075, 263] width 261 height 41
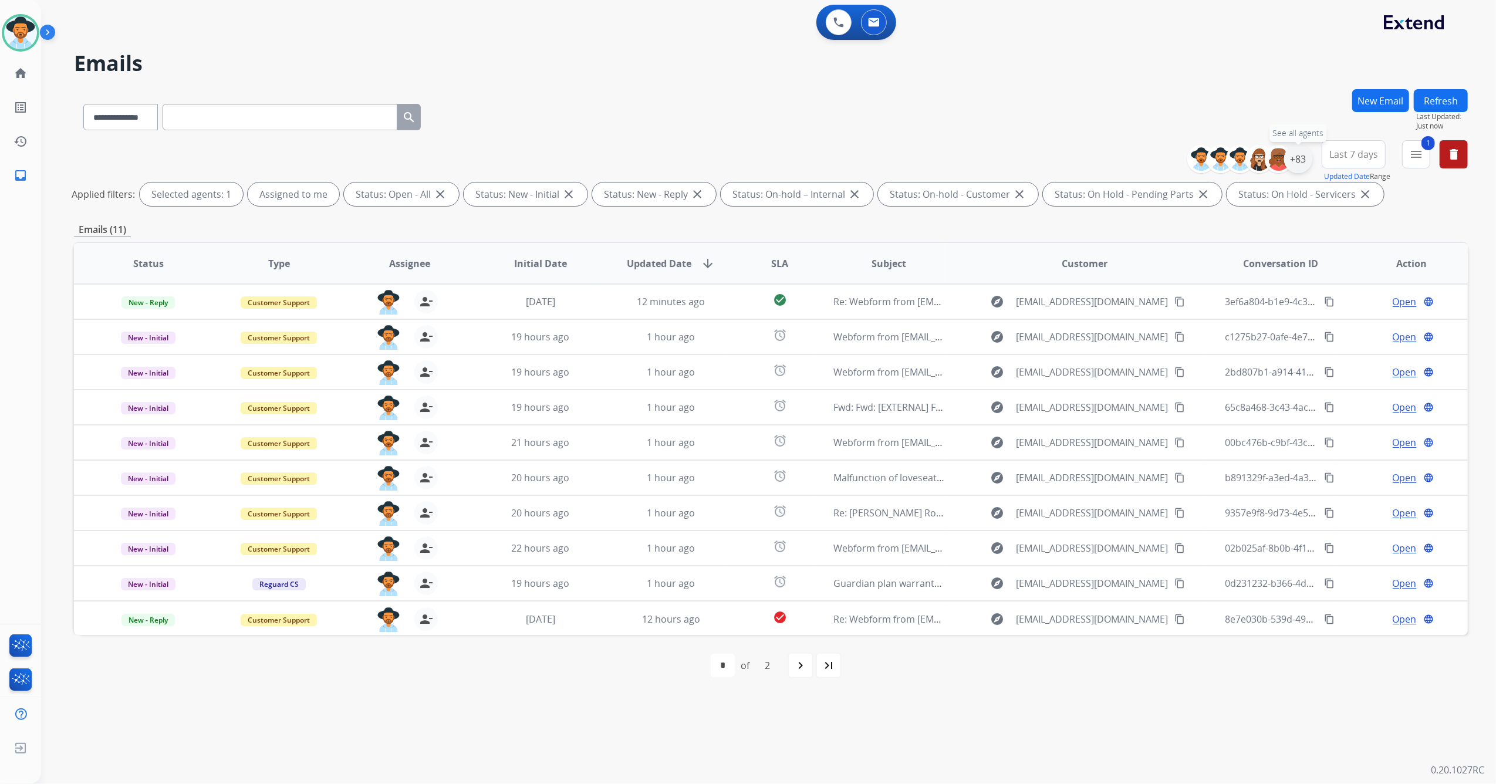
click at [995, 163] on div "+83" at bounding box center [1298, 159] width 28 height 28
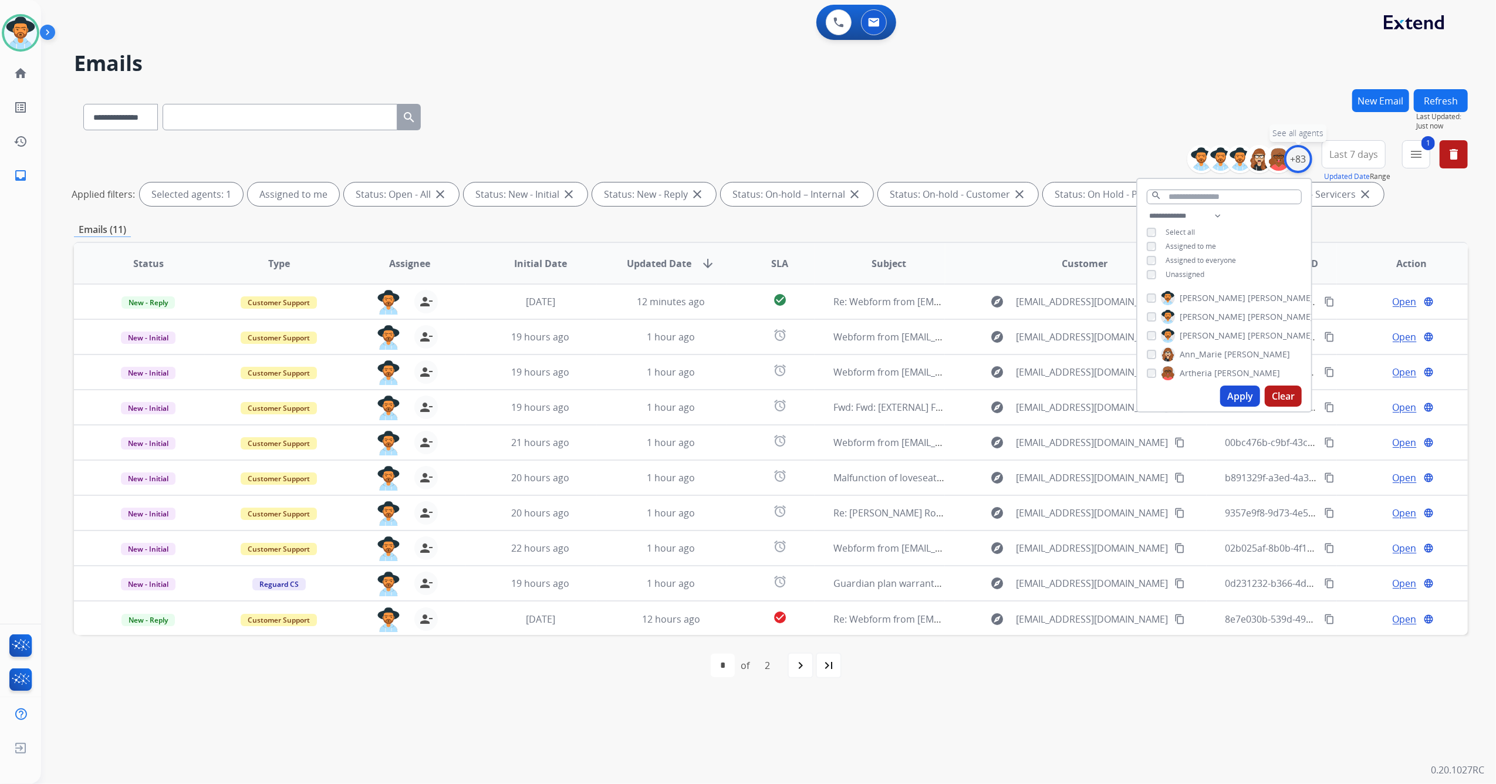
click at [995, 163] on div "+83" at bounding box center [1298, 159] width 28 height 28
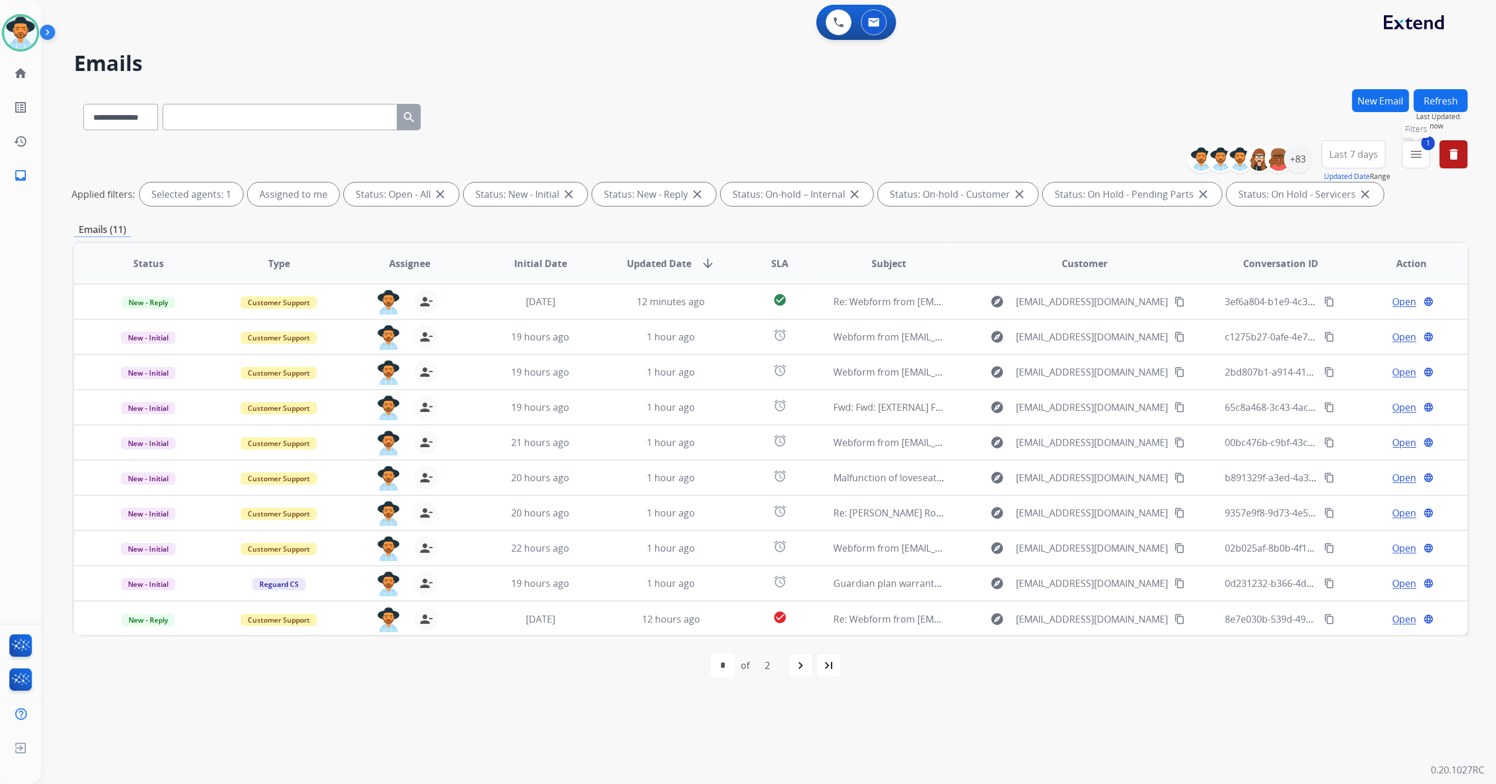
click at [995, 154] on mat-icon "menu" at bounding box center [1416, 154] width 14 height 14
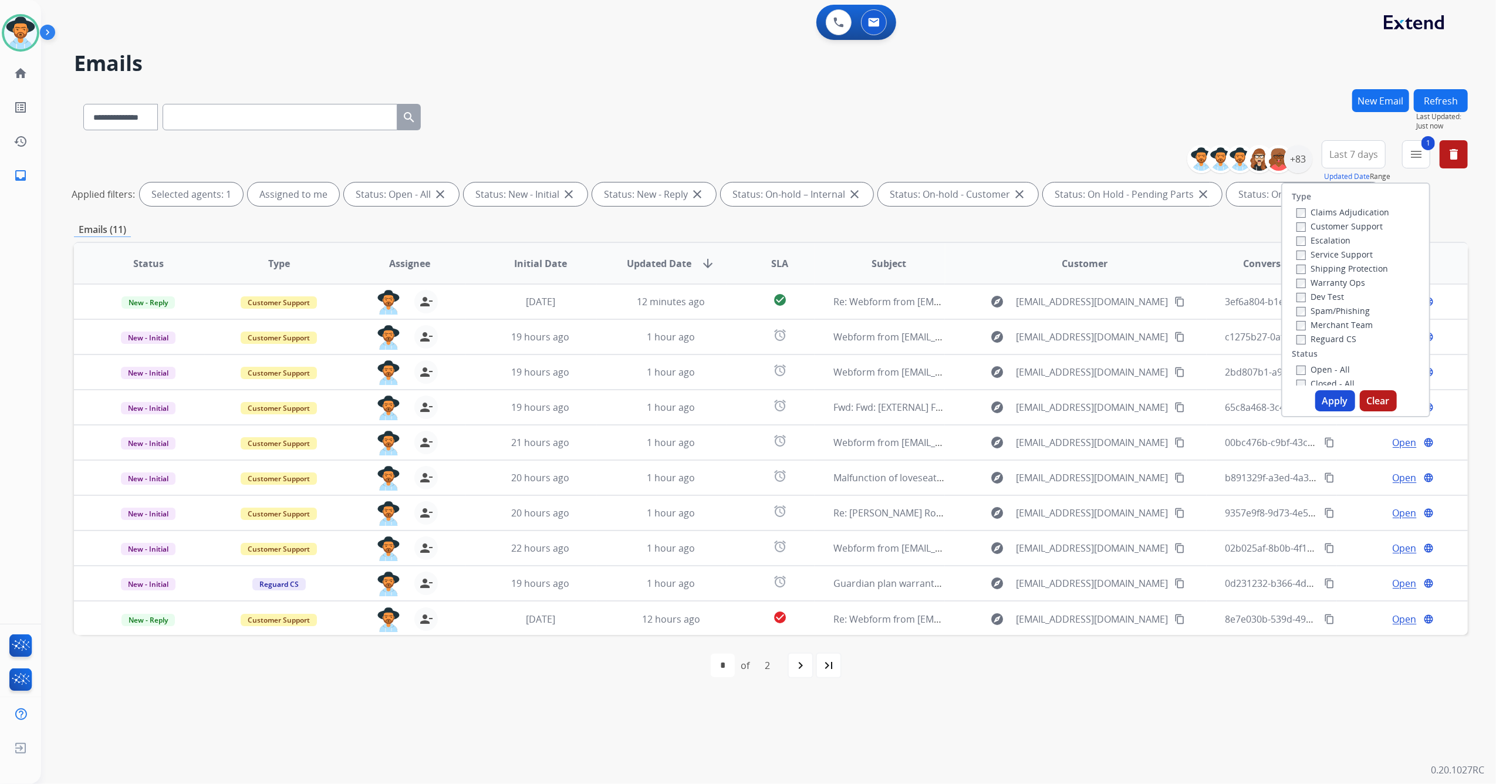
click at [995, 401] on button "Apply" at bounding box center [1335, 400] width 40 height 21
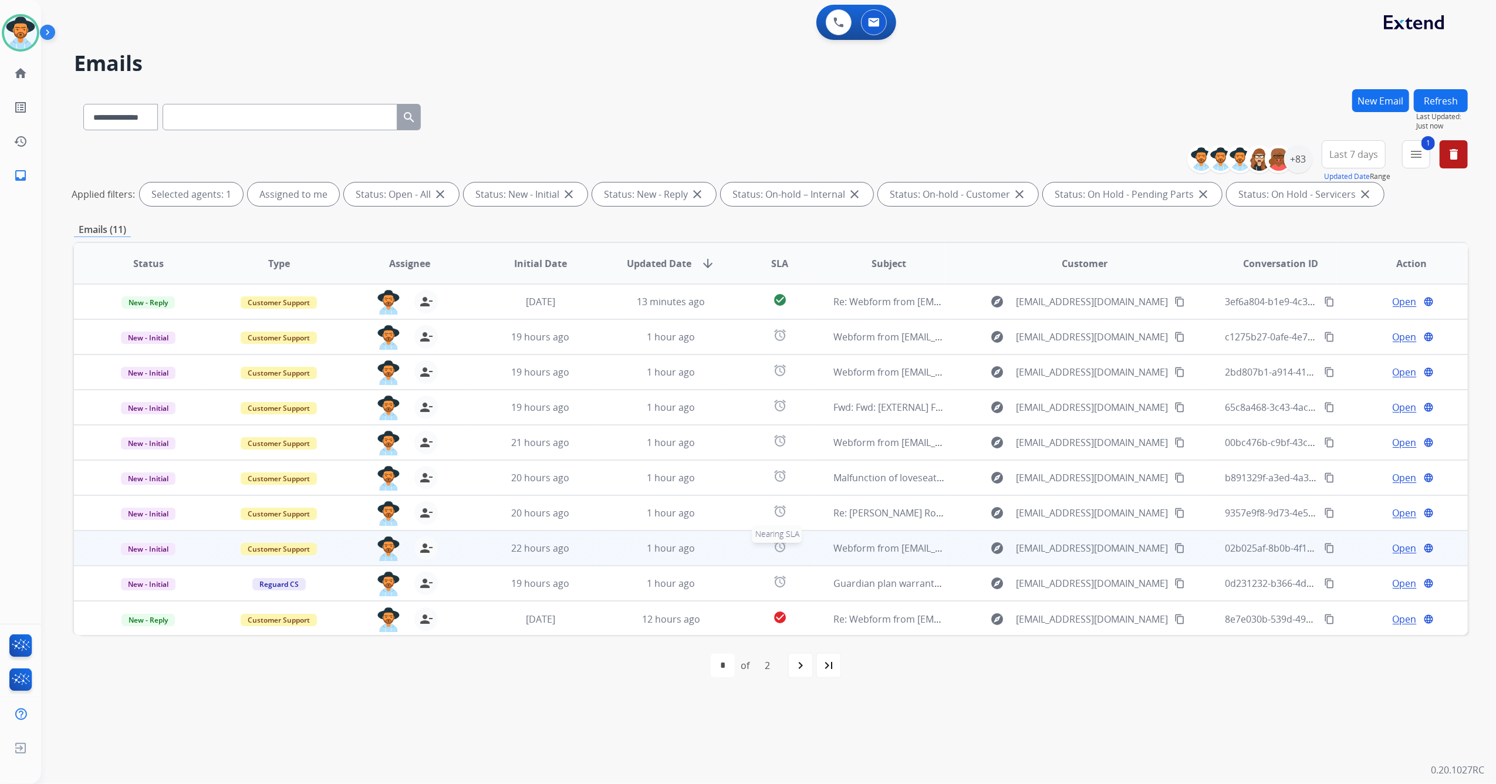
scroll to position [1, 0]
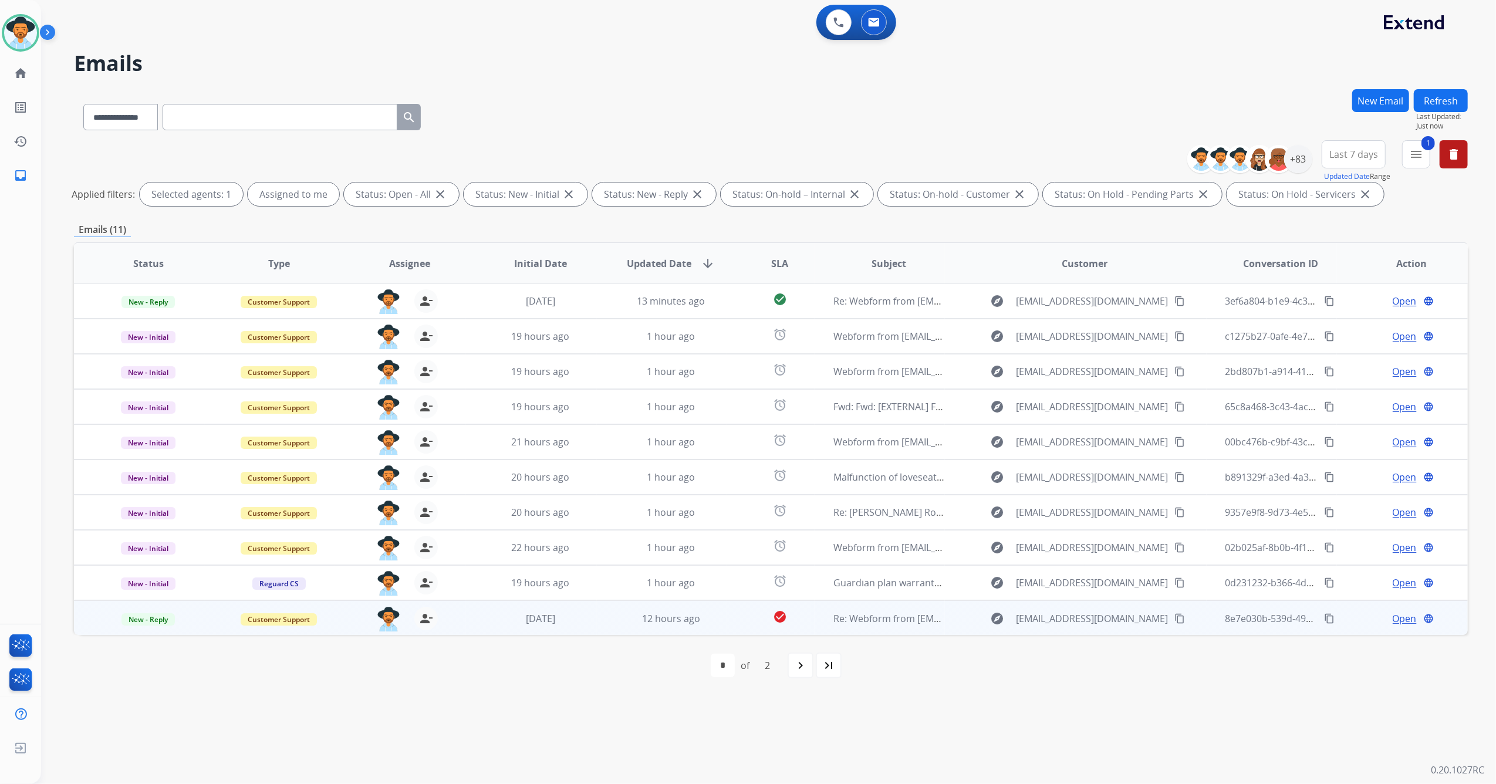
click at [597, 464] on td "12 hours ago" at bounding box center [662, 617] width 131 height 35
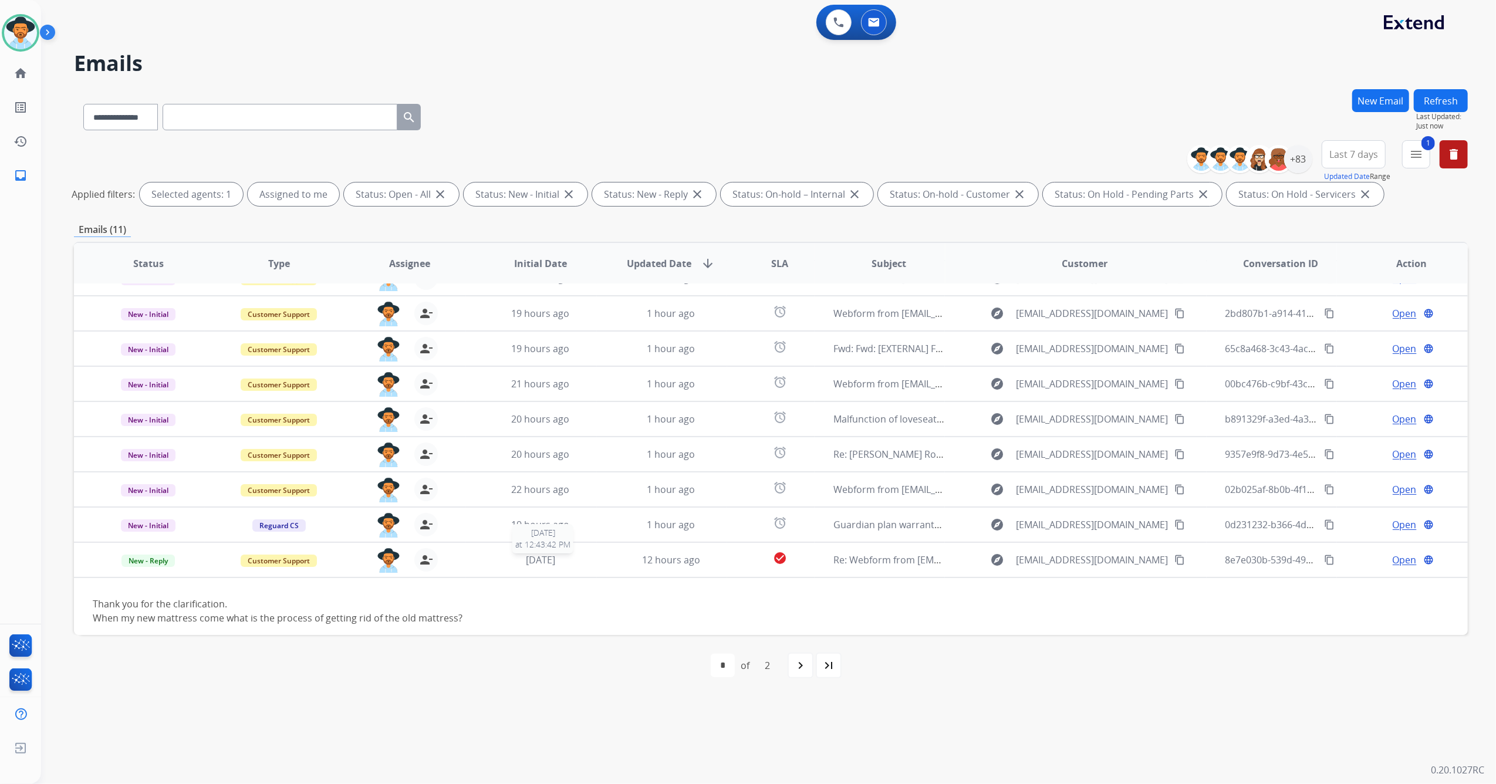
scroll to position [66, 0]
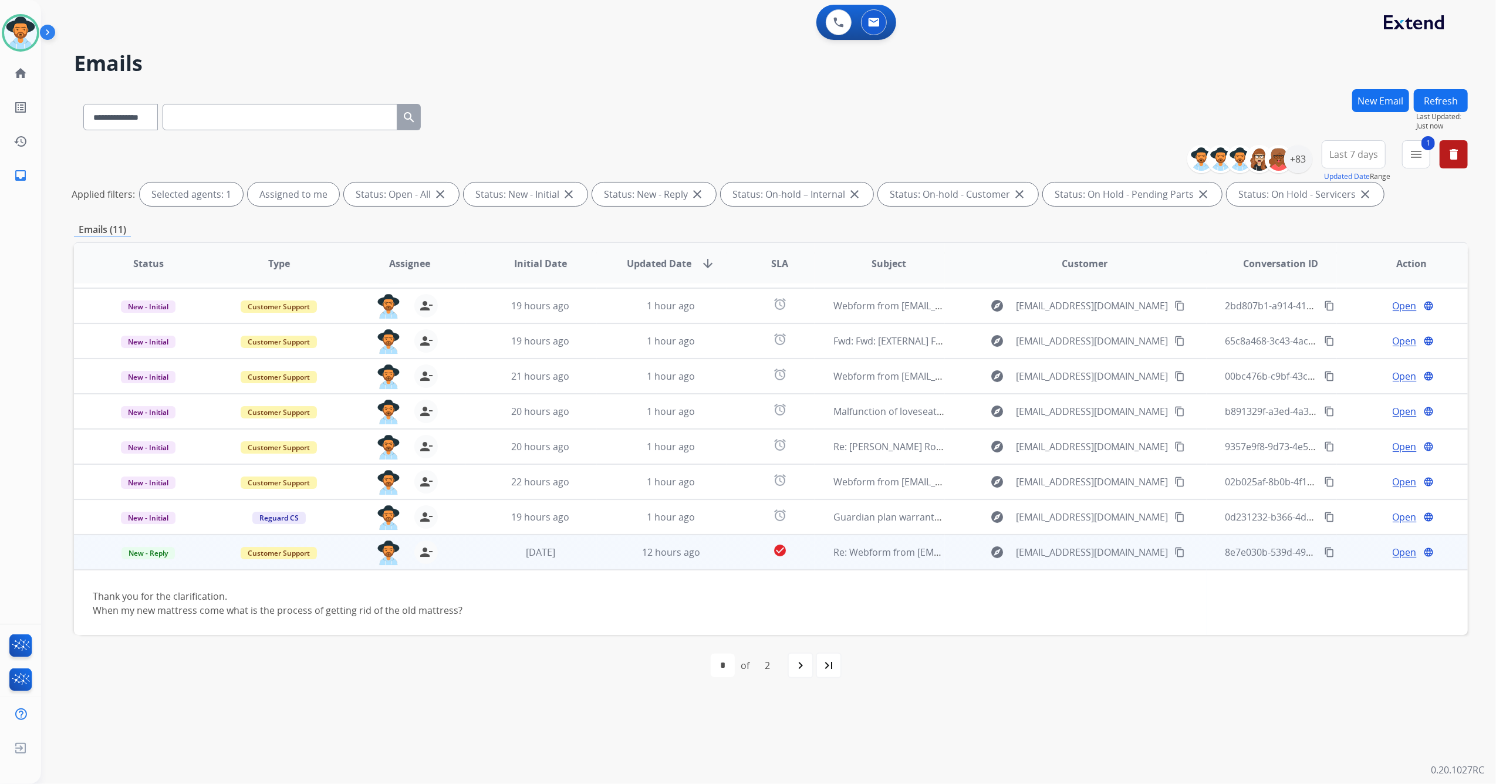
click at [995, 464] on span "Open" at bounding box center [1405, 552] width 24 height 14
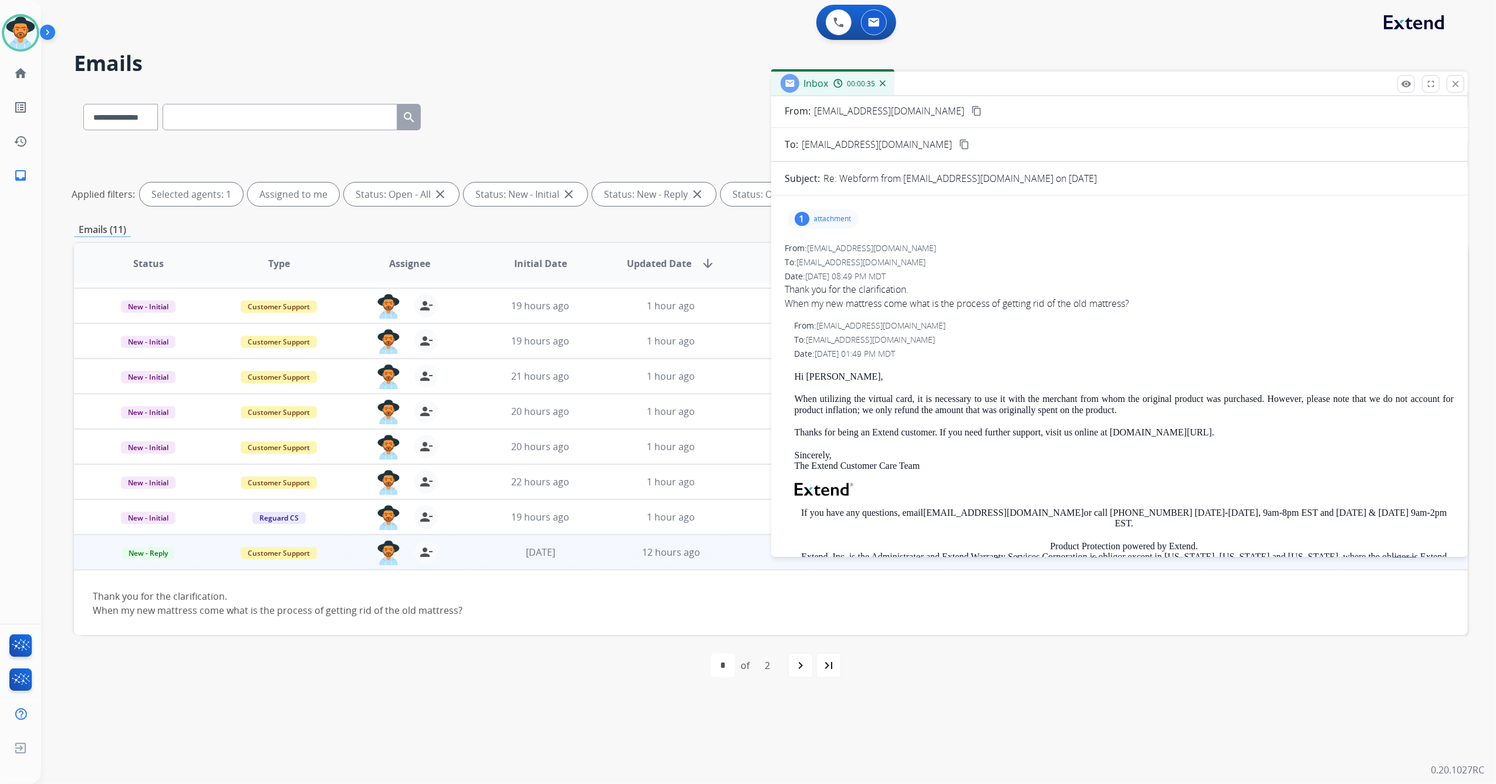
scroll to position [0, 0]
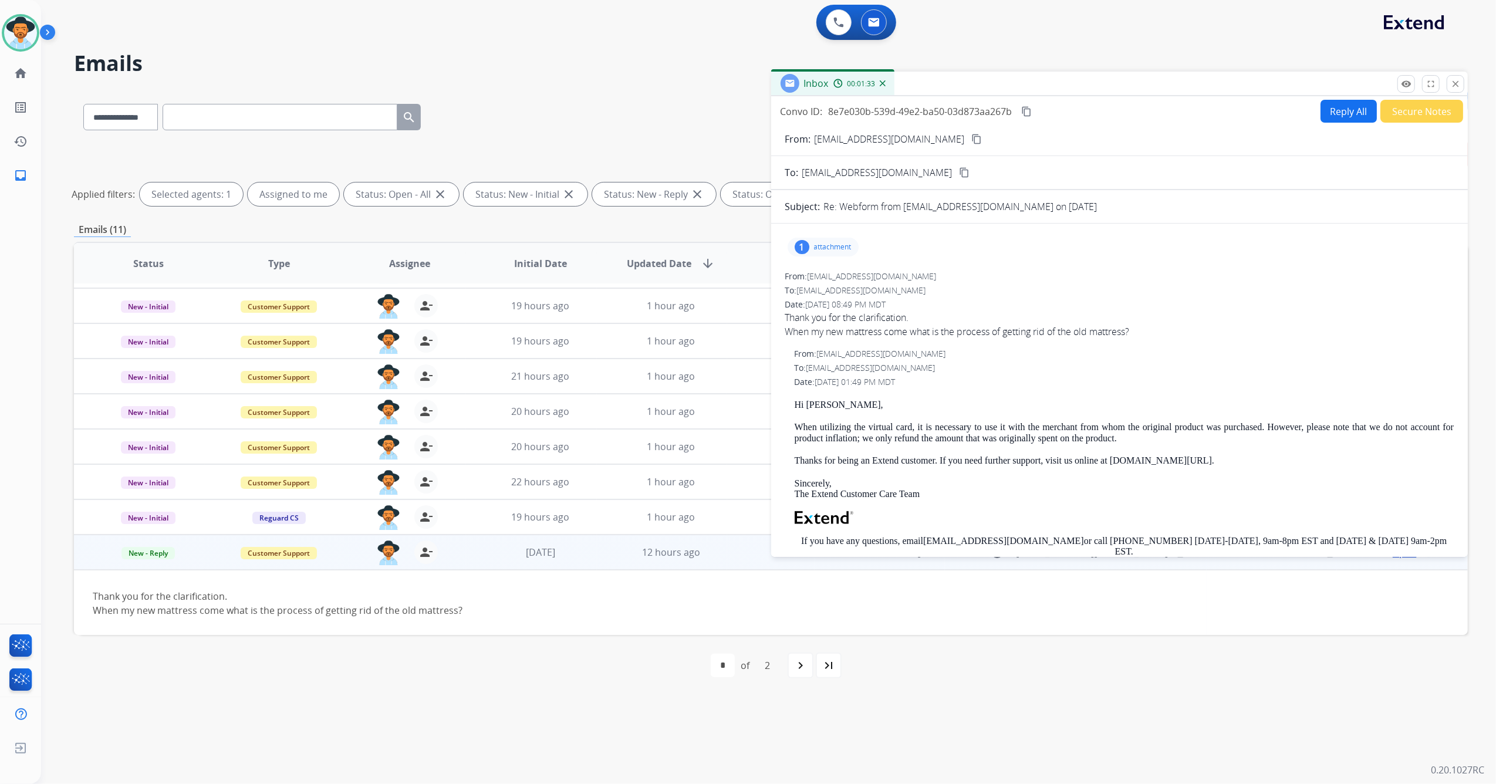
click at [995, 104] on button "Reply All" at bounding box center [1348, 111] width 56 height 23
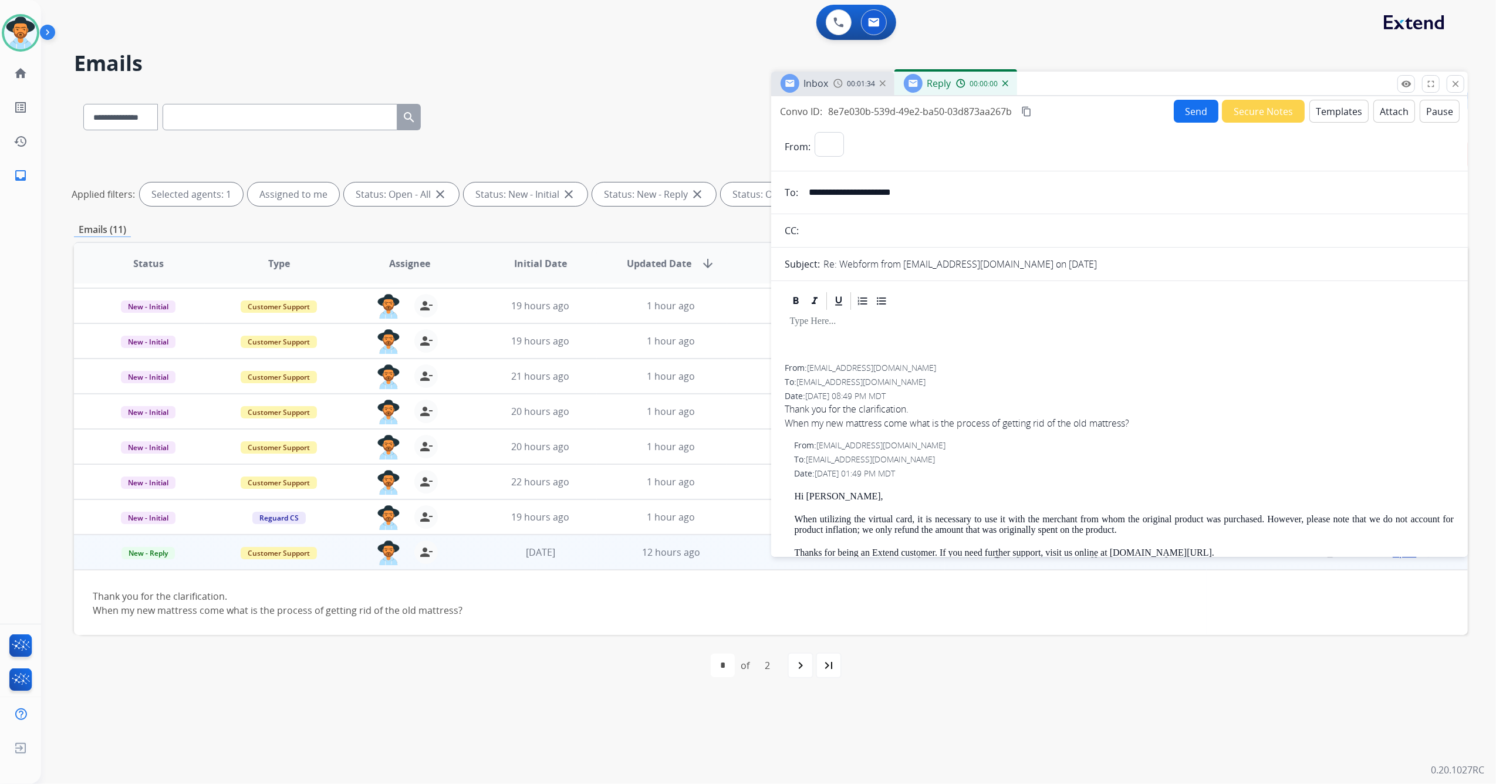
select select "**********"
click at [995, 106] on button "Templates" at bounding box center [1338, 111] width 59 height 23
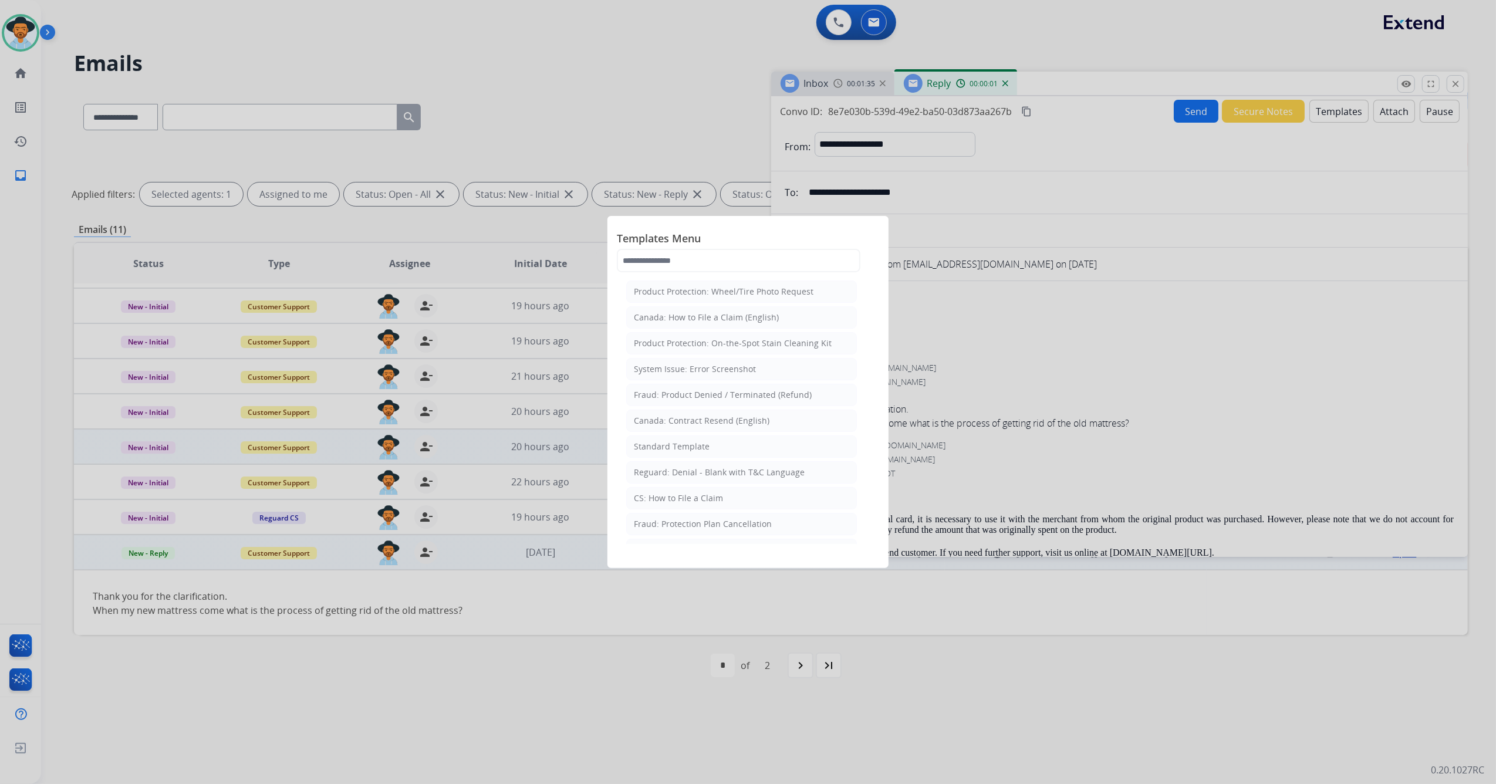
click at [684, 444] on div "Standard Template" at bounding box center [672, 447] width 76 height 12
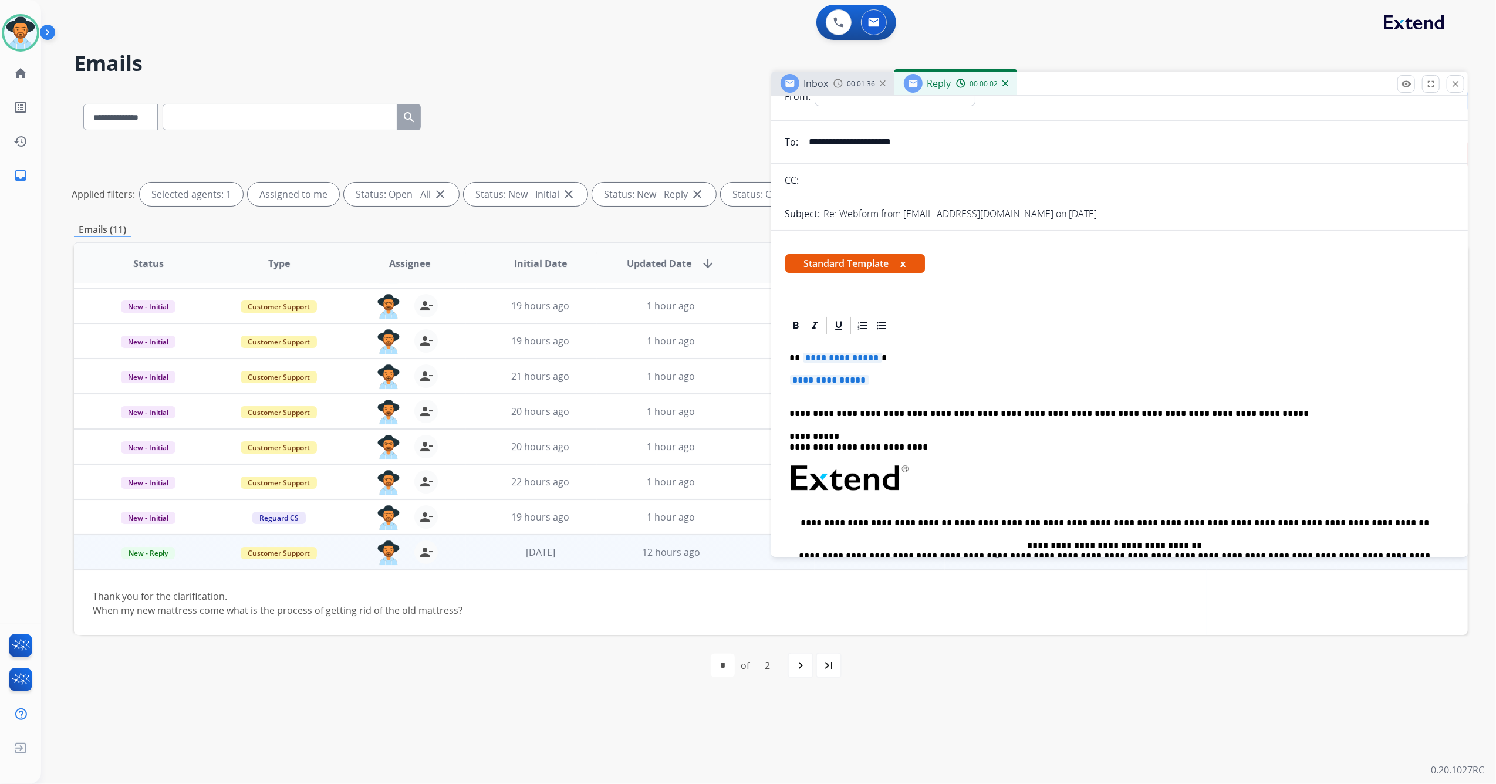
scroll to position [78, 0]
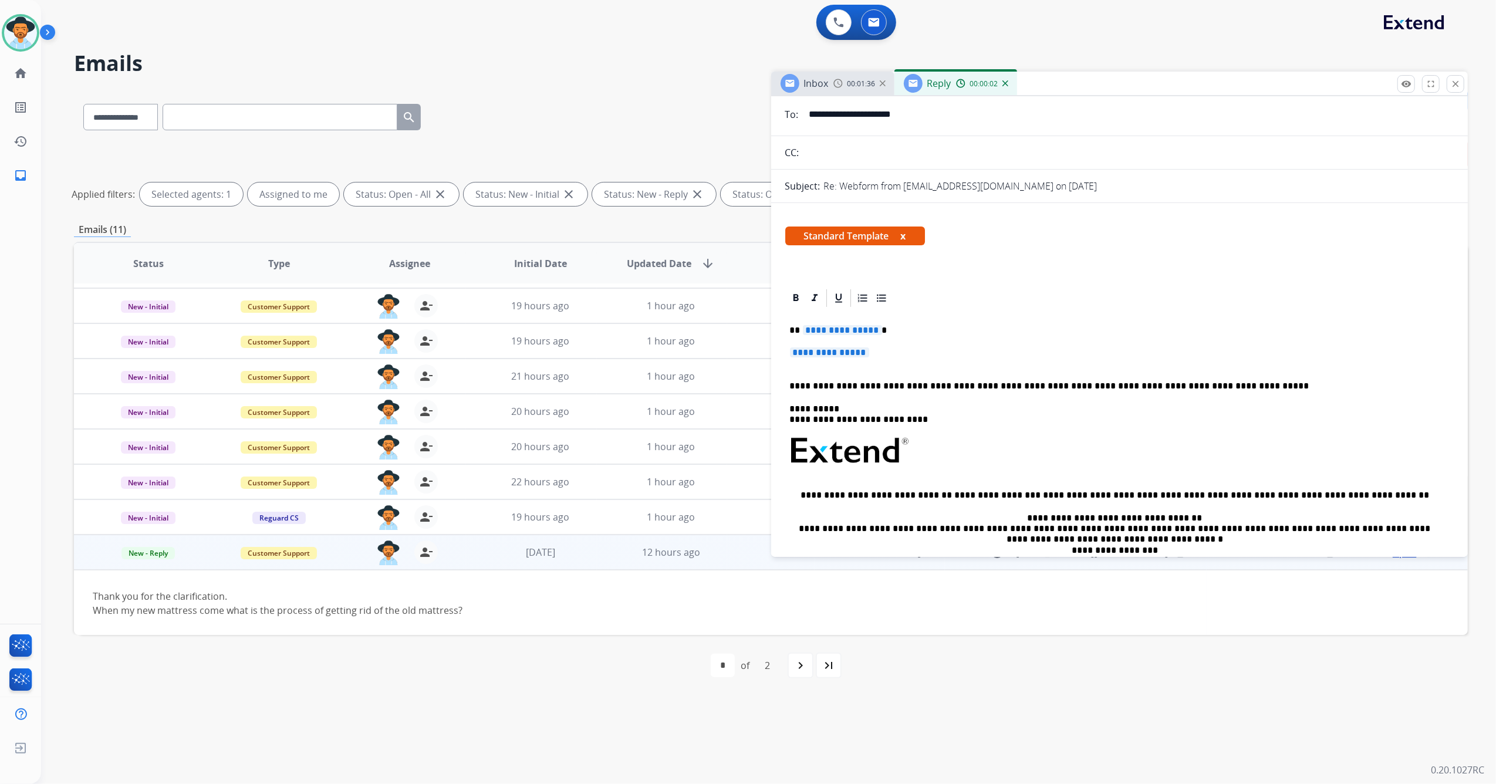
click at [826, 351] on span "**********" at bounding box center [829, 352] width 79 height 10
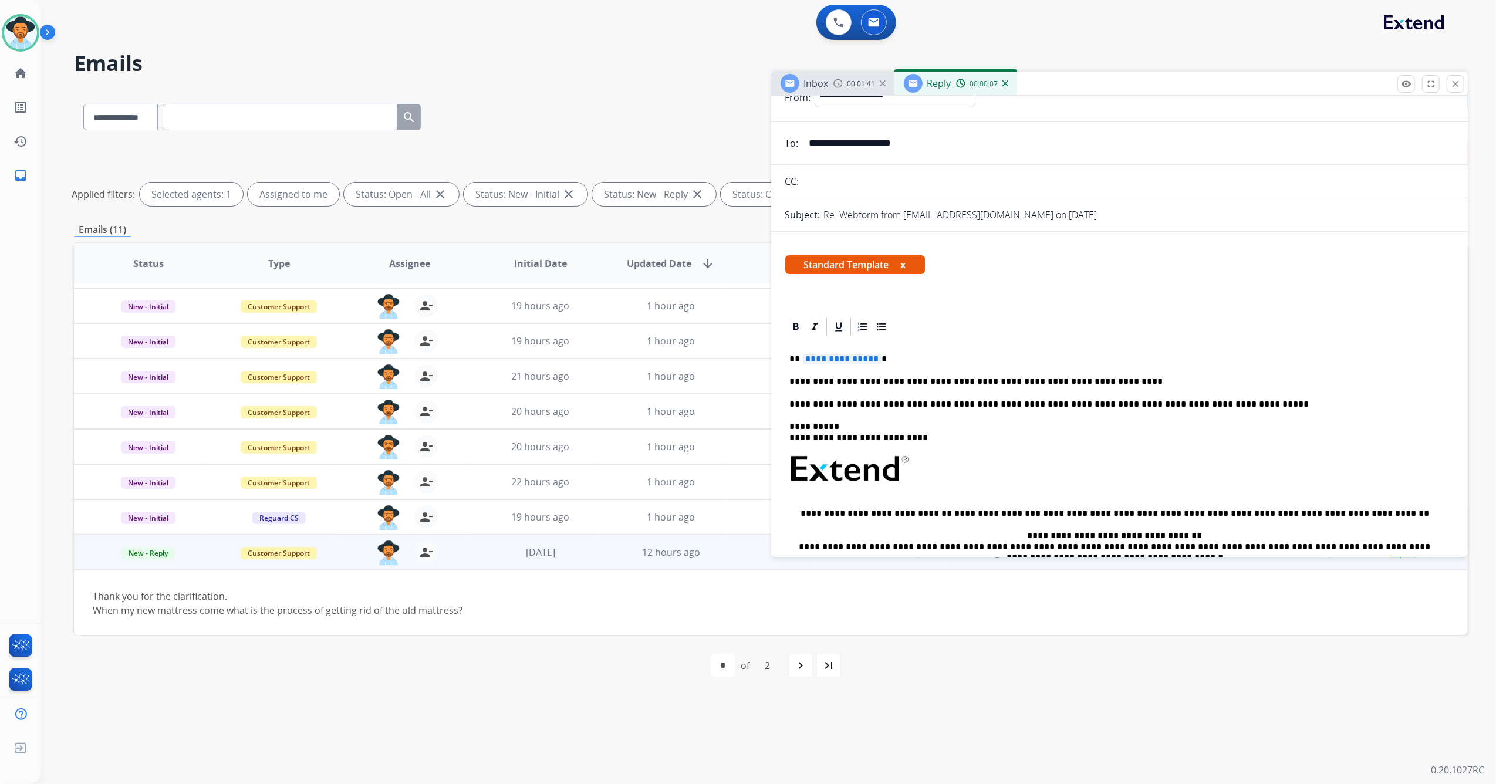
scroll to position [0, 0]
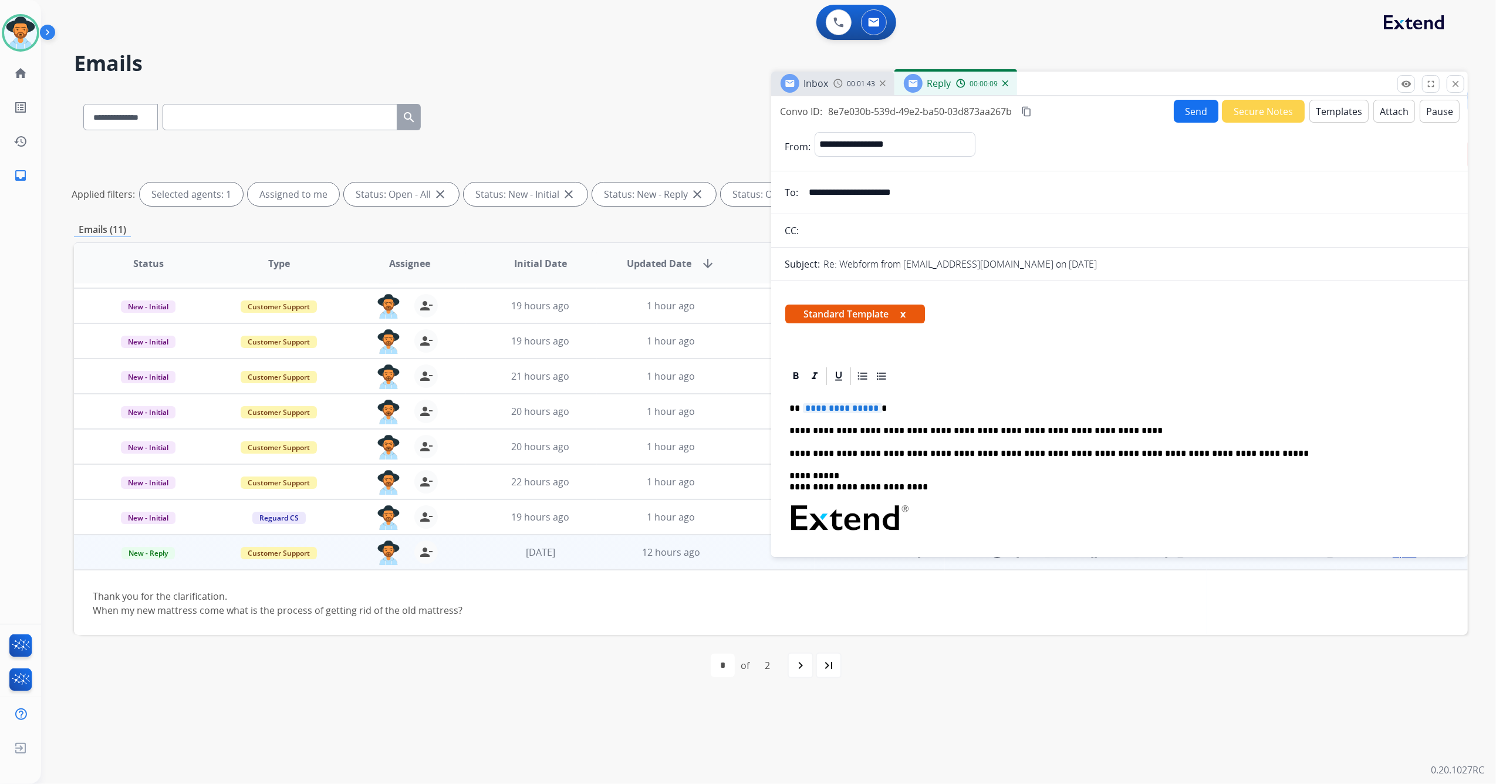
drag, startPoint x: 942, startPoint y: 184, endPoint x: 745, endPoint y: 180, distance: 196.6
click at [745, 180] on div "**********" at bounding box center [771, 392] width 1394 height 607
click at [827, 407] on span "**********" at bounding box center [842, 408] width 79 height 10
click at [995, 104] on button "Send" at bounding box center [1196, 111] width 45 height 23
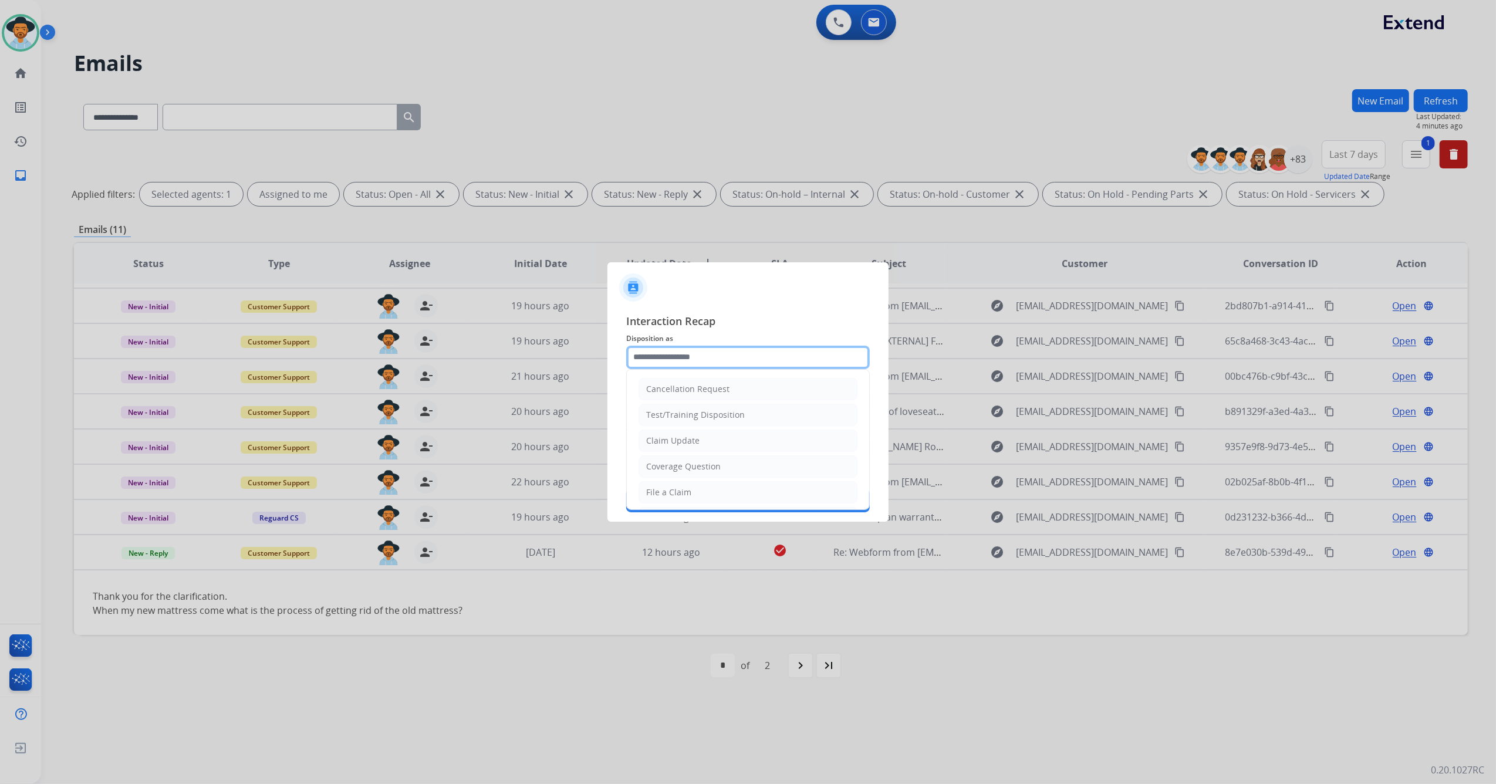
click at [768, 355] on input "text" at bounding box center [748, 357] width 244 height 23
click at [681, 458] on li "Other" at bounding box center [747, 464] width 219 height 22
type input "*****"
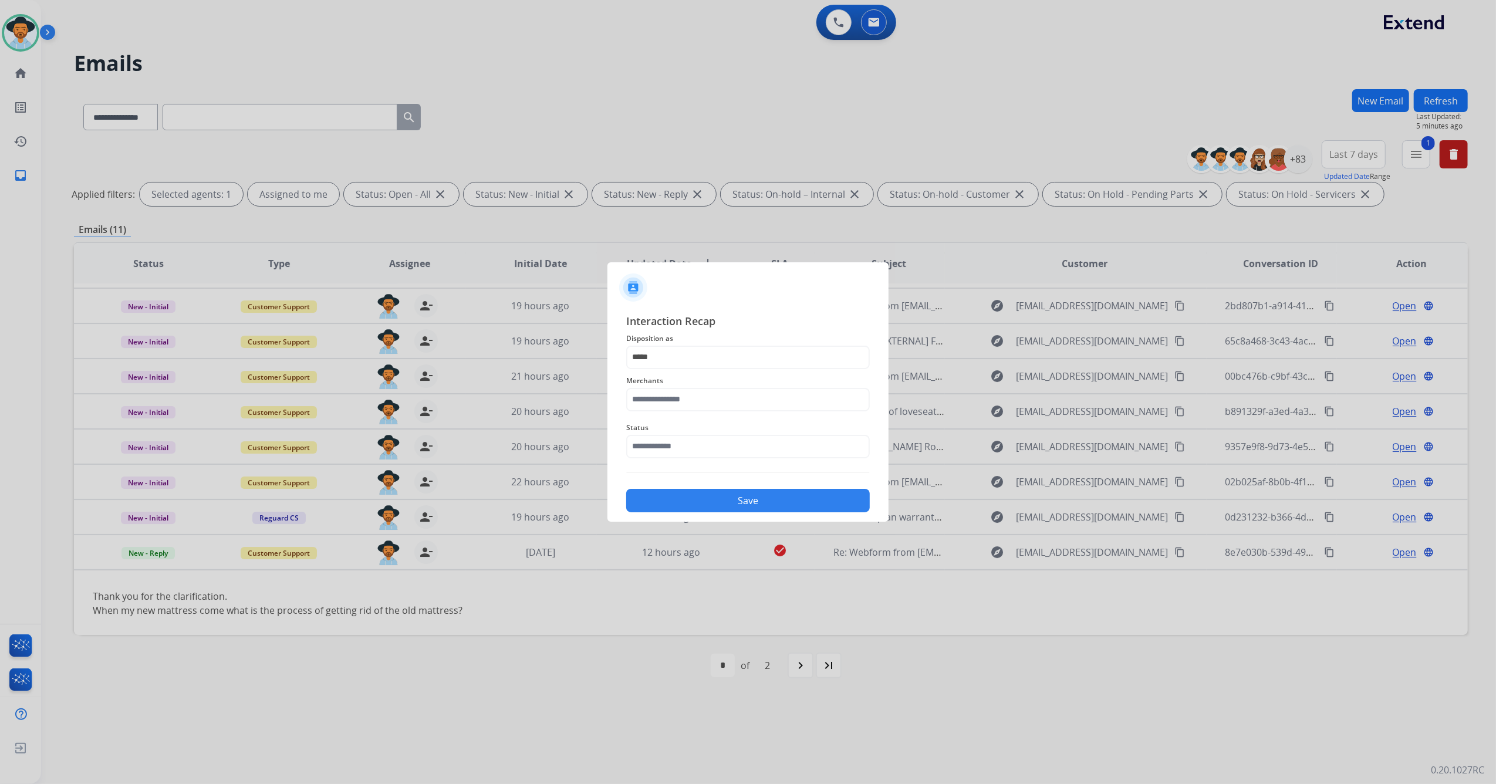
click at [718, 386] on span "Merchants" at bounding box center [748, 381] width 244 height 14
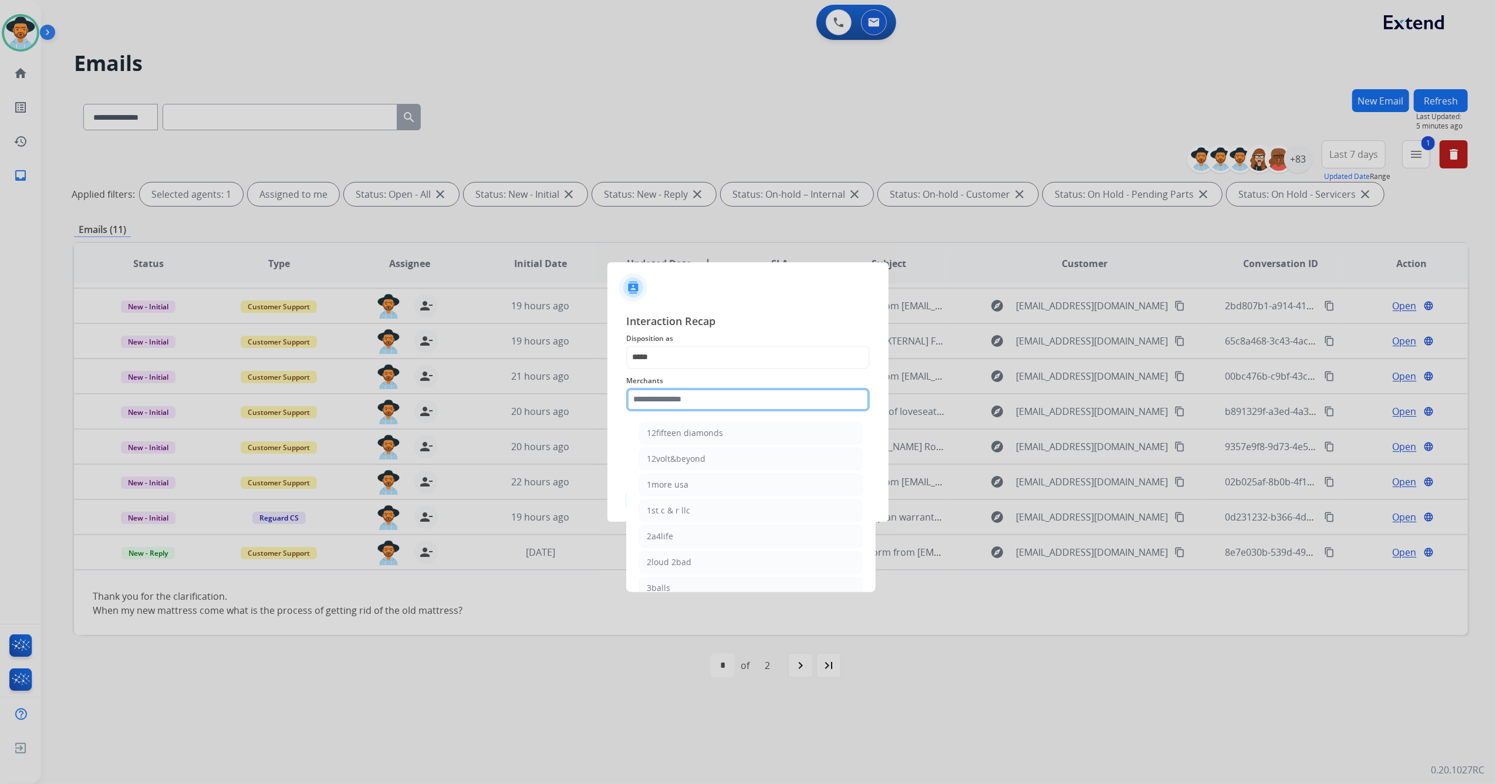
drag, startPoint x: 717, startPoint y: 400, endPoint x: 711, endPoint y: 404, distance: 6.3
click at [717, 400] on input "text" at bounding box center [748, 399] width 244 height 23
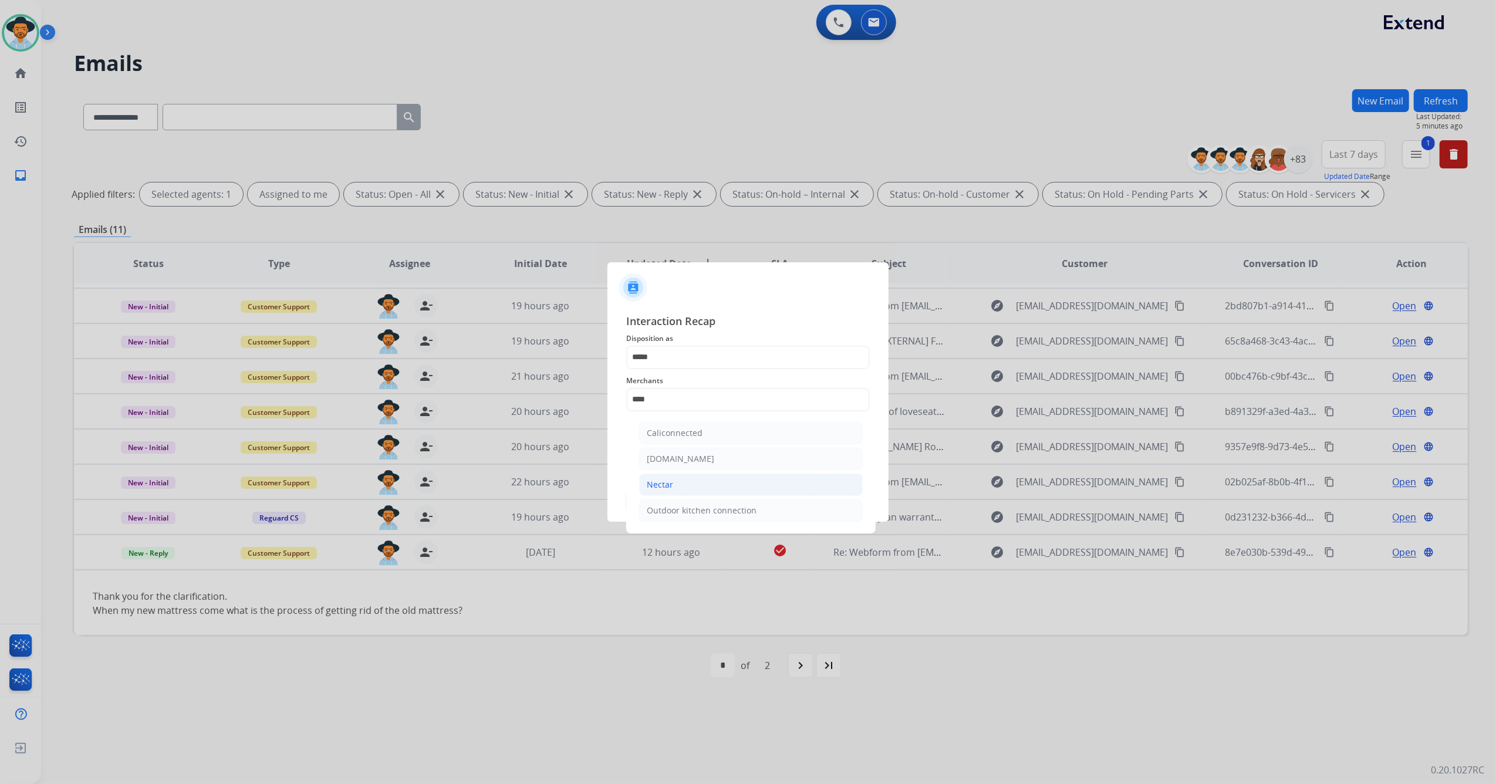
click at [700, 464] on li "Nectar" at bounding box center [751, 485] width 224 height 22
type input "******"
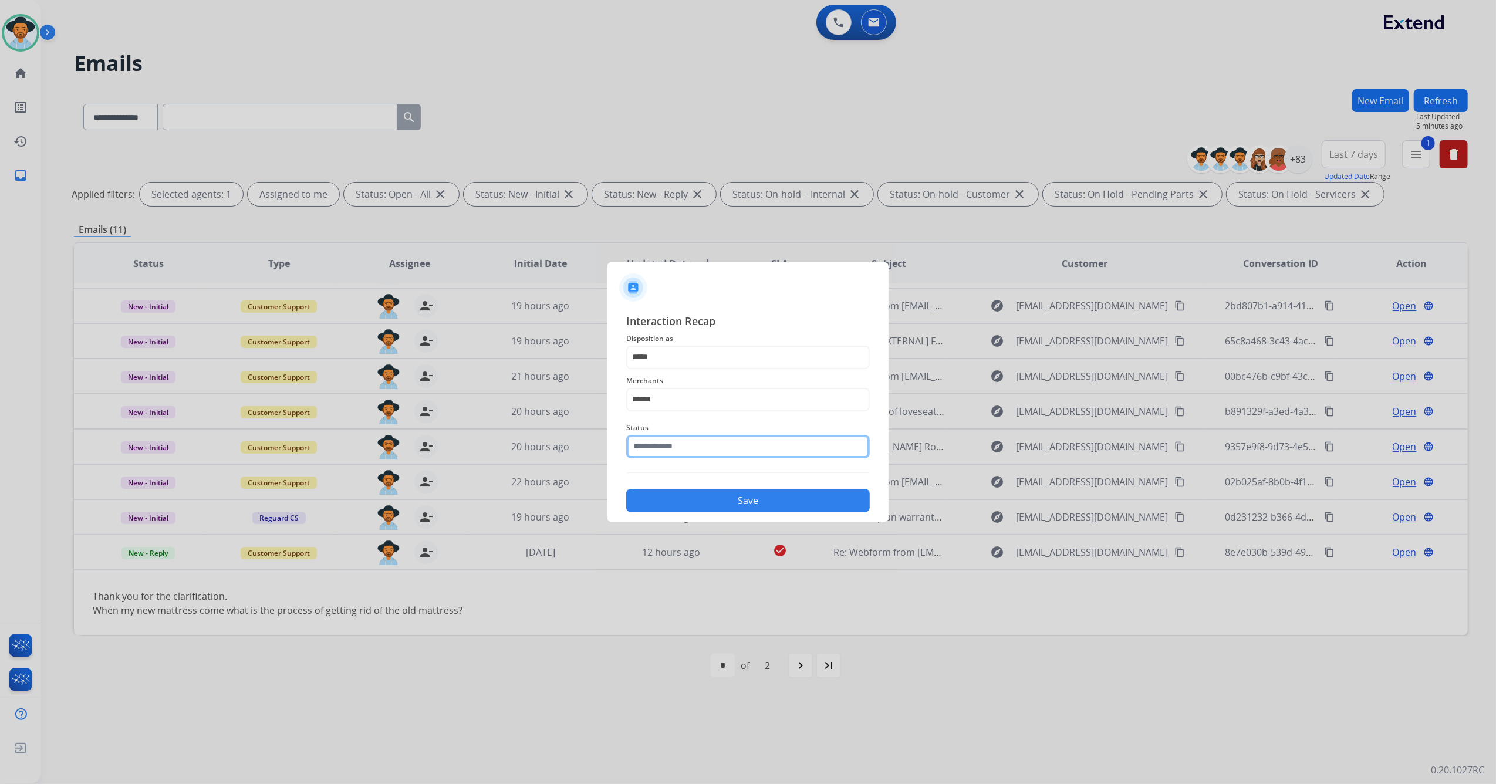
click at [667, 454] on input "text" at bounding box center [748, 446] width 244 height 23
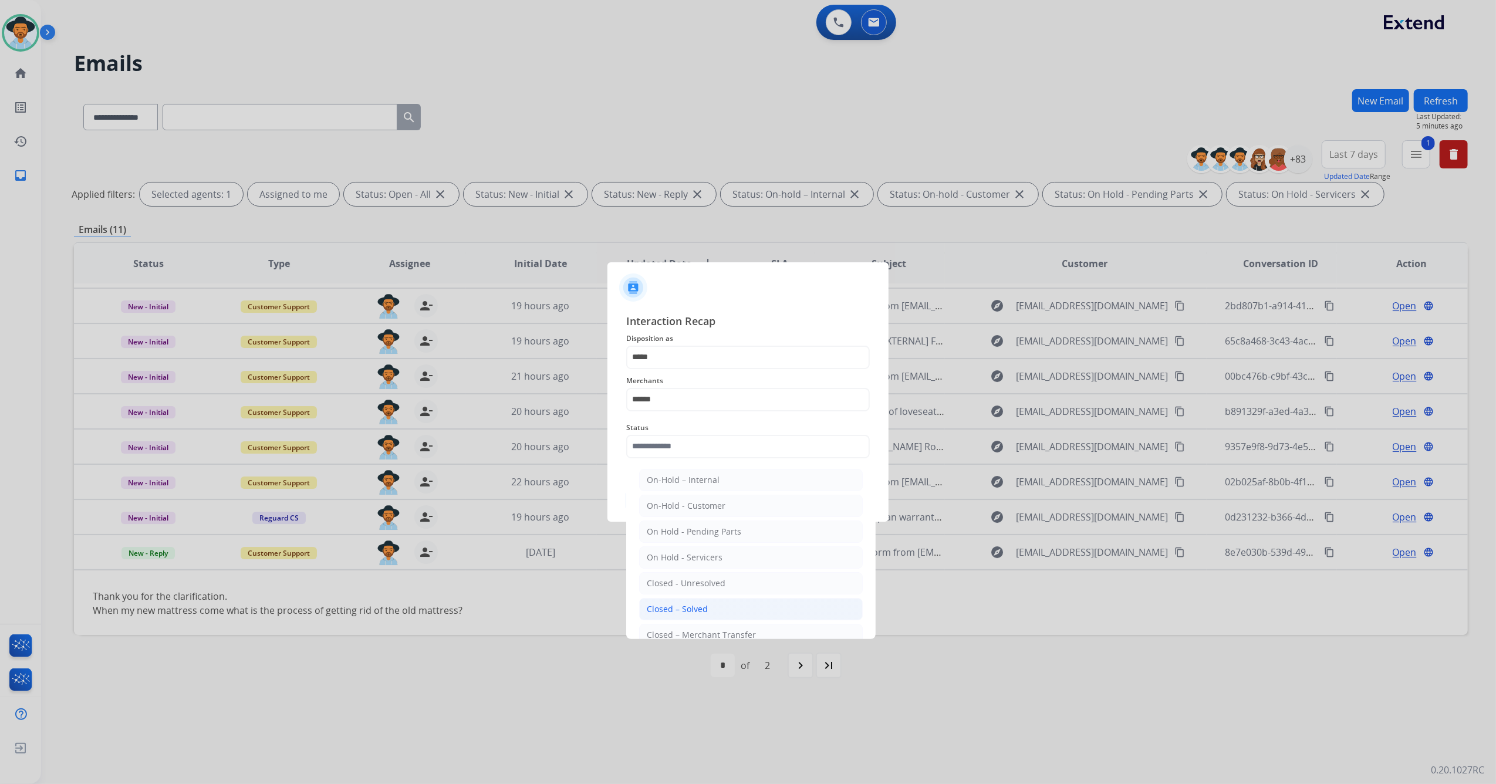
click at [707, 464] on li "Closed – Solved" at bounding box center [751, 609] width 224 height 22
type input "**********"
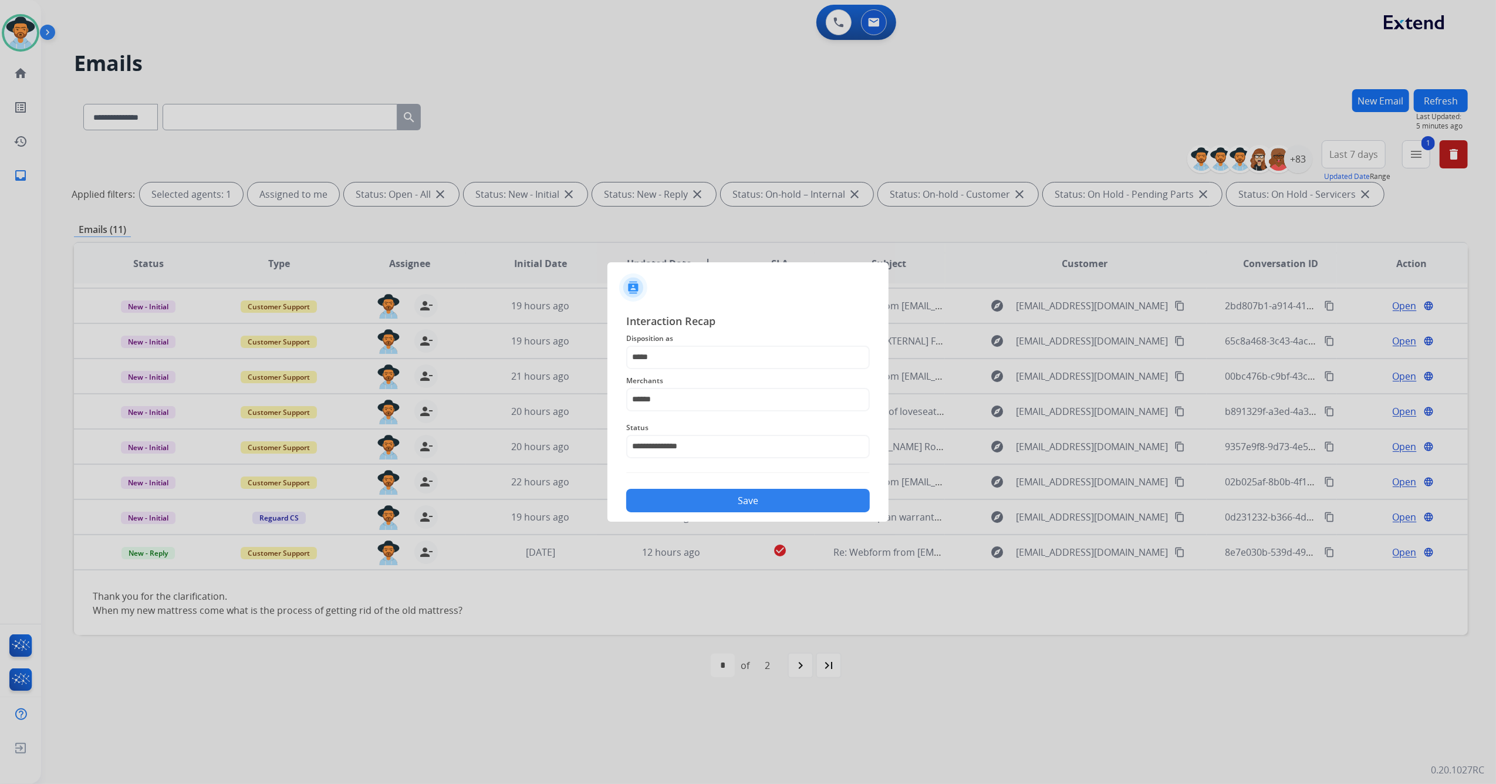
click at [704, 464] on button "Save" at bounding box center [748, 500] width 244 height 23
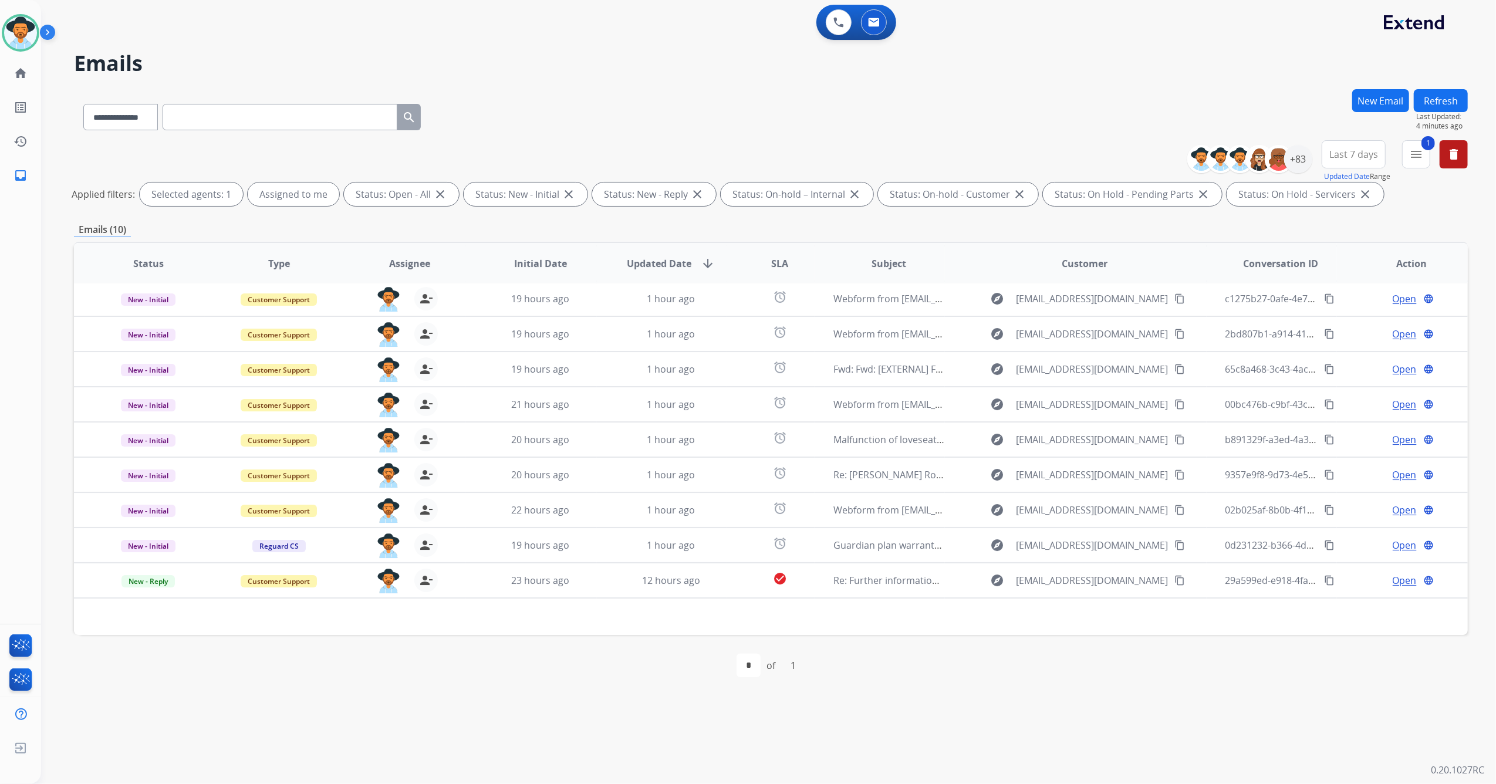
scroll to position [38, 0]
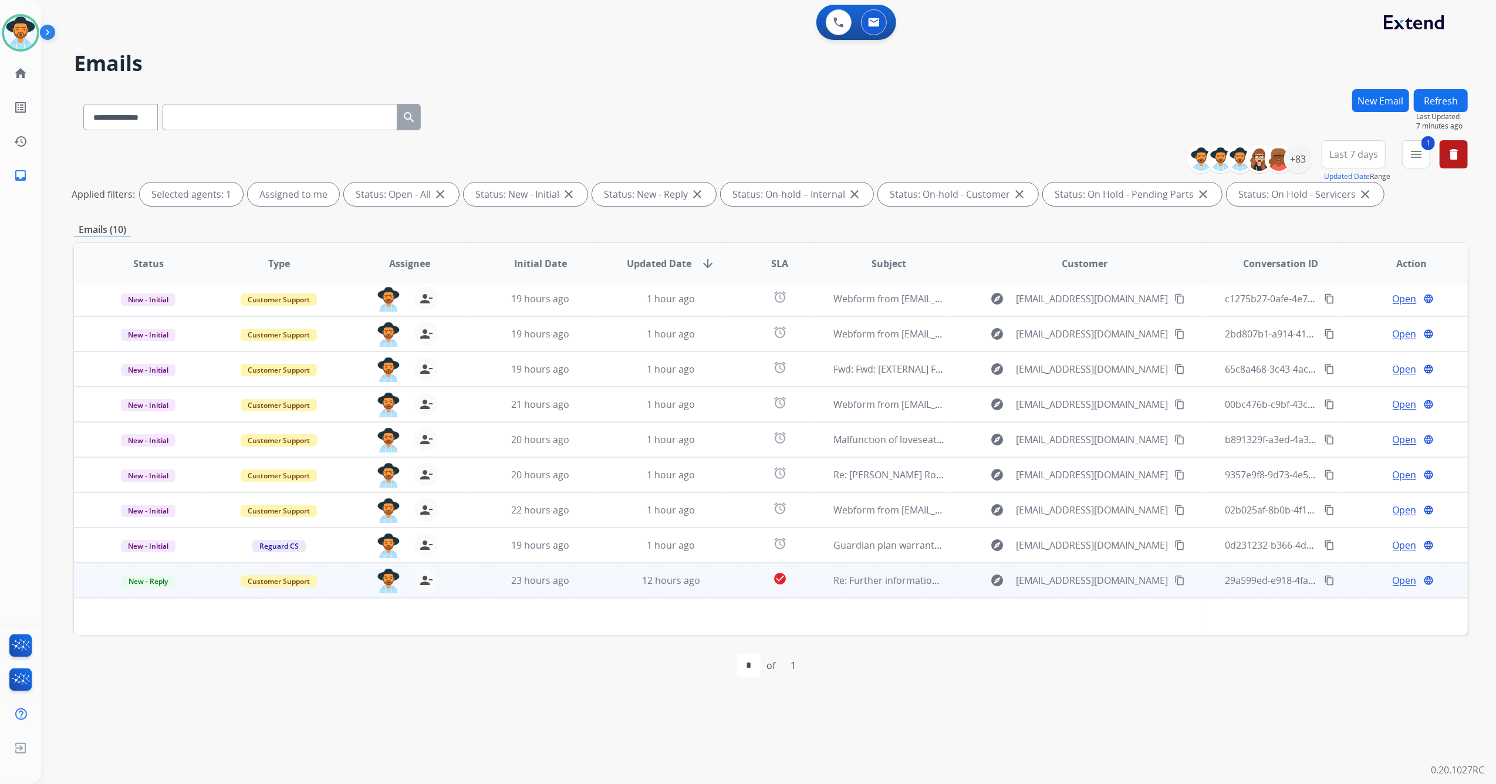
click at [627, 464] on td "12 hours ago" at bounding box center [662, 580] width 131 height 35
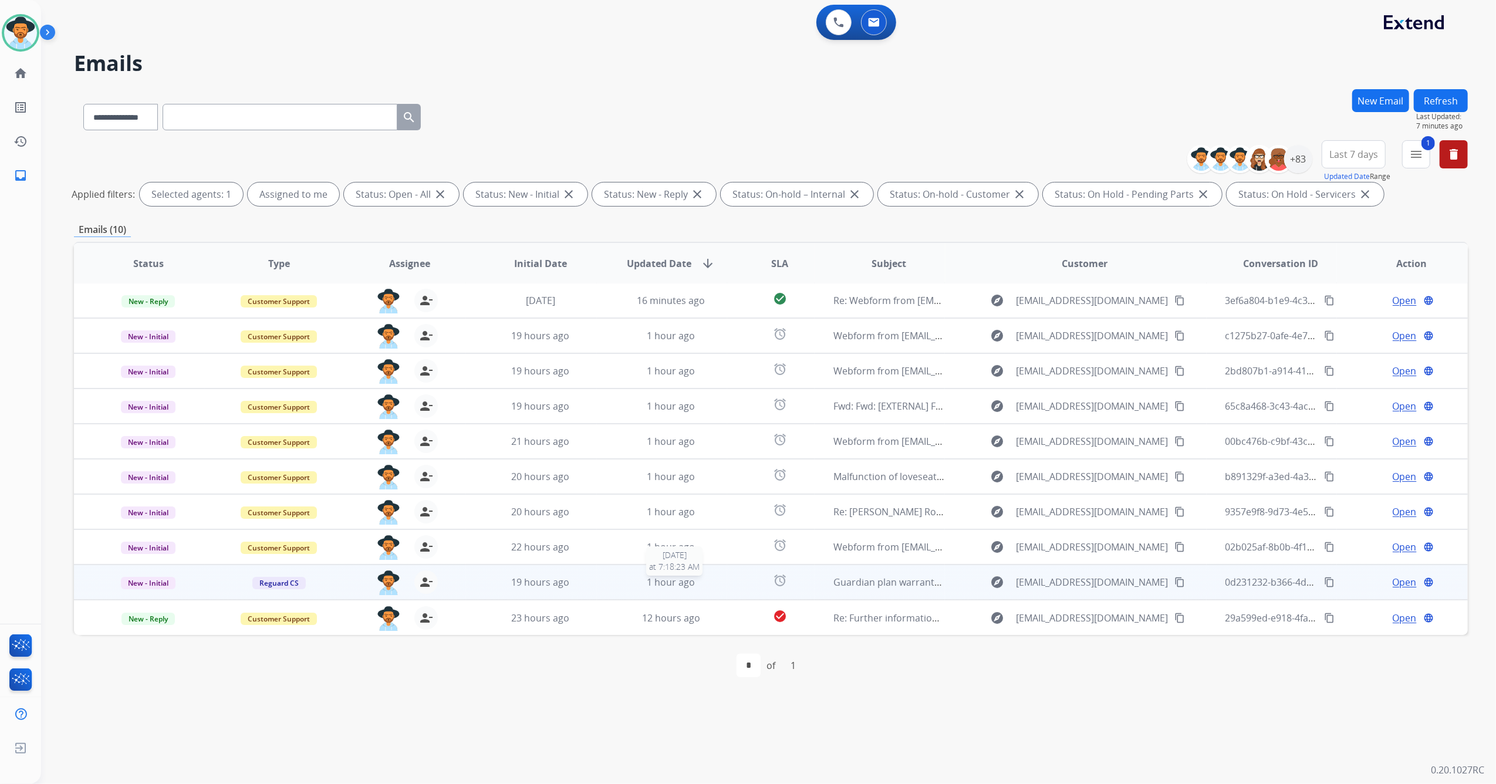
scroll to position [1, 0]
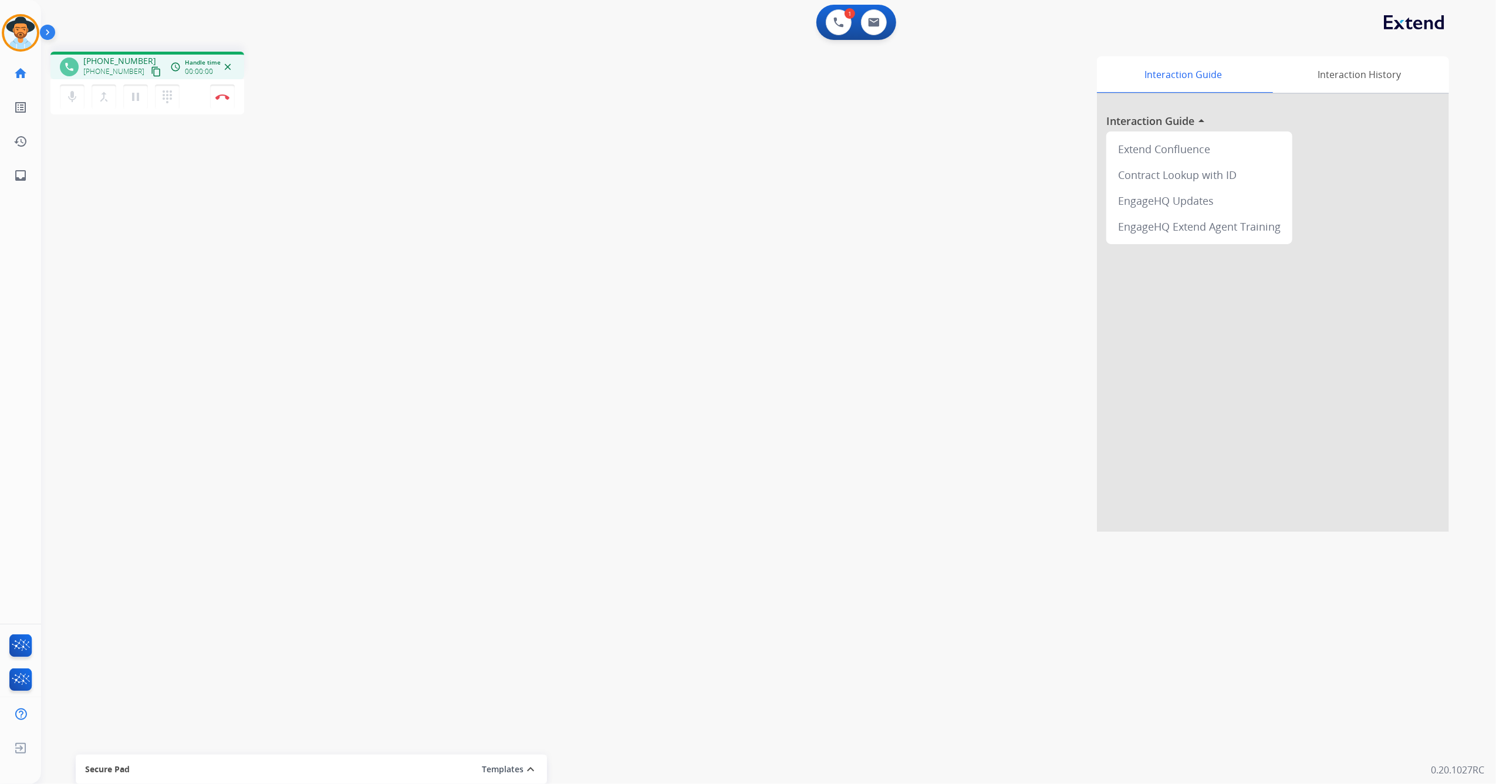
drag, startPoint x: 350, startPoint y: 565, endPoint x: 761, endPoint y: 195, distance: 553.1
click at [761, 191] on div "Interaction Guide Interaction History Interaction Guide arrow_drop_up Extend Co…" at bounding box center [934, 293] width 1029 height 475
click at [151, 76] on mat-icon "content_copy" at bounding box center [156, 71] width 11 height 11
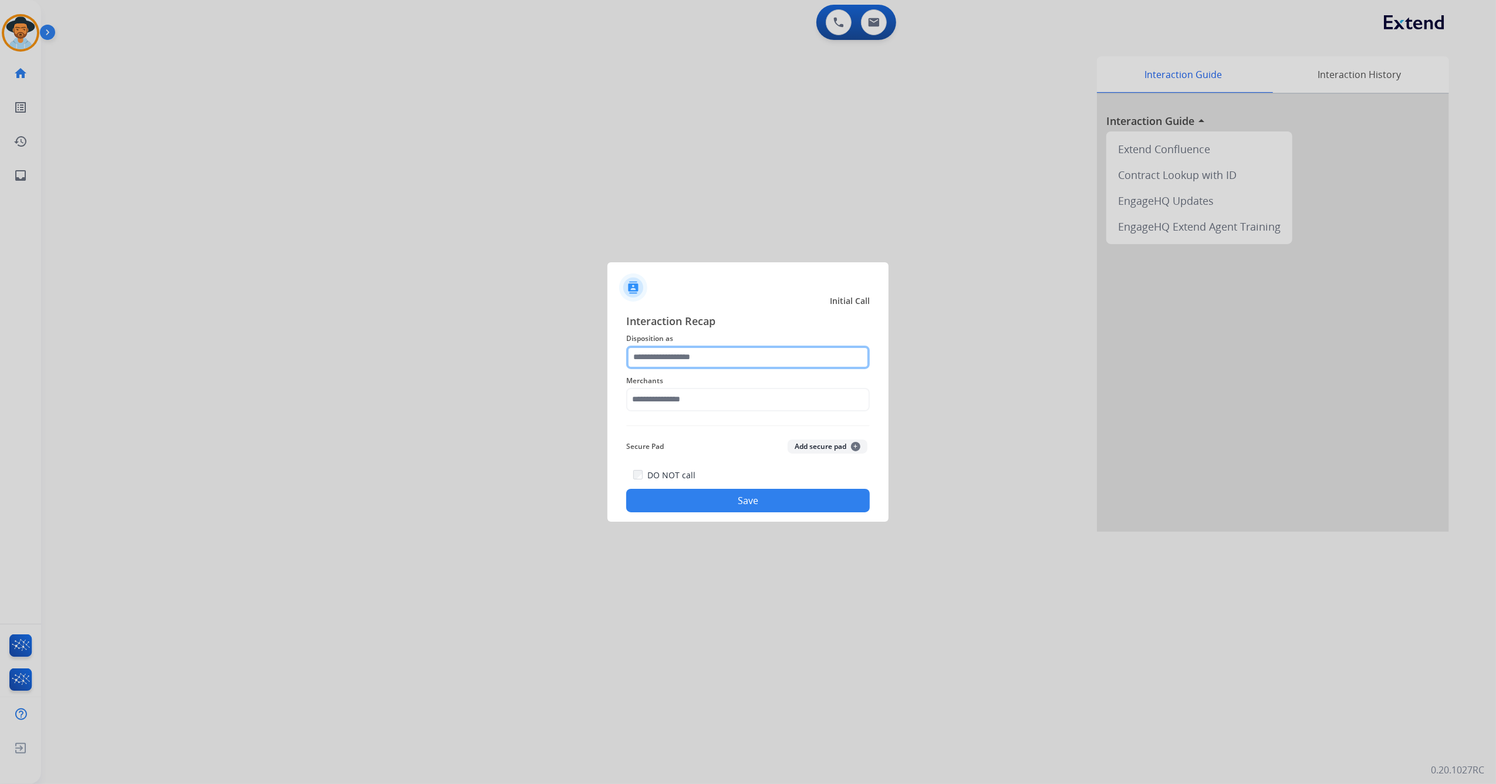
click at [731, 354] on input "text" at bounding box center [748, 357] width 244 height 23
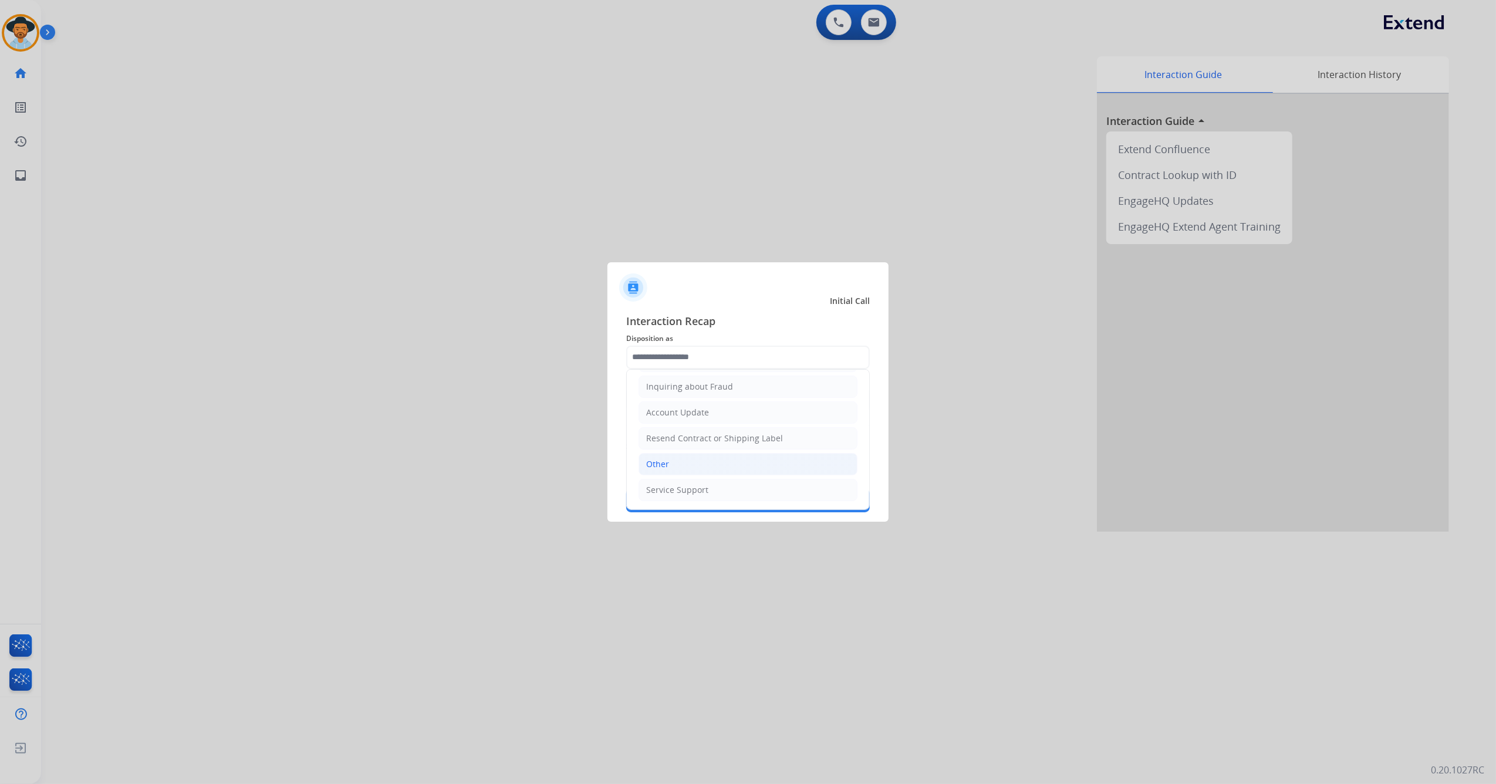
click at [691, 460] on li "Other" at bounding box center [747, 464] width 219 height 22
type input "*****"
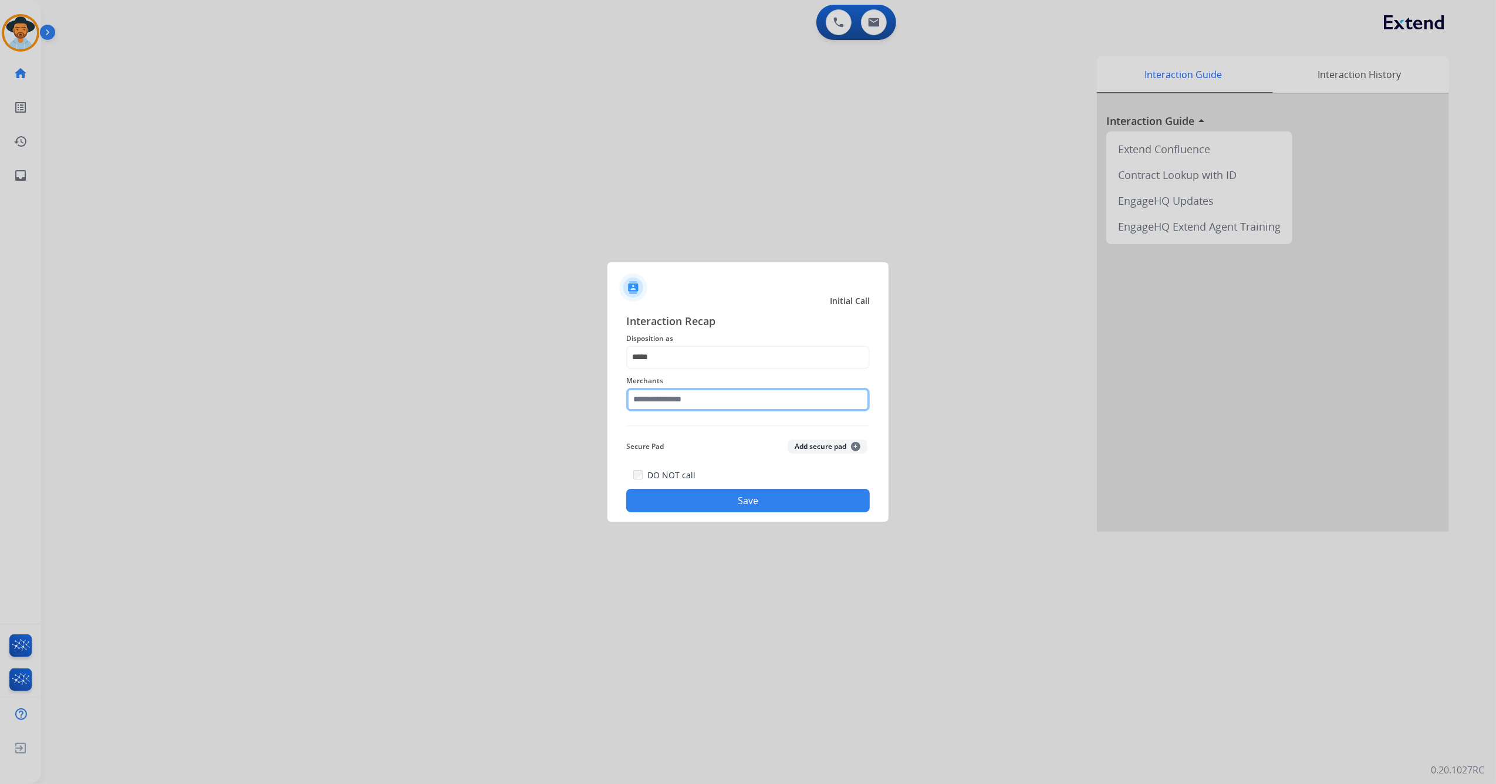
click at [711, 399] on input "text" at bounding box center [748, 399] width 244 height 23
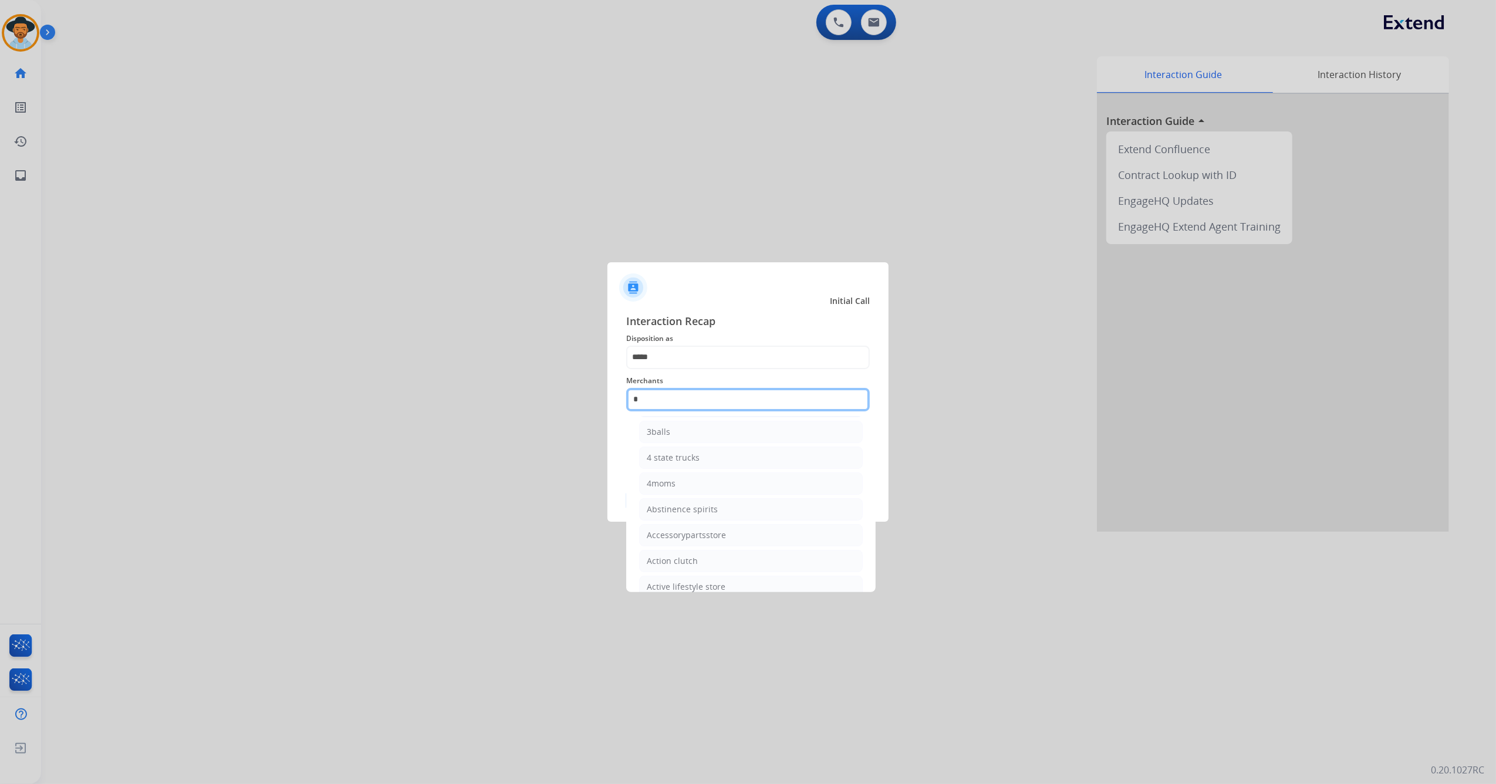
scroll to position [0, 0]
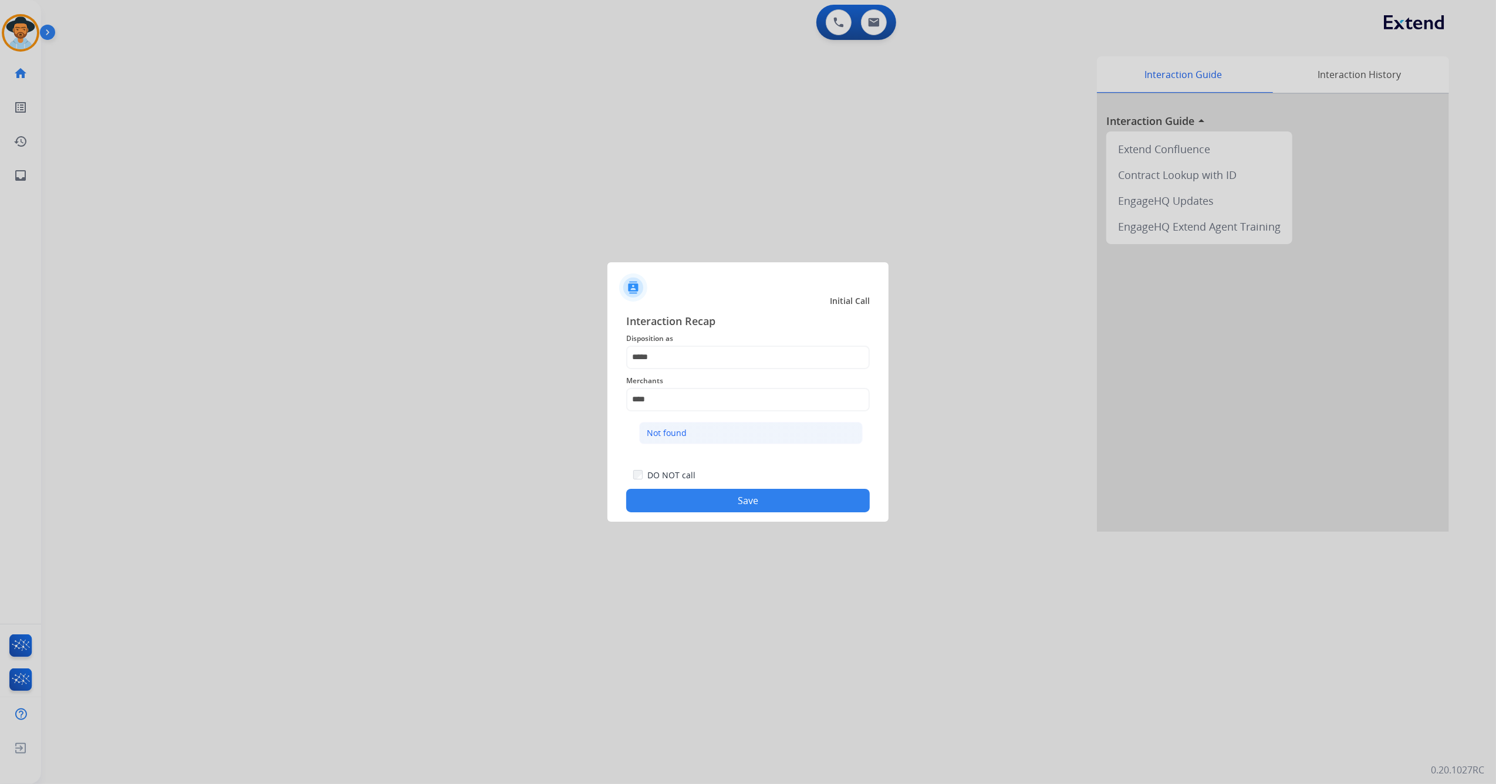
click at [690, 430] on li "Not found" at bounding box center [751, 433] width 224 height 22
type input "*********"
click at [692, 464] on button "Save" at bounding box center [748, 500] width 244 height 23
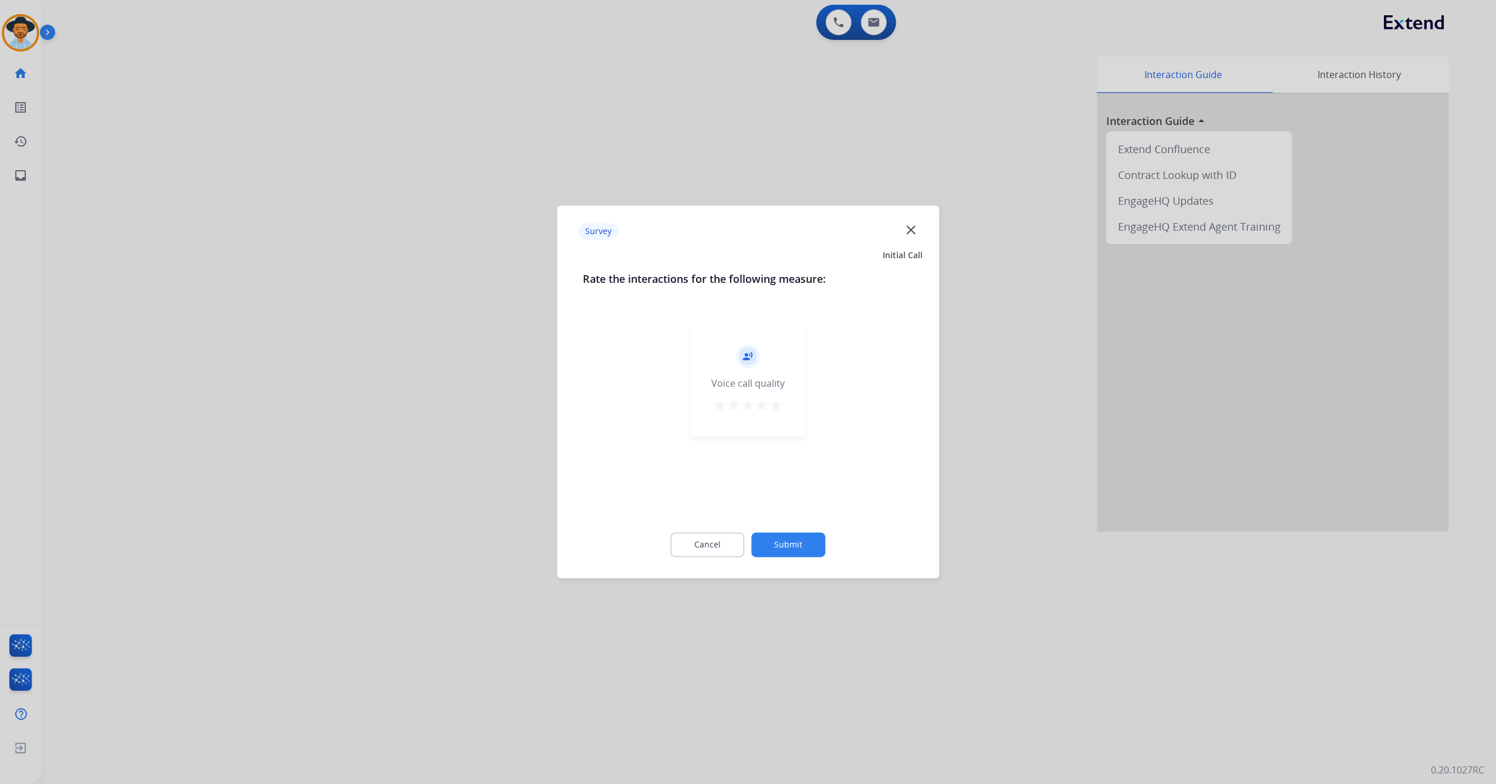
click at [792, 464] on button "Submit" at bounding box center [789, 545] width 74 height 25
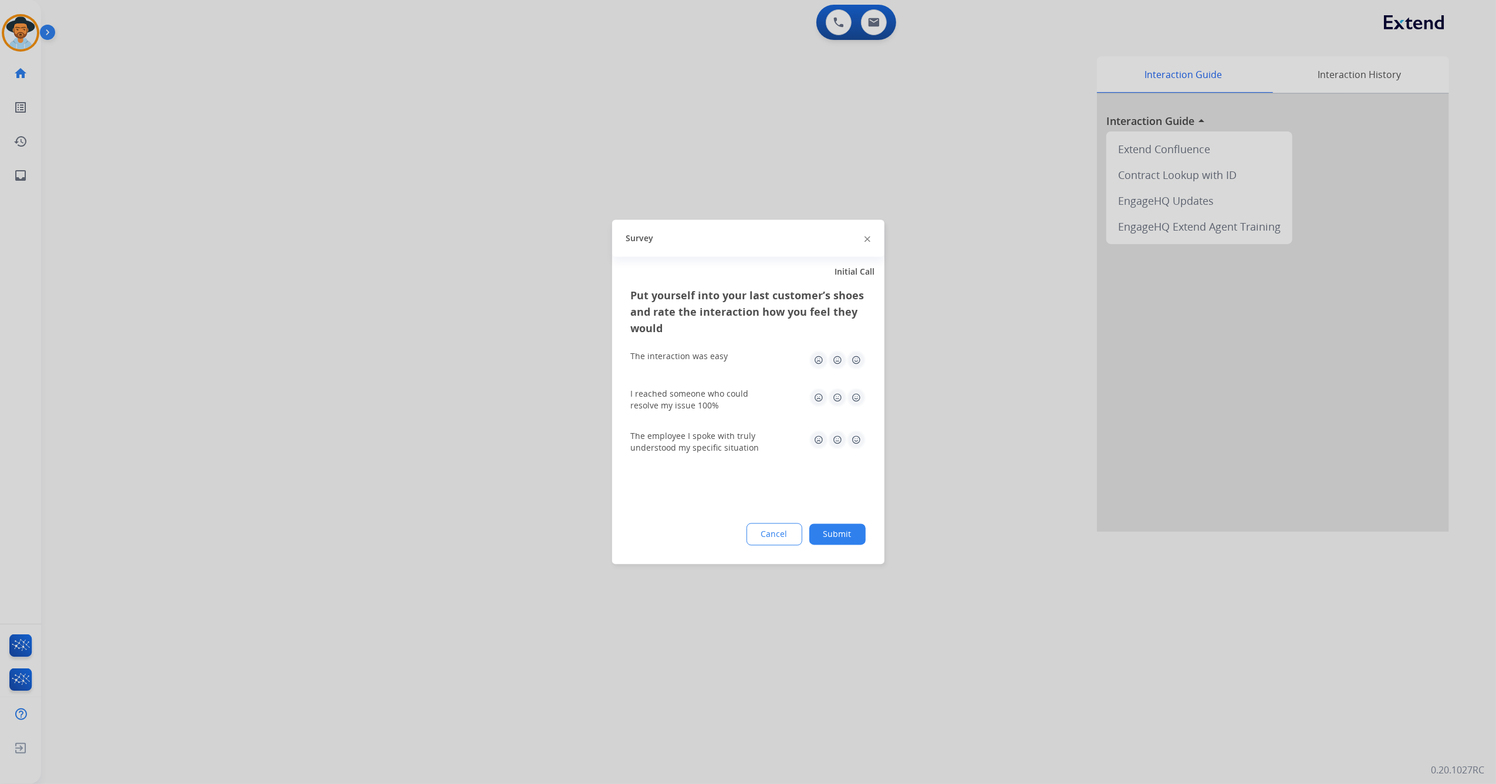
click at [826, 464] on button "Submit" at bounding box center [837, 534] width 56 height 21
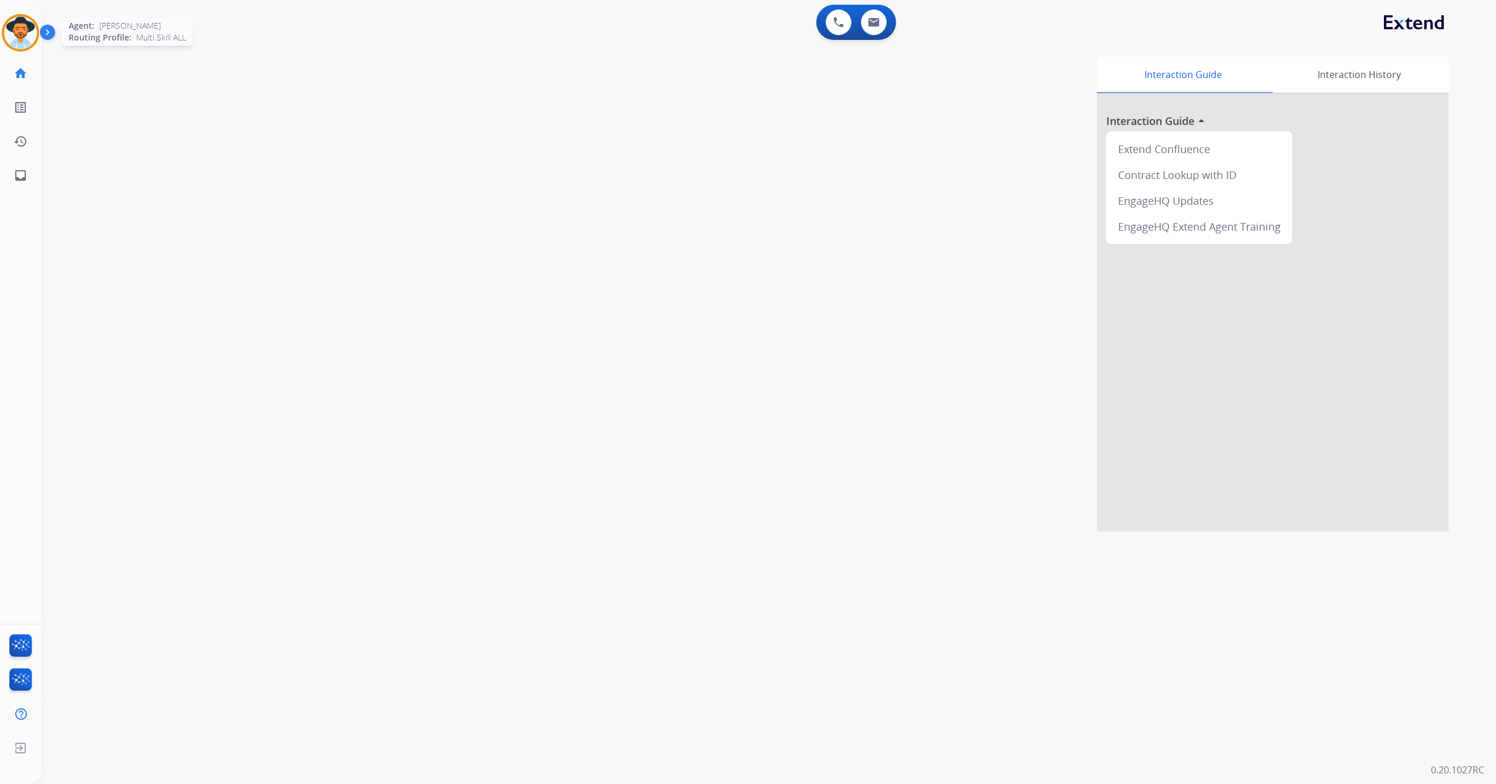
drag, startPoint x: 21, startPoint y: 28, endPoint x: 25, endPoint y: 36, distance: 8.4
click at [20, 28] on img at bounding box center [20, 32] width 33 height 33
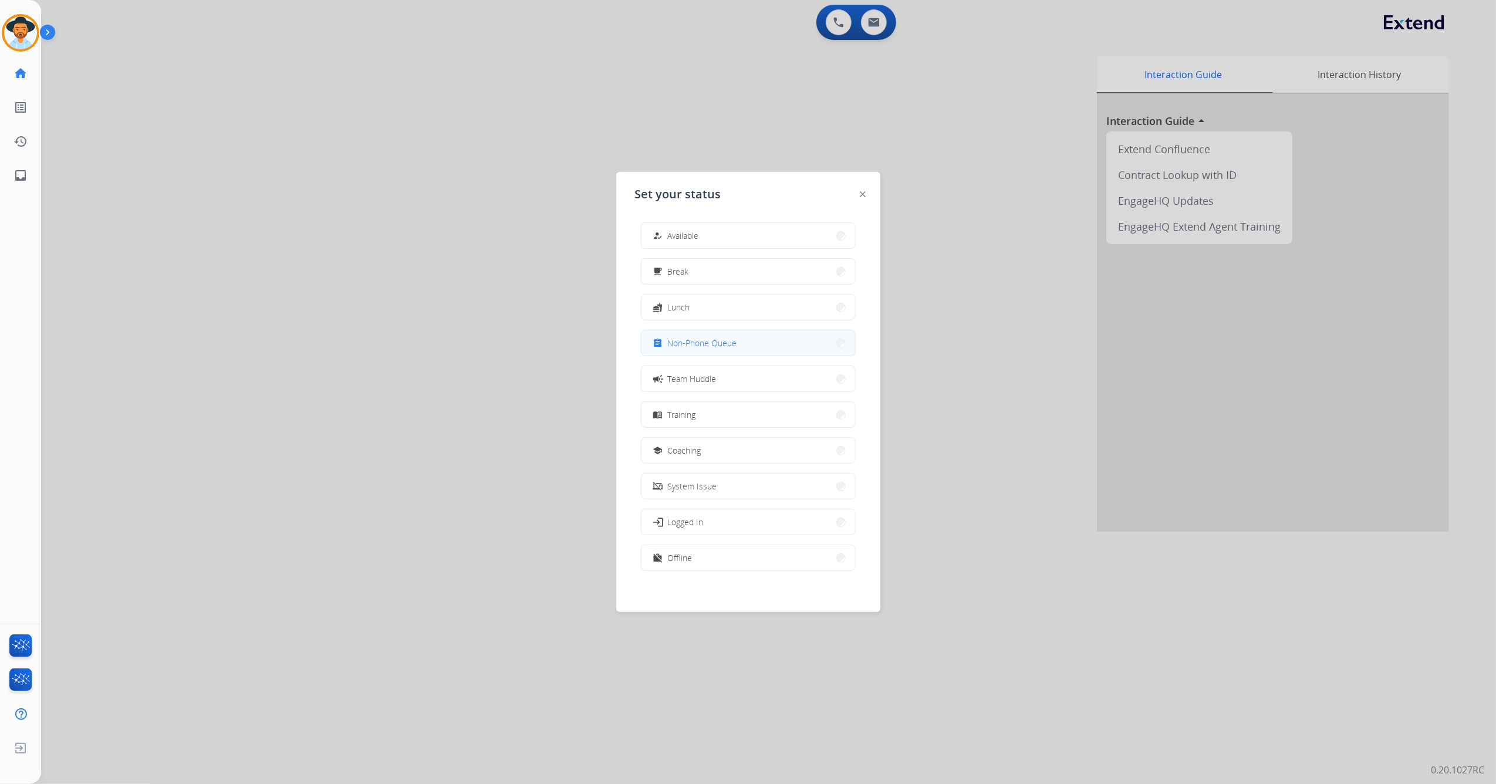
click at [716, 350] on button "assignment Non-Phone Queue" at bounding box center [748, 342] width 214 height 25
